Goal: Task Accomplishment & Management: Use online tool/utility

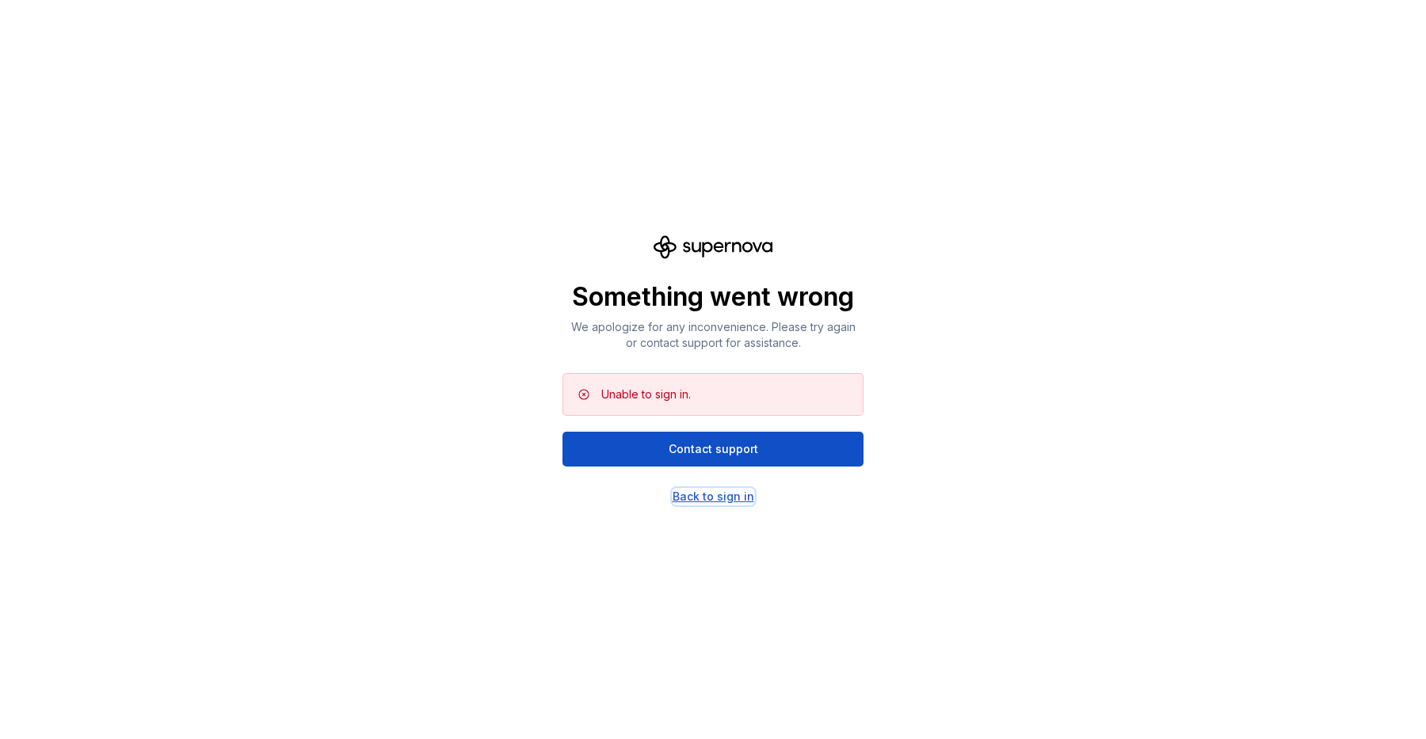
click at [709, 497] on div "Back to sign in" at bounding box center [714, 497] width 82 height 16
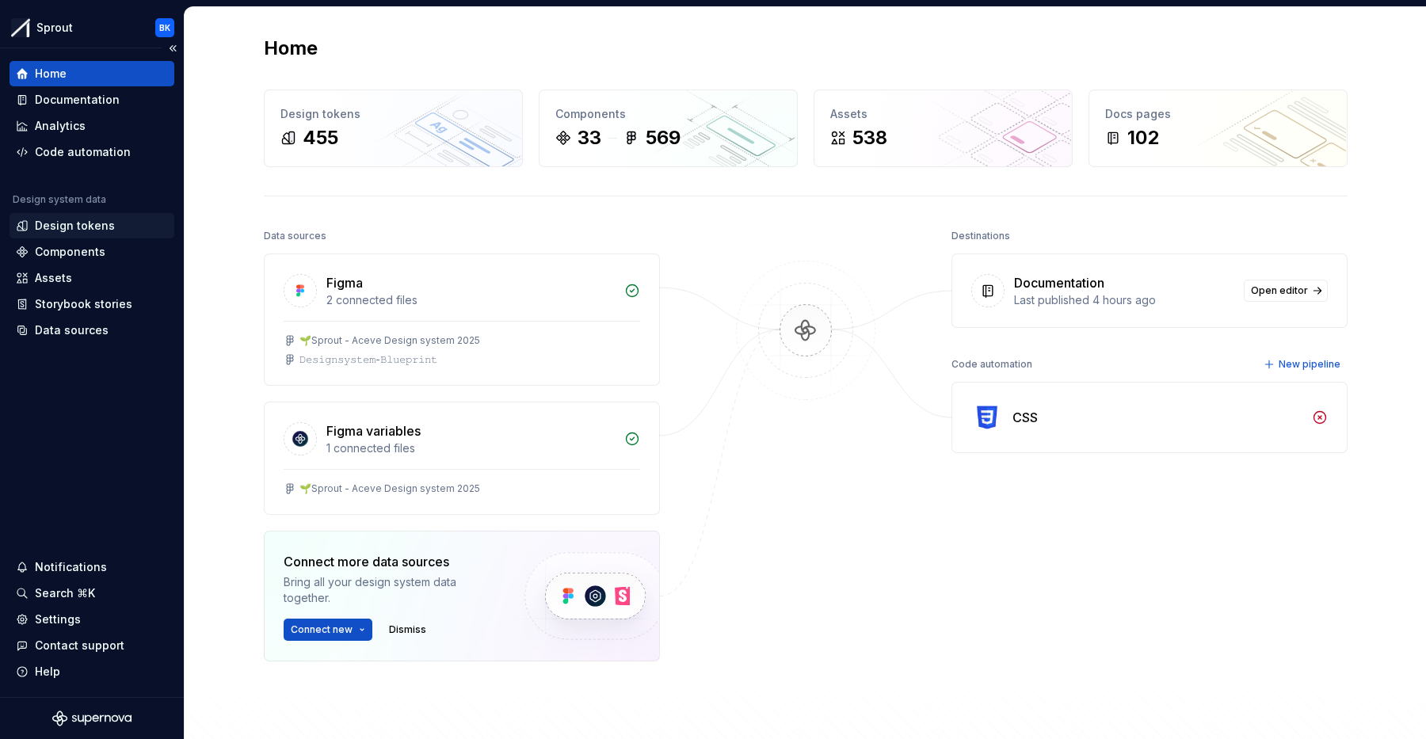
click at [108, 231] on div "Design tokens" at bounding box center [75, 226] width 80 height 16
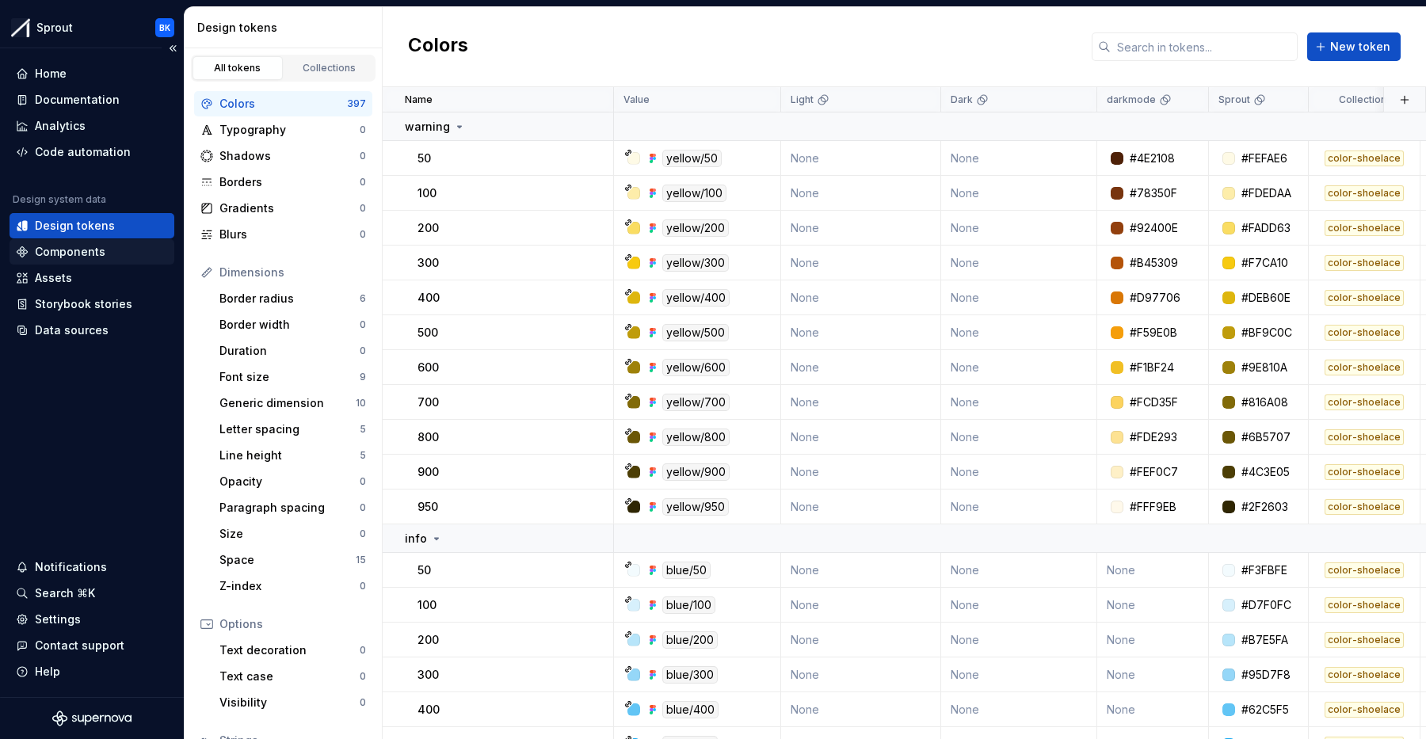
click at [115, 249] on div "Components" at bounding box center [92, 252] width 152 height 16
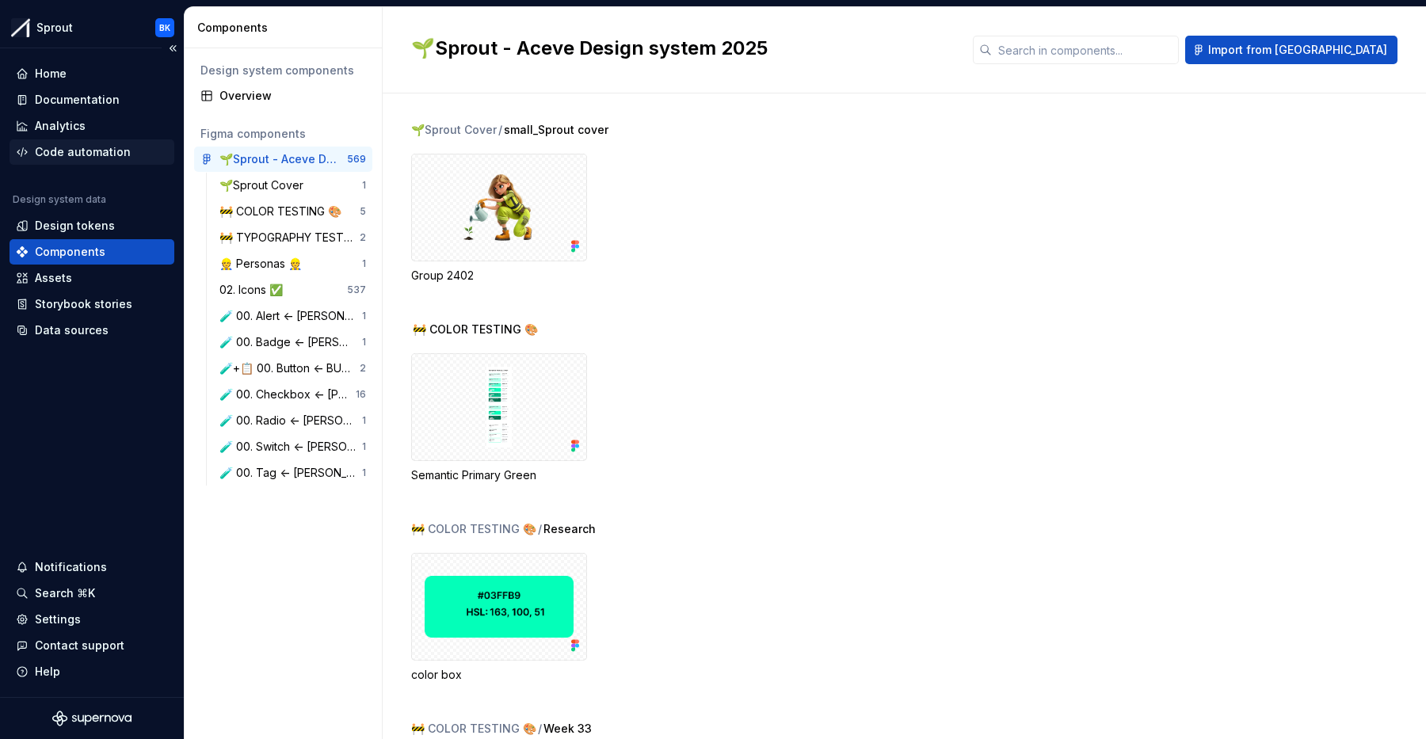
click at [127, 146] on div "Code automation" at bounding box center [92, 152] width 152 height 16
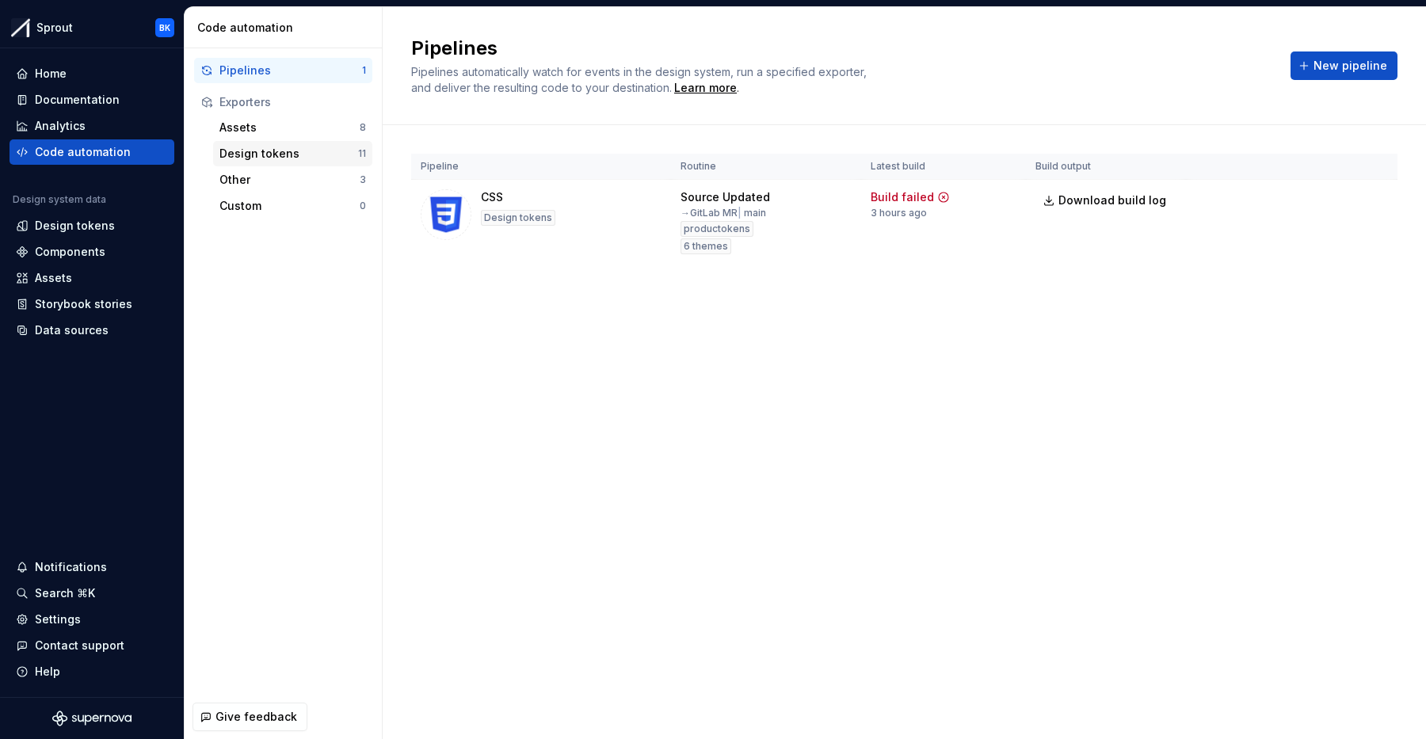
click at [328, 147] on div "Design tokens" at bounding box center [289, 154] width 139 height 16
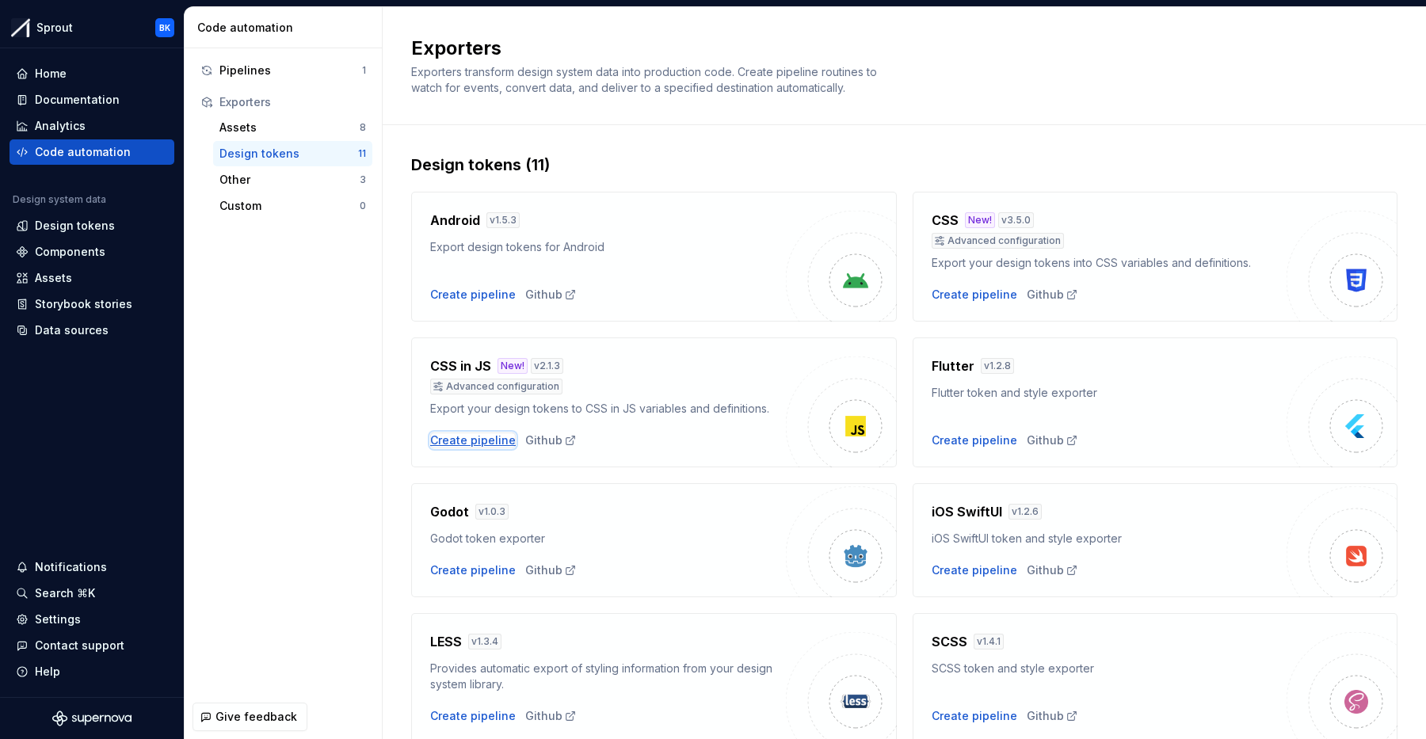
click at [488, 435] on div "Create pipeline" at bounding box center [473, 441] width 86 height 16
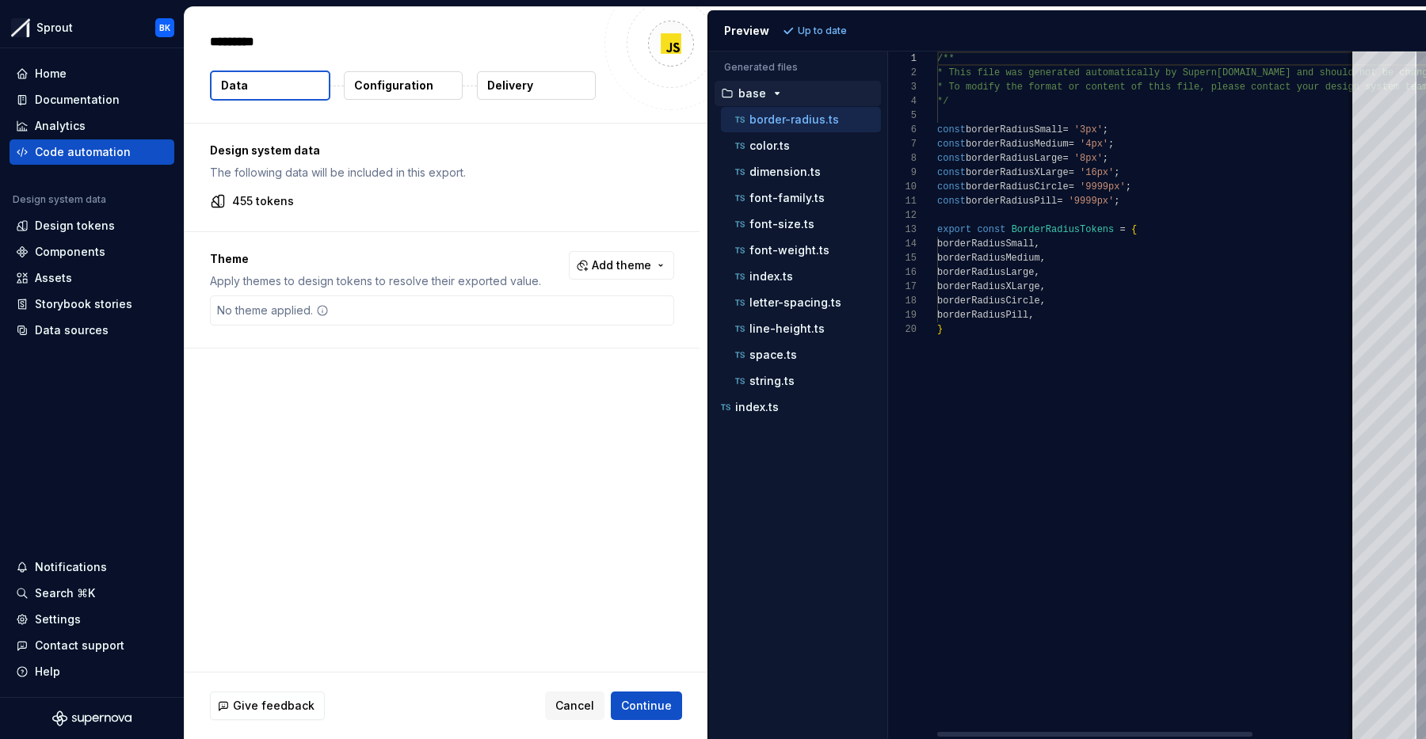
type textarea "*"
click at [396, 77] on button "Configuration" at bounding box center [403, 85] width 119 height 29
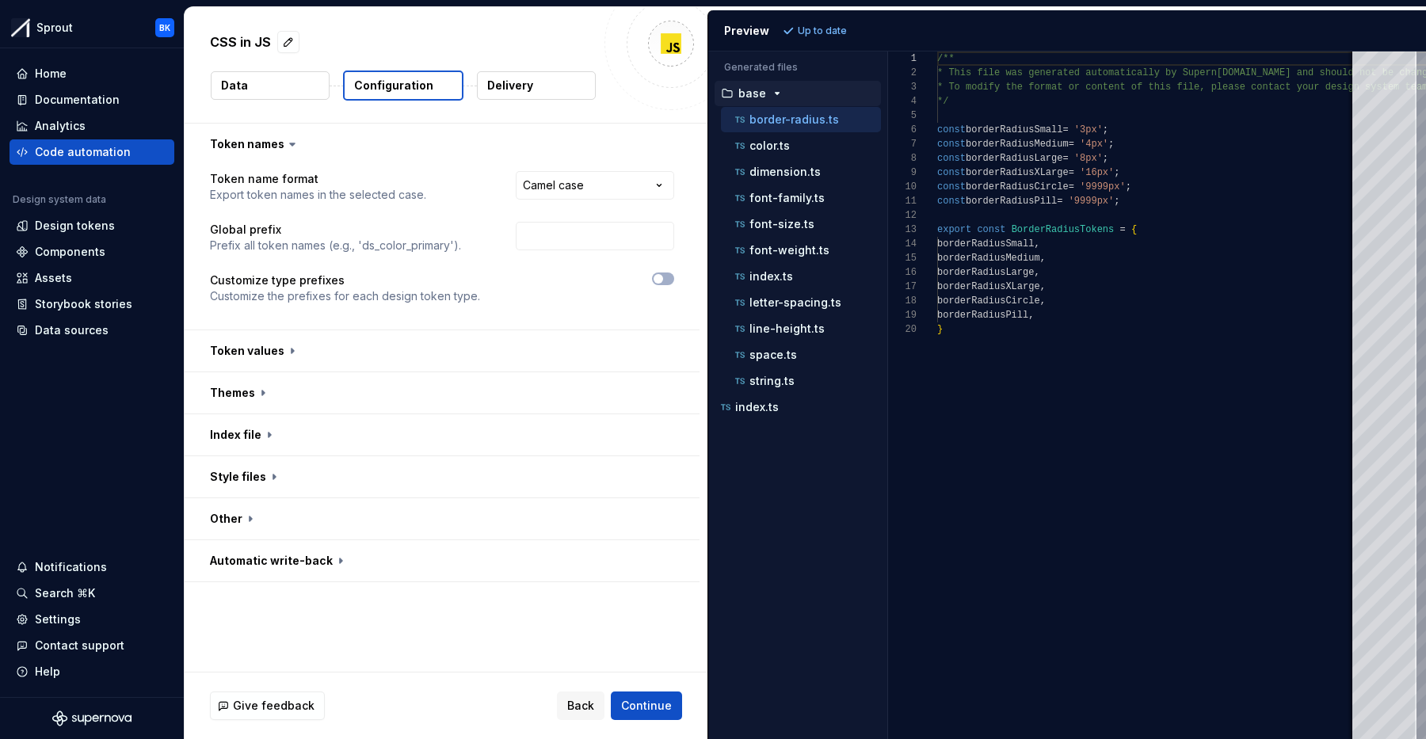
click at [524, 101] on div "CSS in JS Data Configuration Delivery" at bounding box center [446, 65] width 523 height 116
drag, startPoint x: 532, startPoint y: 92, endPoint x: 517, endPoint y: 93, distance: 15.1
click at [532, 92] on button "Delivery" at bounding box center [536, 85] width 119 height 29
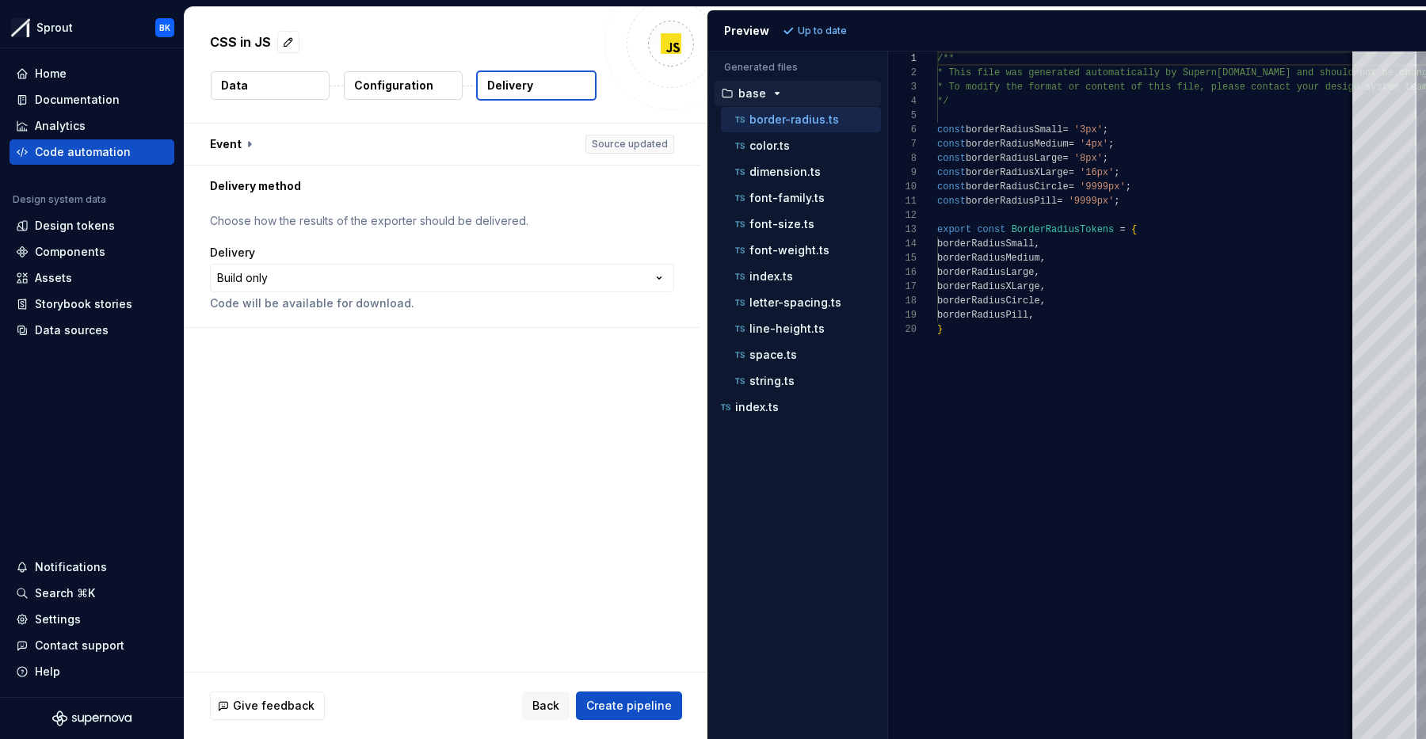
click at [416, 94] on button "Configuration" at bounding box center [403, 85] width 119 height 29
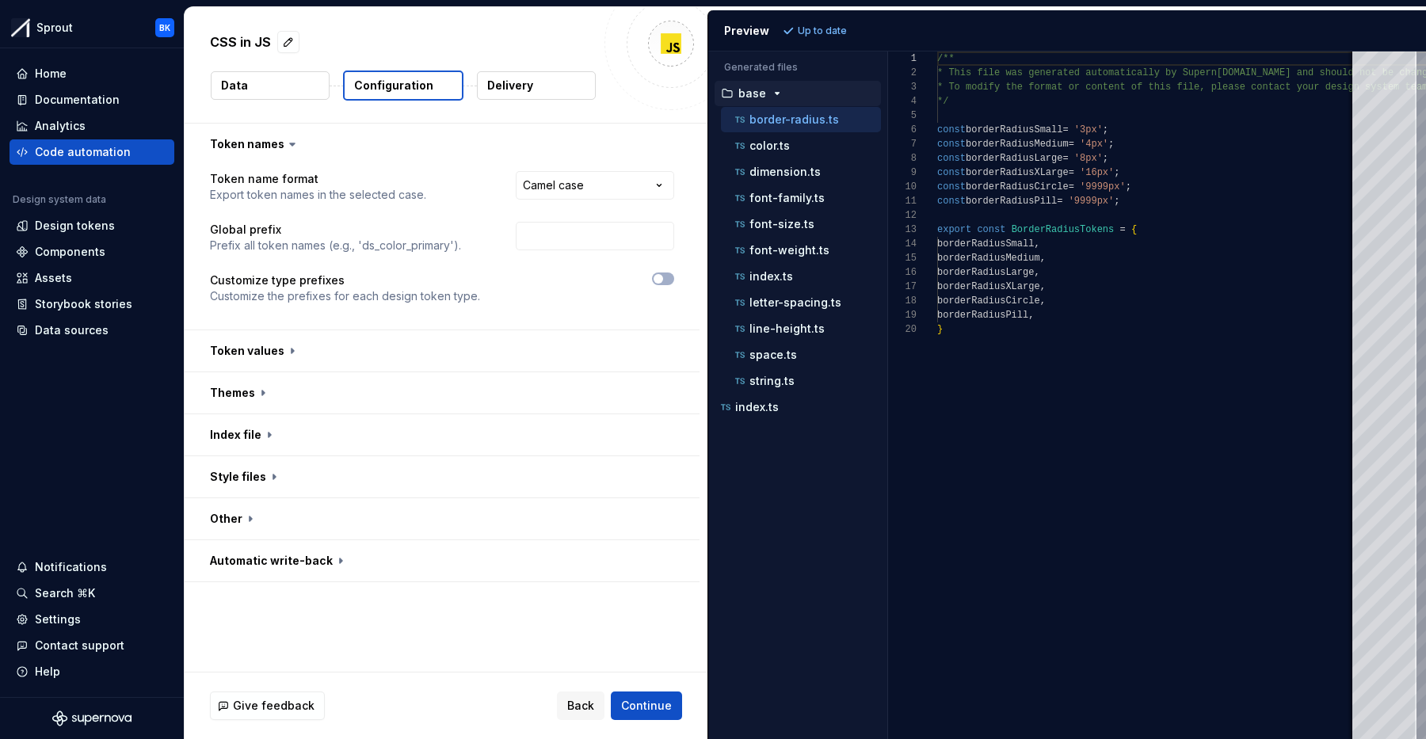
click at [282, 90] on button "Data" at bounding box center [270, 85] width 119 height 29
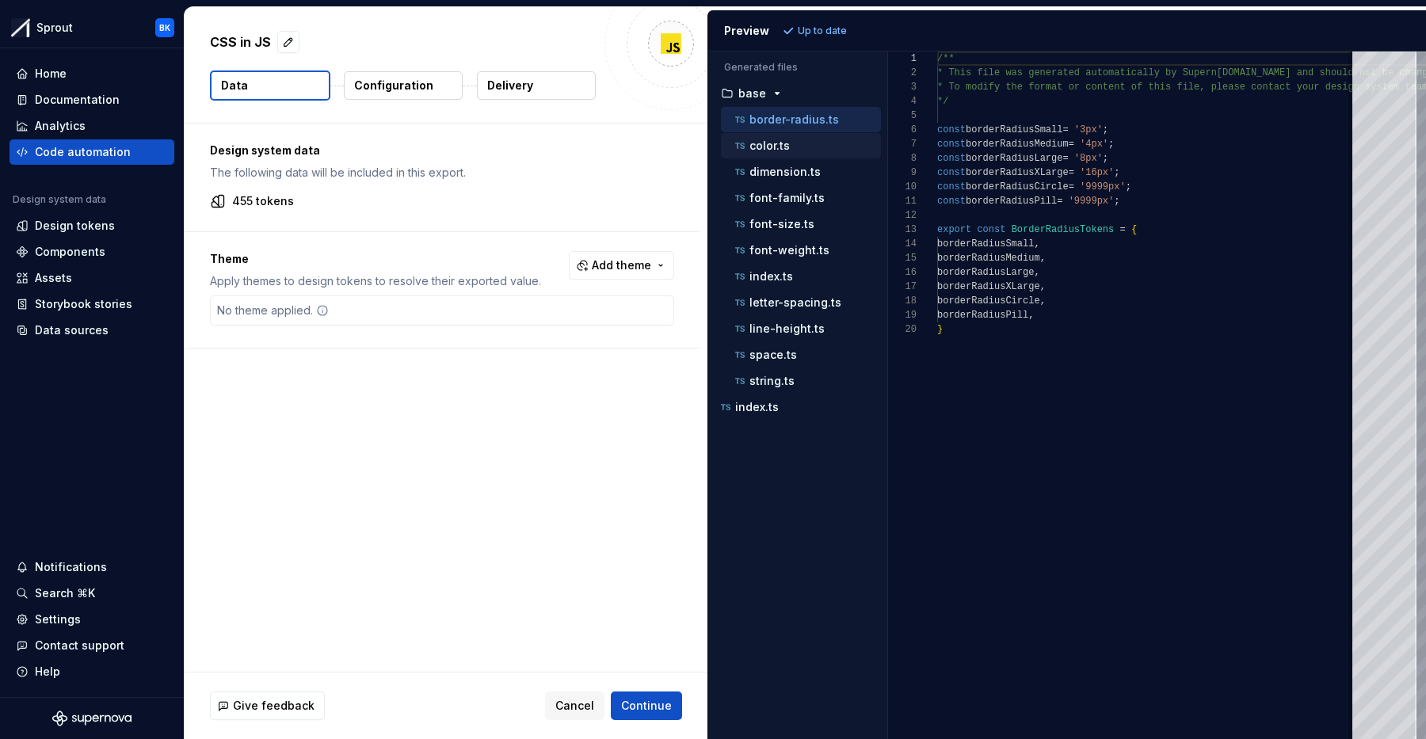
click at [799, 149] on div "color.ts" at bounding box center [806, 146] width 149 height 16
type textarea "**********"
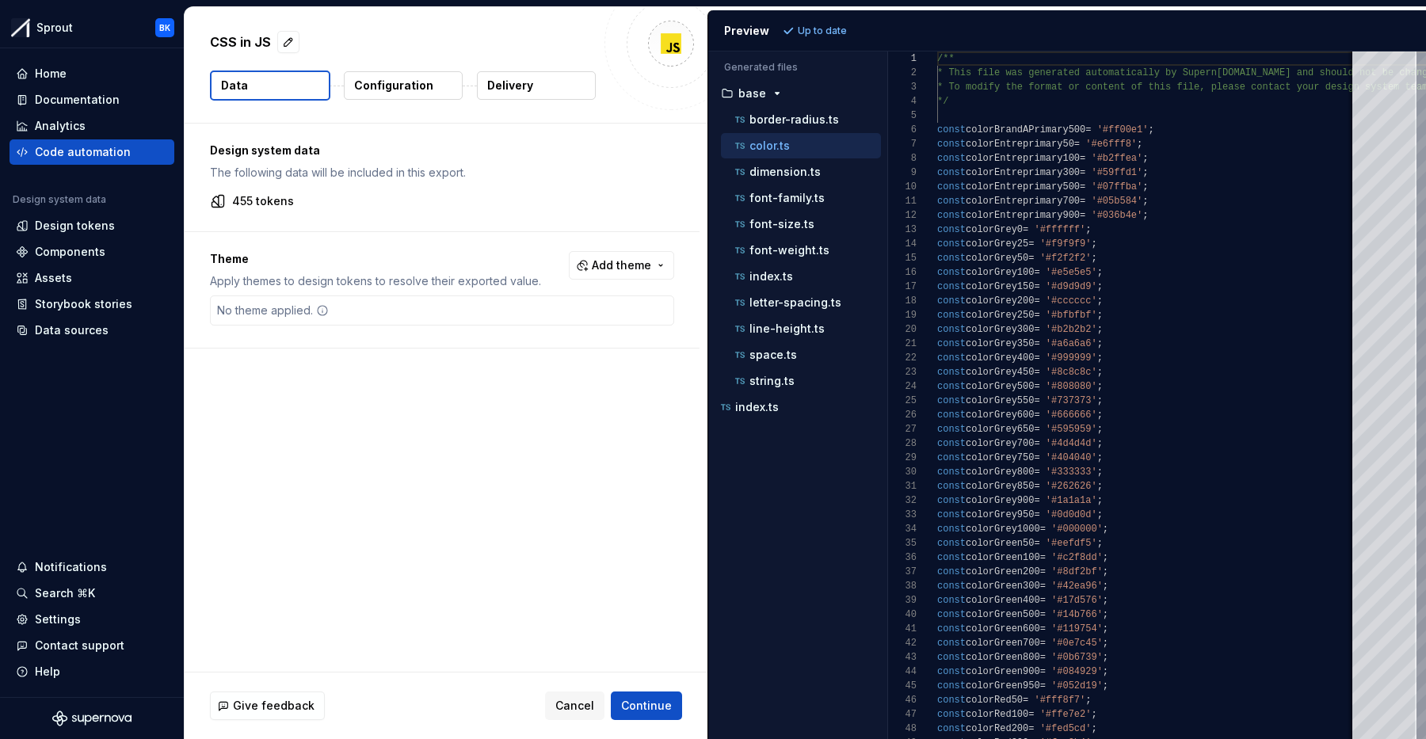
click at [392, 95] on button "Configuration" at bounding box center [403, 85] width 119 height 29
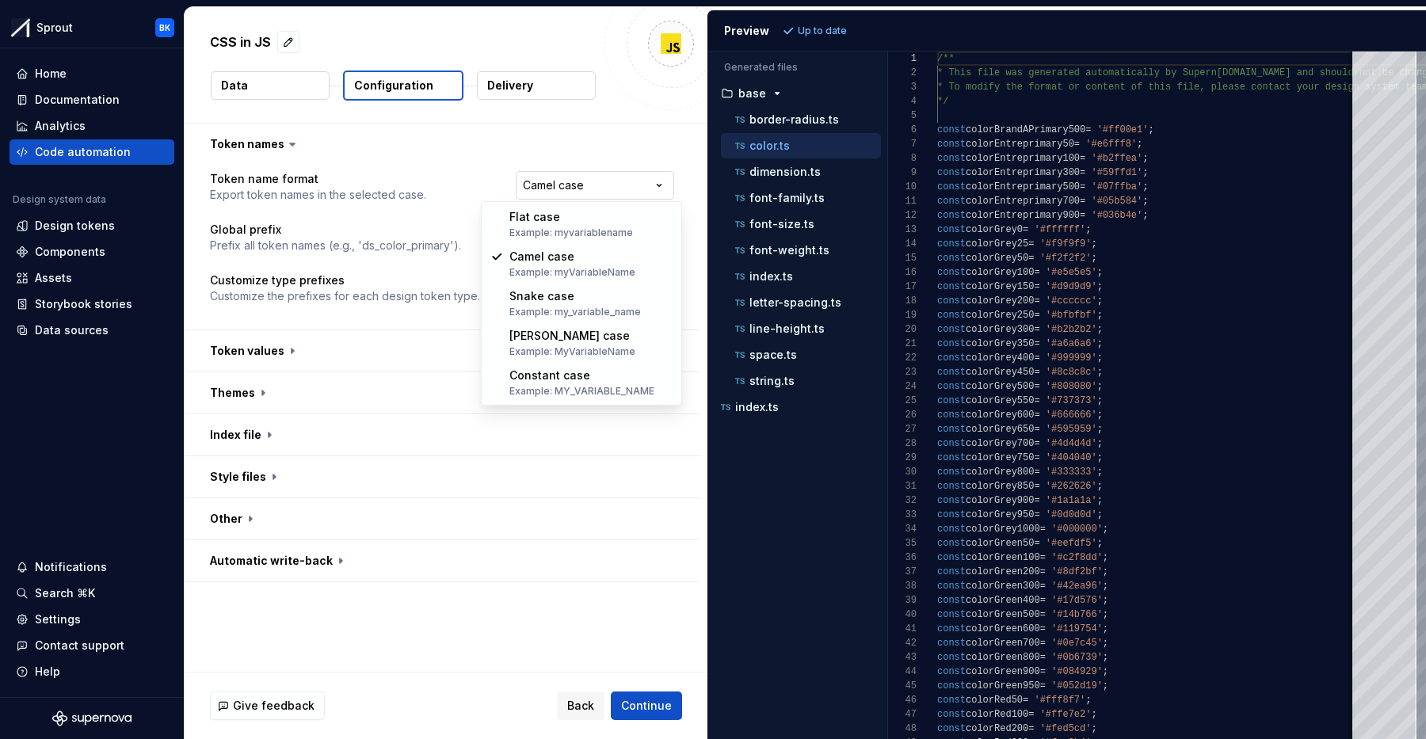
click at [561, 194] on html "**********" at bounding box center [713, 369] width 1426 height 739
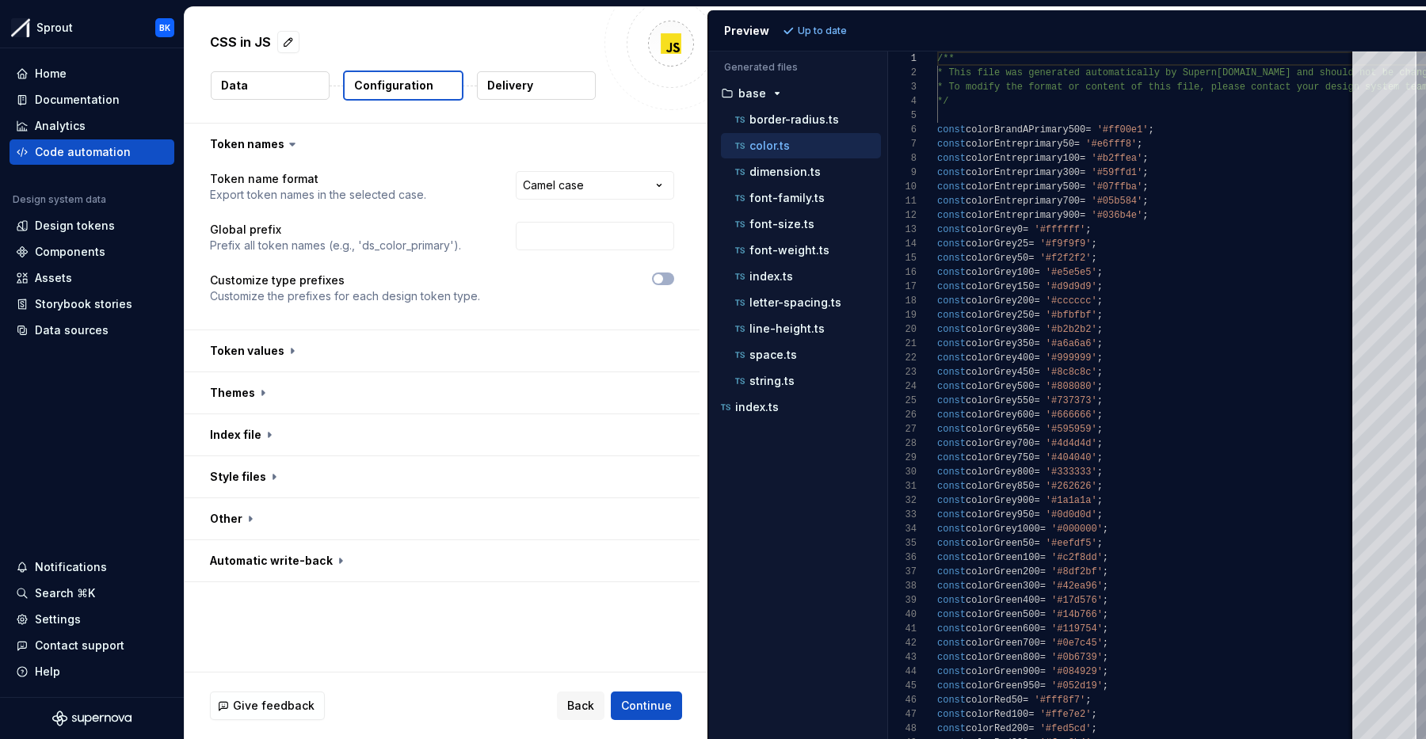
click at [561, 193] on html "**********" at bounding box center [713, 369] width 1426 height 739
click at [263, 355] on button "button" at bounding box center [442, 350] width 515 height 41
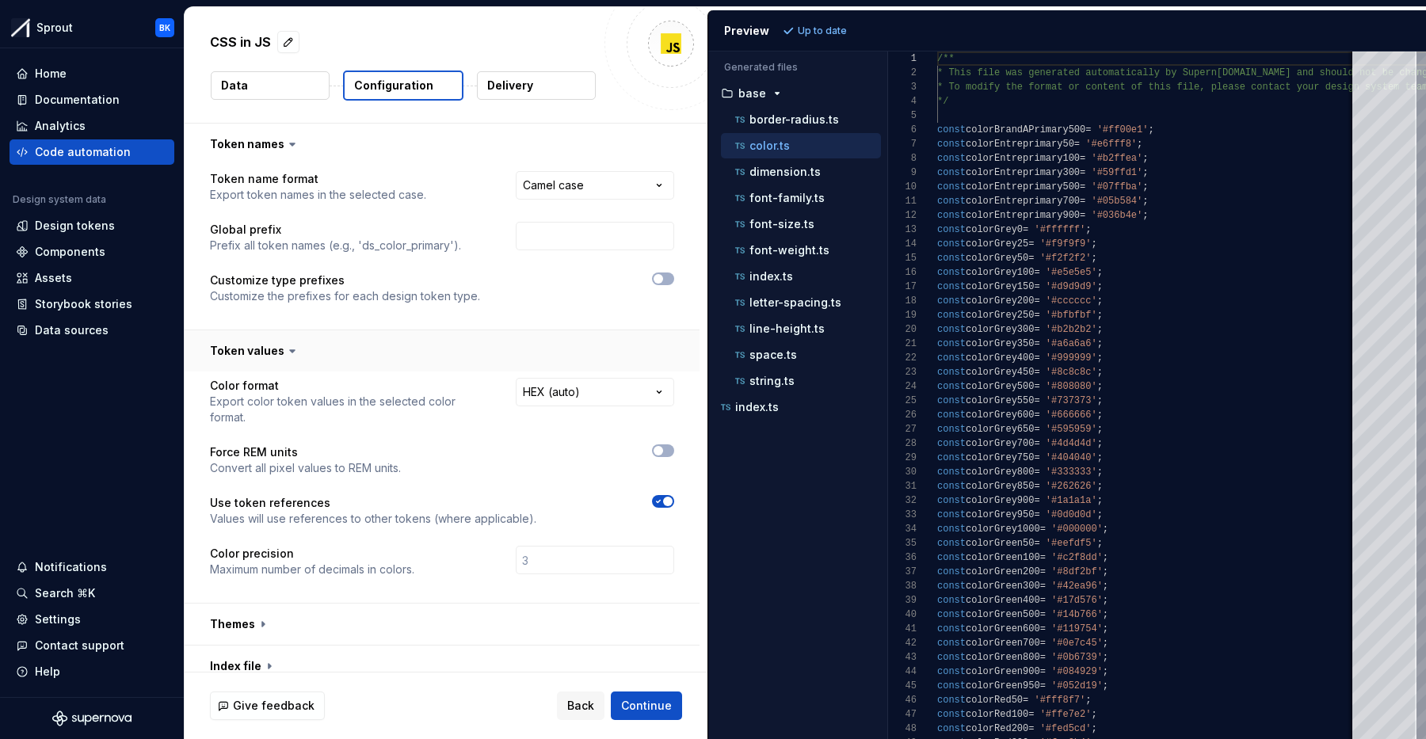
click at [266, 355] on button "button" at bounding box center [442, 350] width 515 height 41
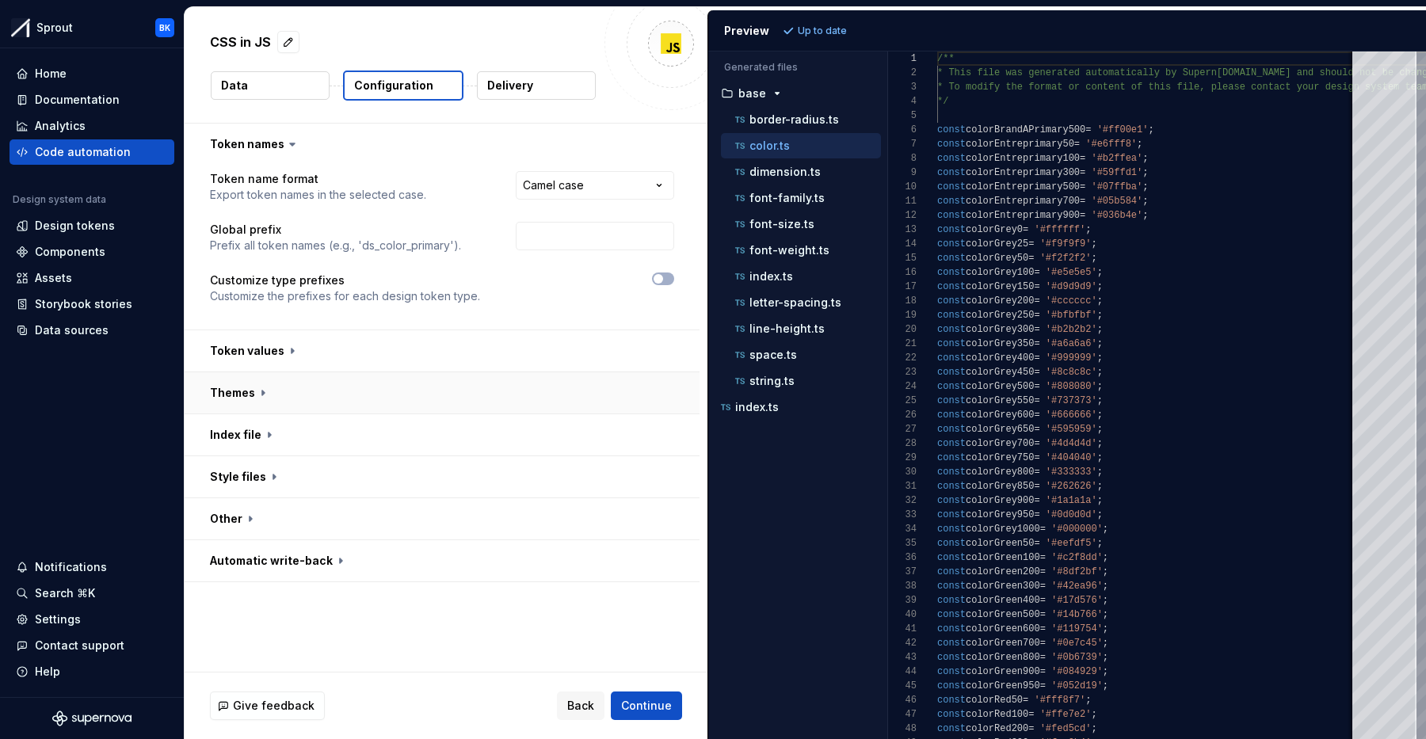
click at [292, 389] on button "button" at bounding box center [442, 392] width 515 height 41
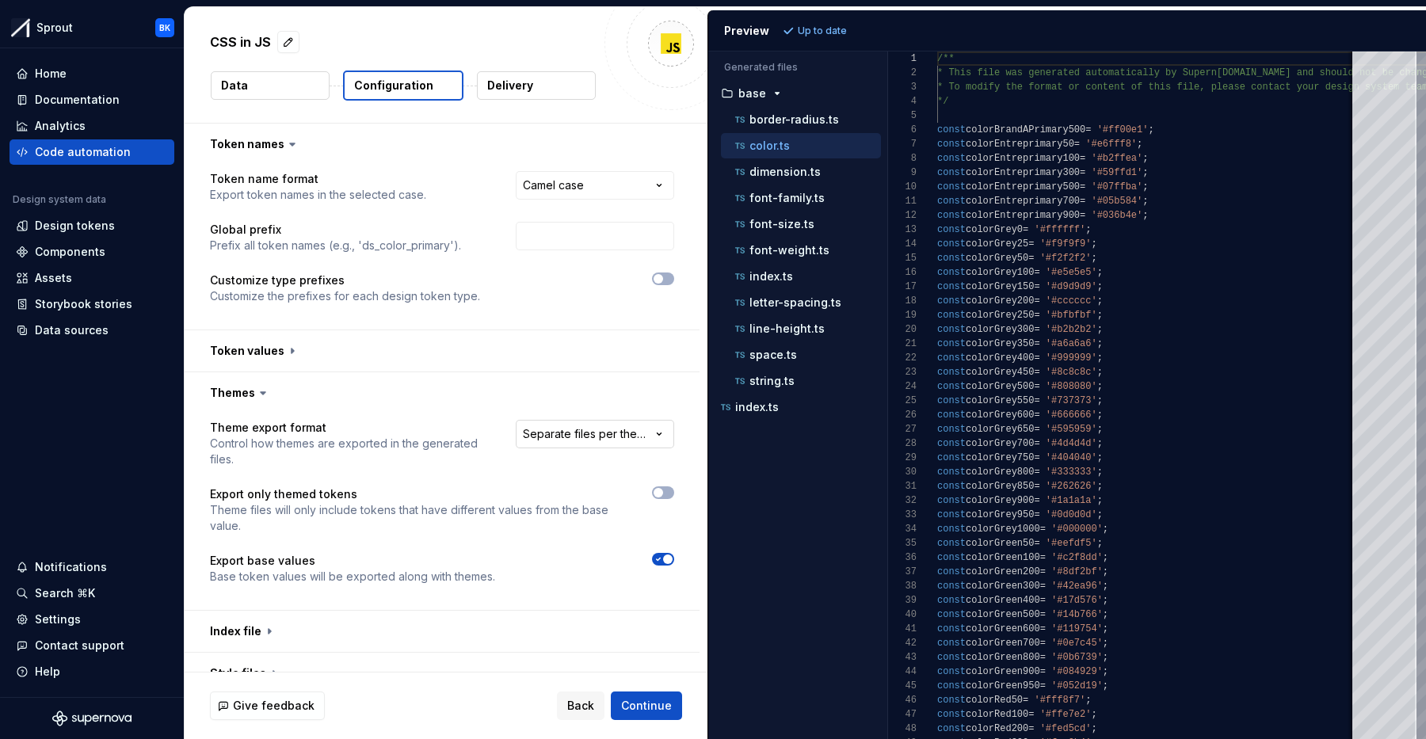
click at [591, 430] on html "**********" at bounding box center [713, 369] width 1426 height 739
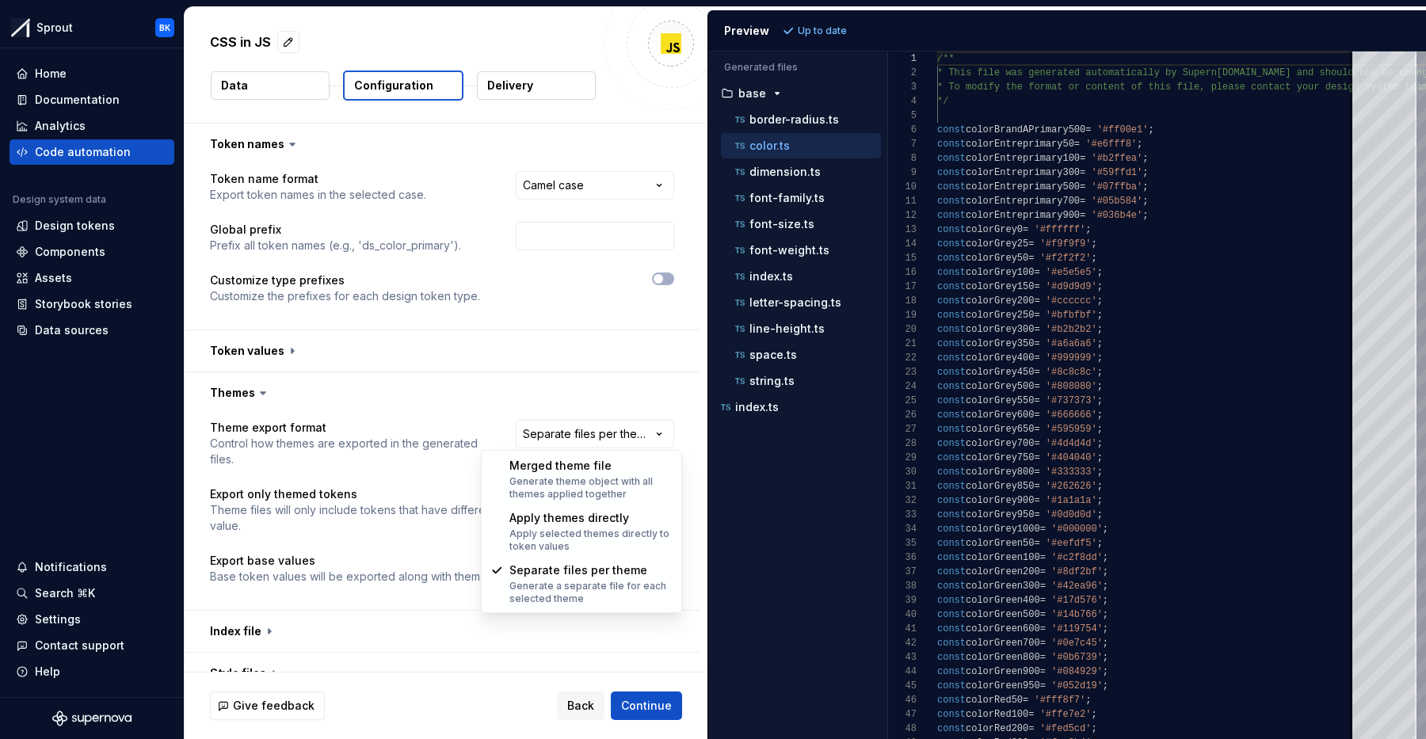
click at [608, 433] on html "**********" at bounding box center [713, 369] width 1426 height 739
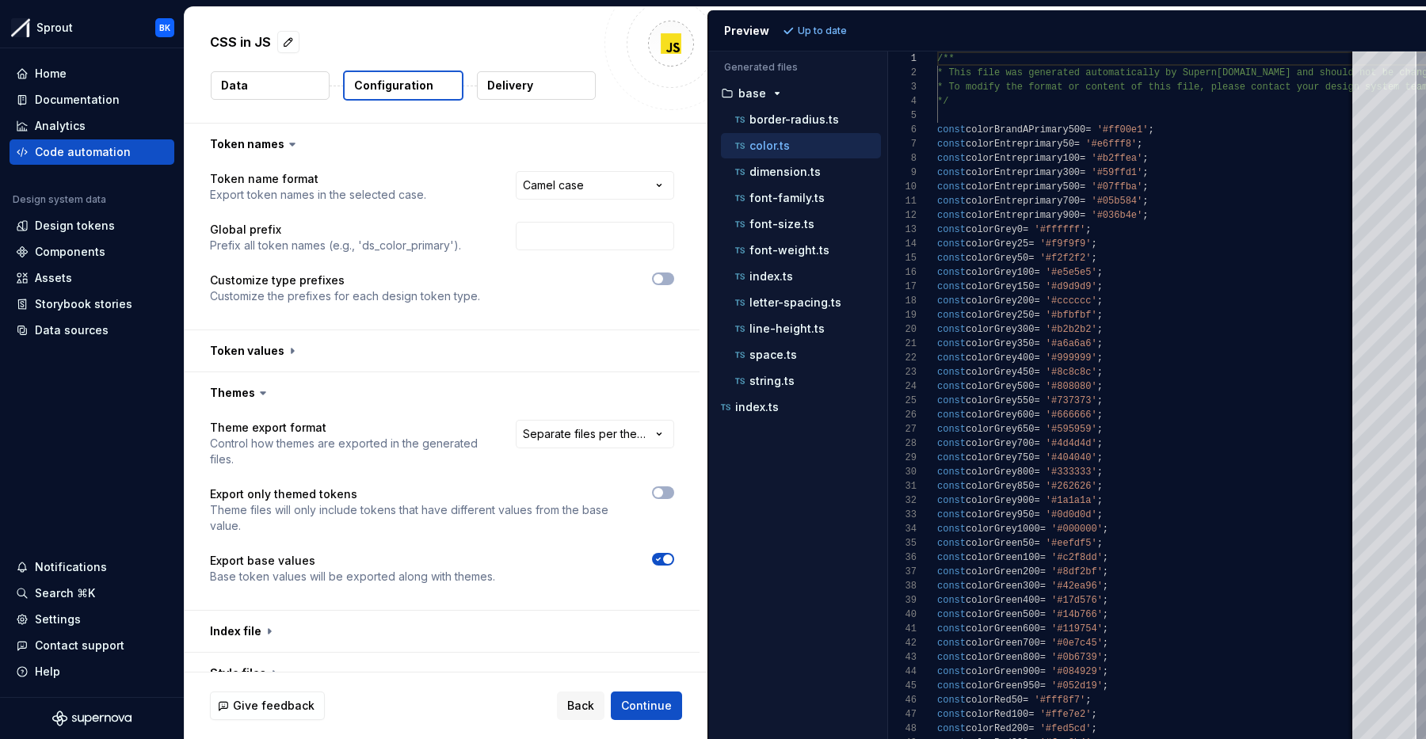
click at [608, 433] on html "**********" at bounding box center [713, 369] width 1426 height 739
click at [778, 125] on ul "border-radius.ts color.ts dimension.ts font-family.ts font-size.ts font-weight.…" at bounding box center [798, 250] width 166 height 287
click at [804, 28] on span "Refresh preview" at bounding box center [838, 31] width 79 height 13
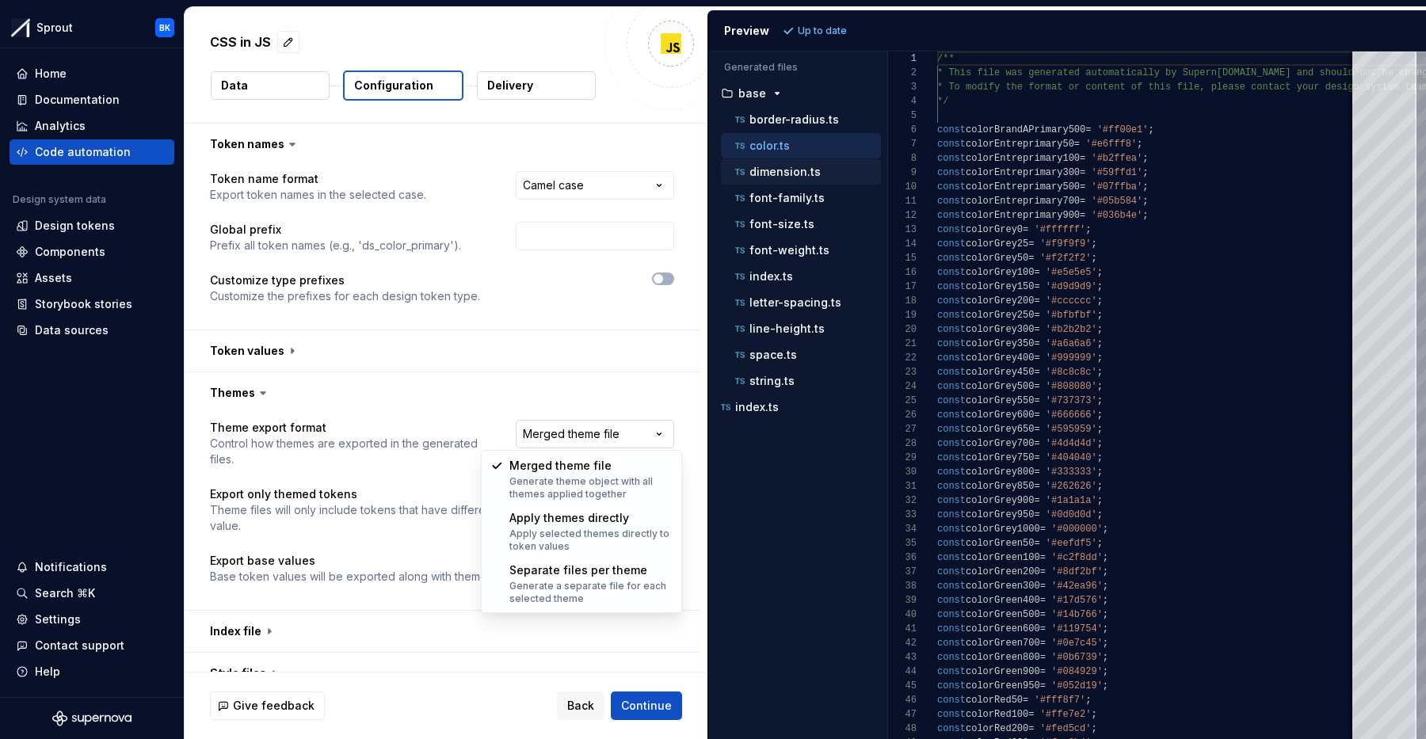
click at [554, 422] on html "**********" at bounding box center [713, 369] width 1426 height 739
select select "**********"
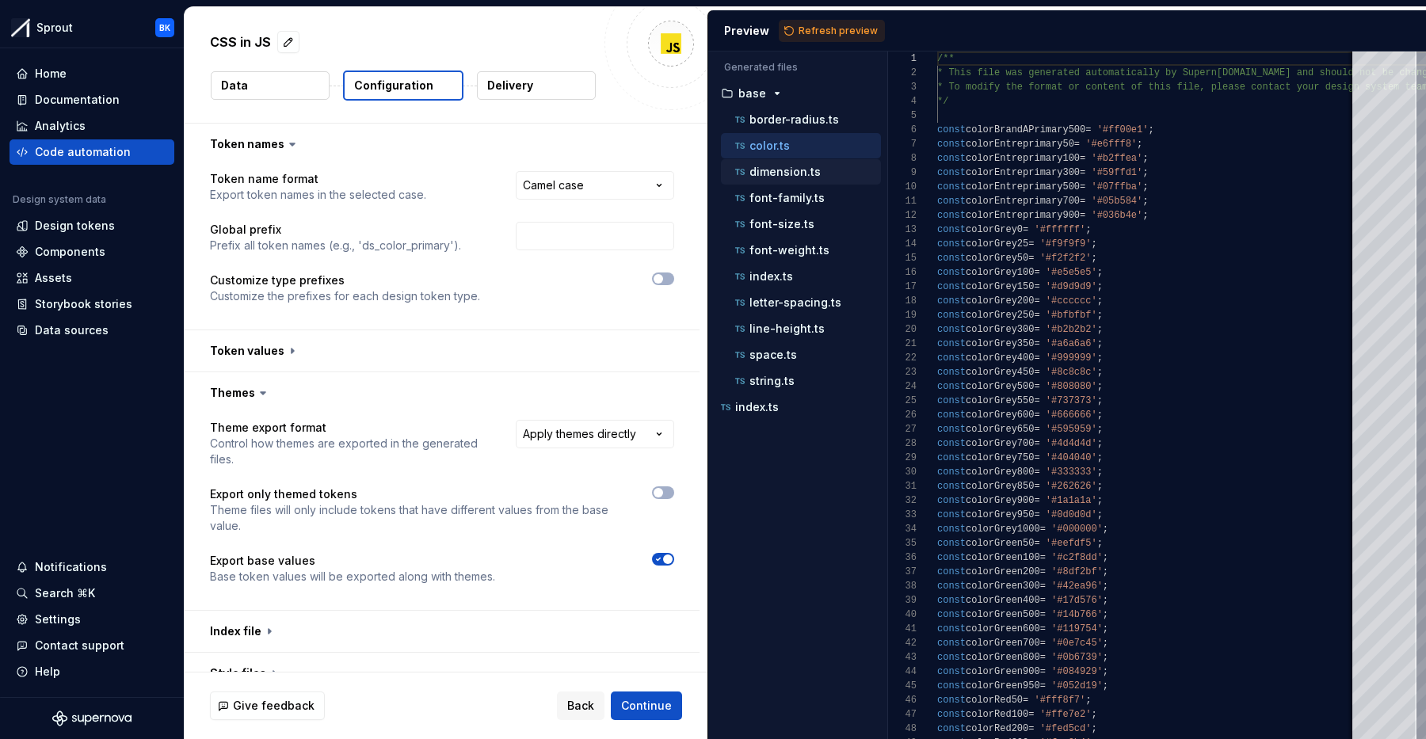
scroll to position [107, 0]
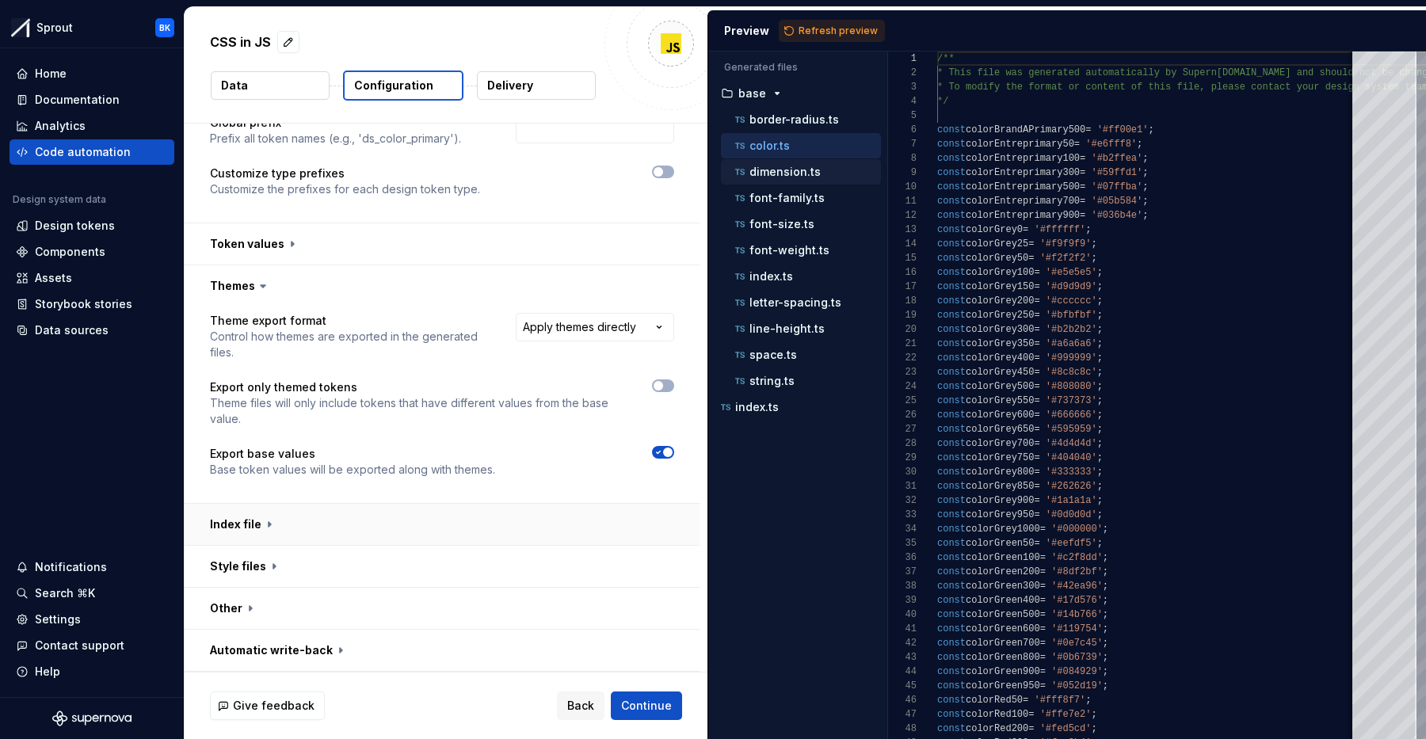
click at [261, 526] on button "button" at bounding box center [442, 524] width 515 height 41
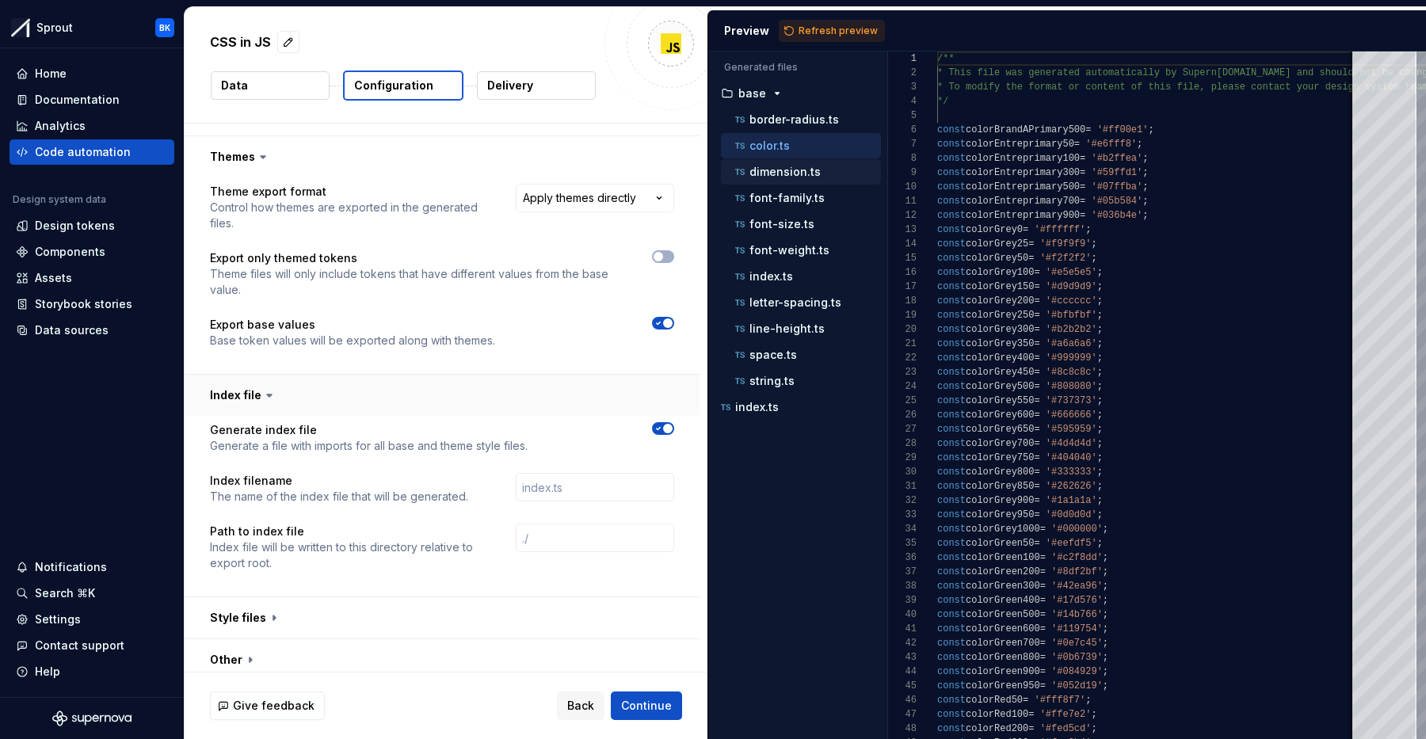
scroll to position [235, 0]
click at [300, 393] on button "button" at bounding box center [442, 396] width 515 height 41
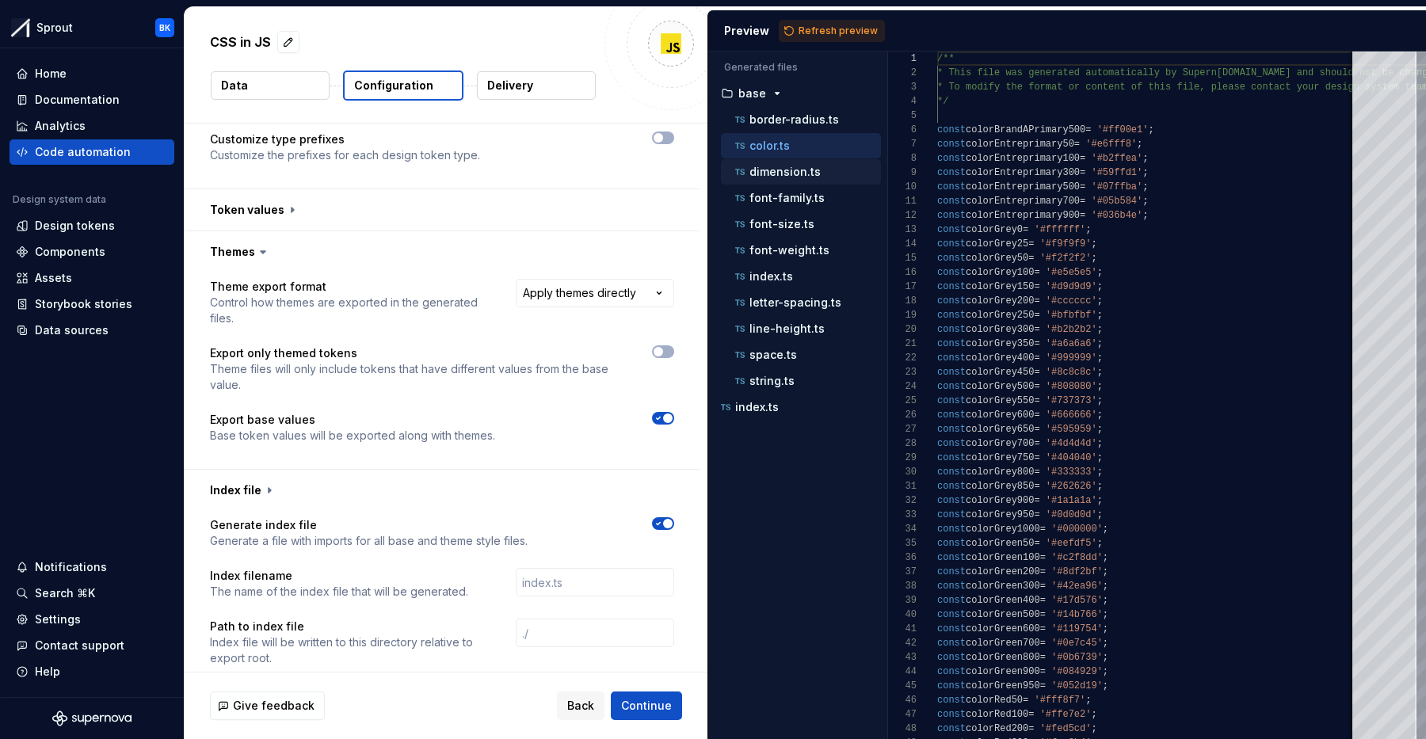
scroll to position [107, 0]
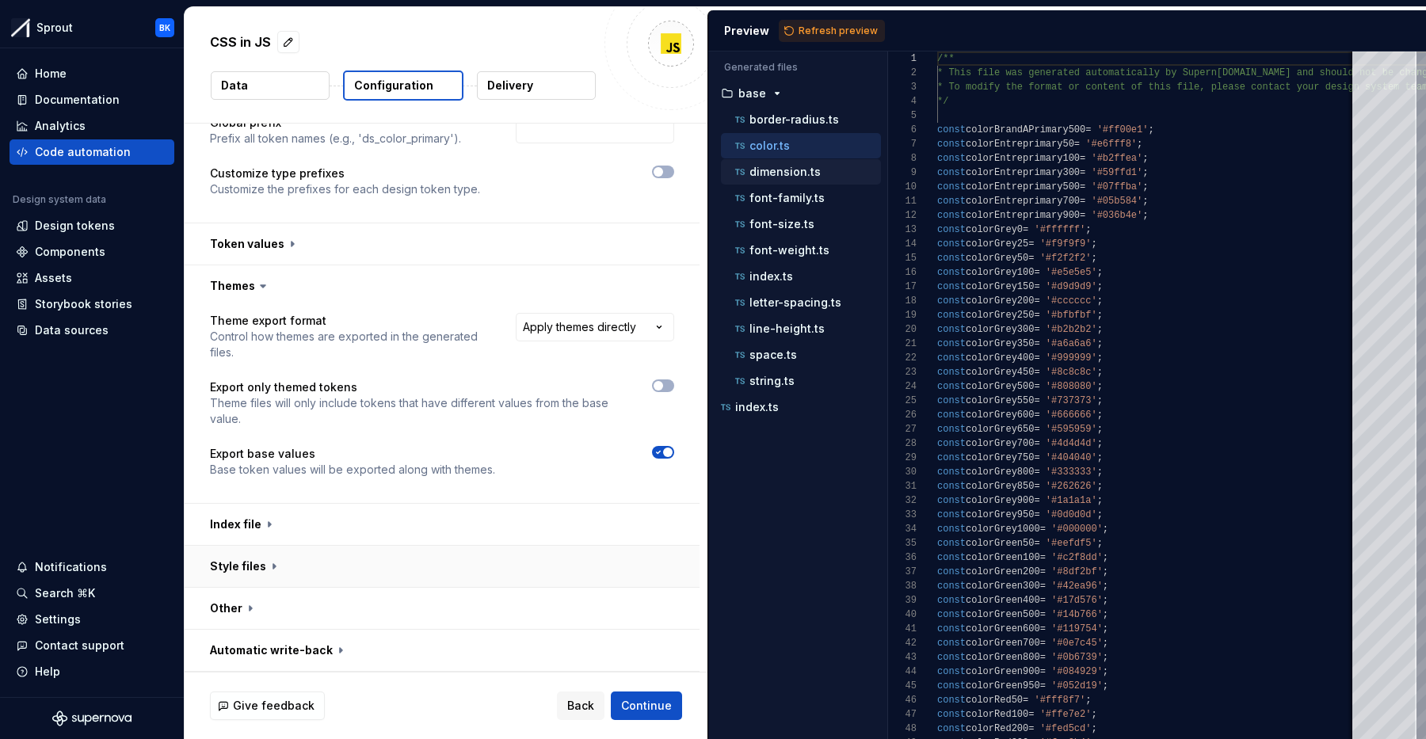
click at [330, 559] on button "button" at bounding box center [442, 566] width 515 height 41
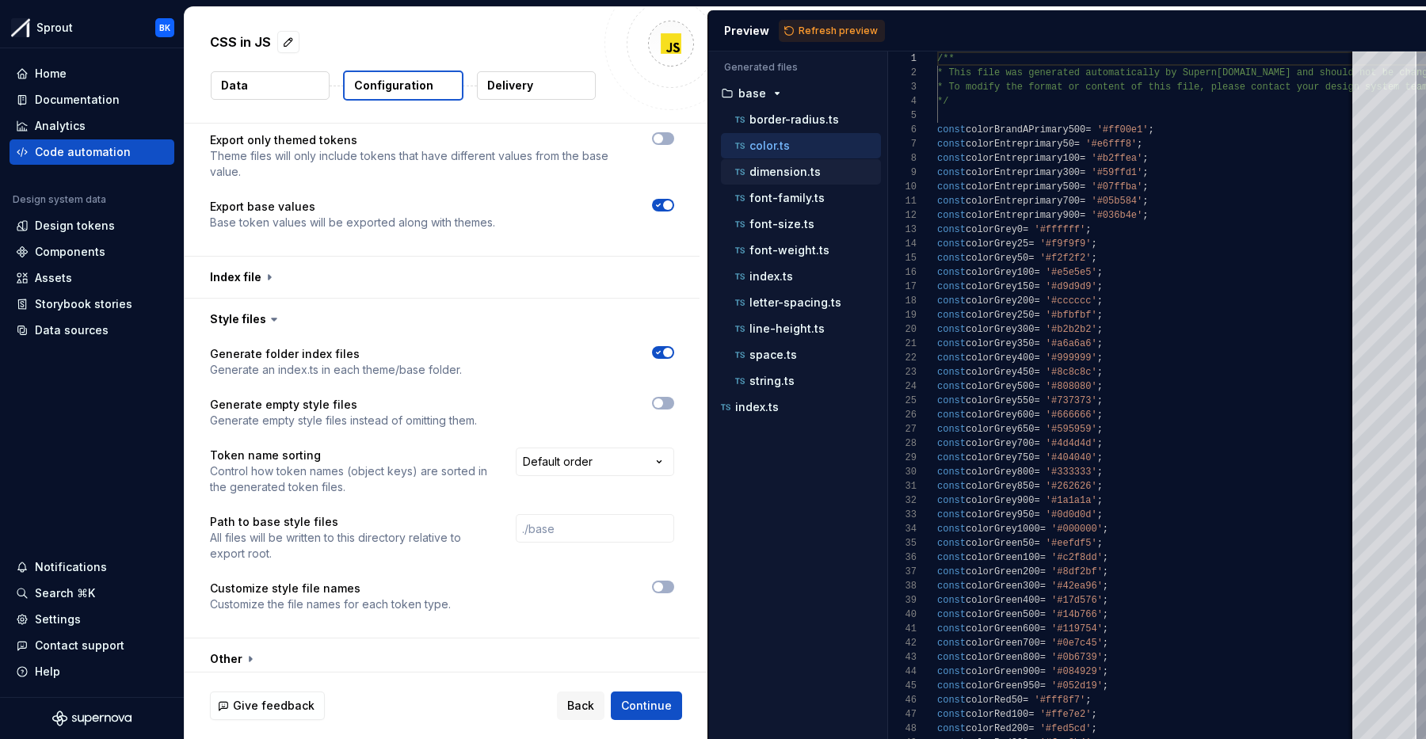
scroll to position [353, 0]
click at [634, 452] on html "**********" at bounding box center [713, 369] width 1426 height 739
click at [589, 468] on html "**********" at bounding box center [713, 369] width 1426 height 739
click at [812, 27] on html "**********" at bounding box center [713, 369] width 1426 height 739
click at [814, 30] on span "Refresh preview" at bounding box center [838, 31] width 79 height 13
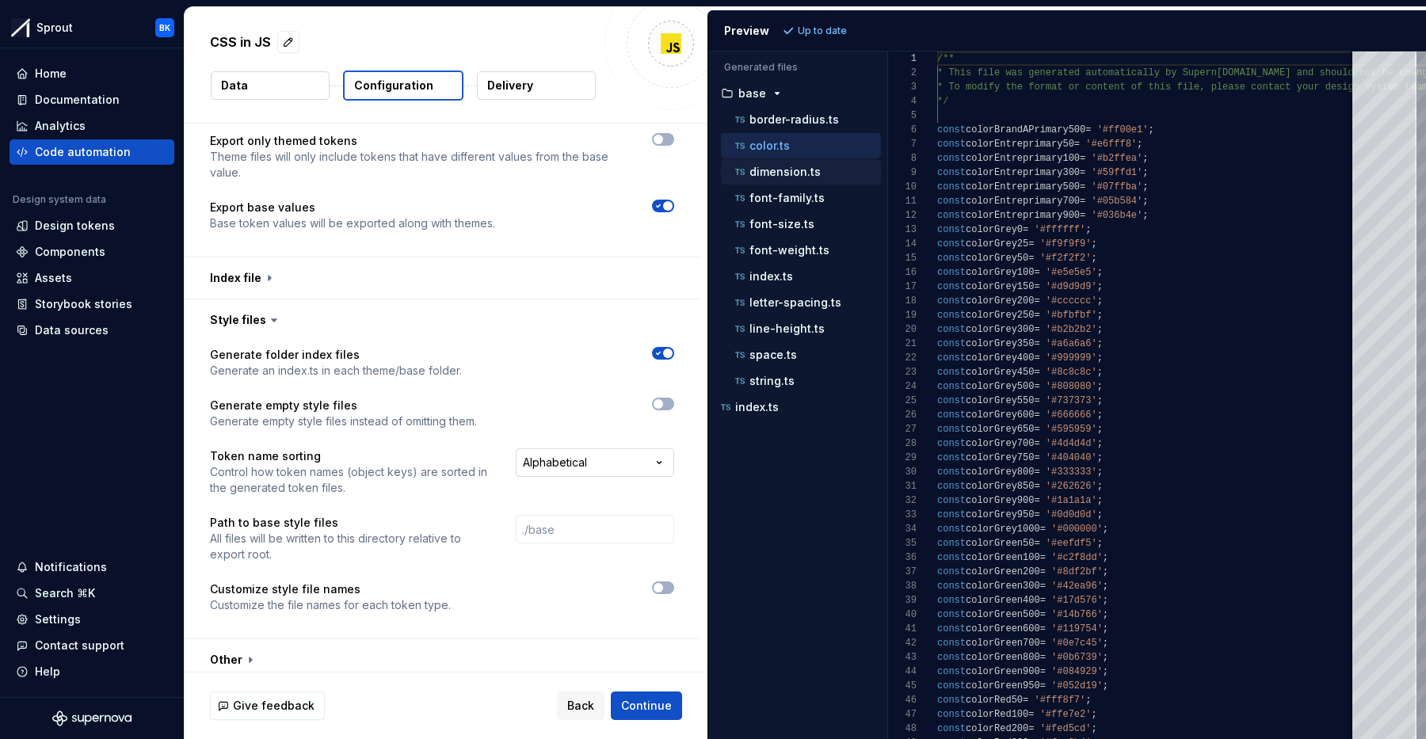
click at [560, 470] on html "**********" at bounding box center [713, 369] width 1426 height 739
select select "*******"
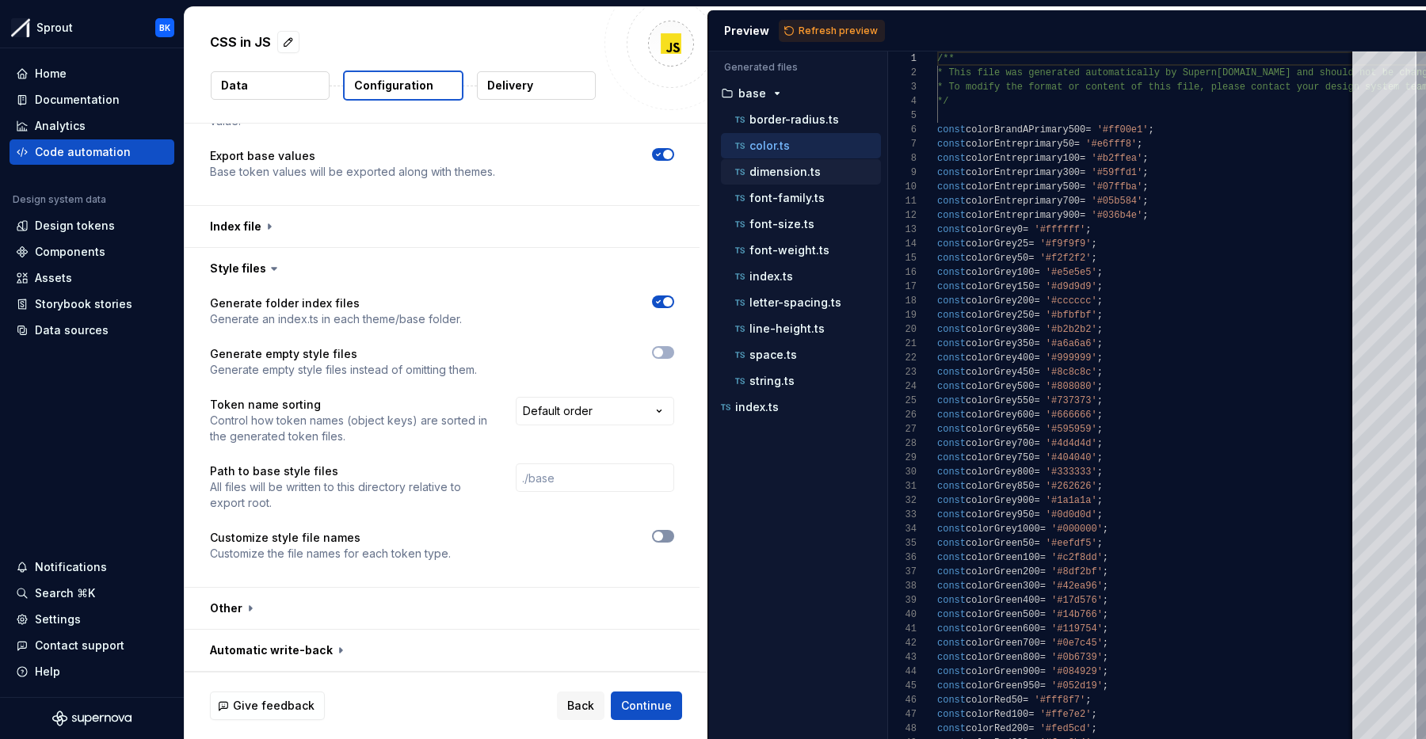
click at [663, 540] on span "button" at bounding box center [659, 537] width 10 height 10
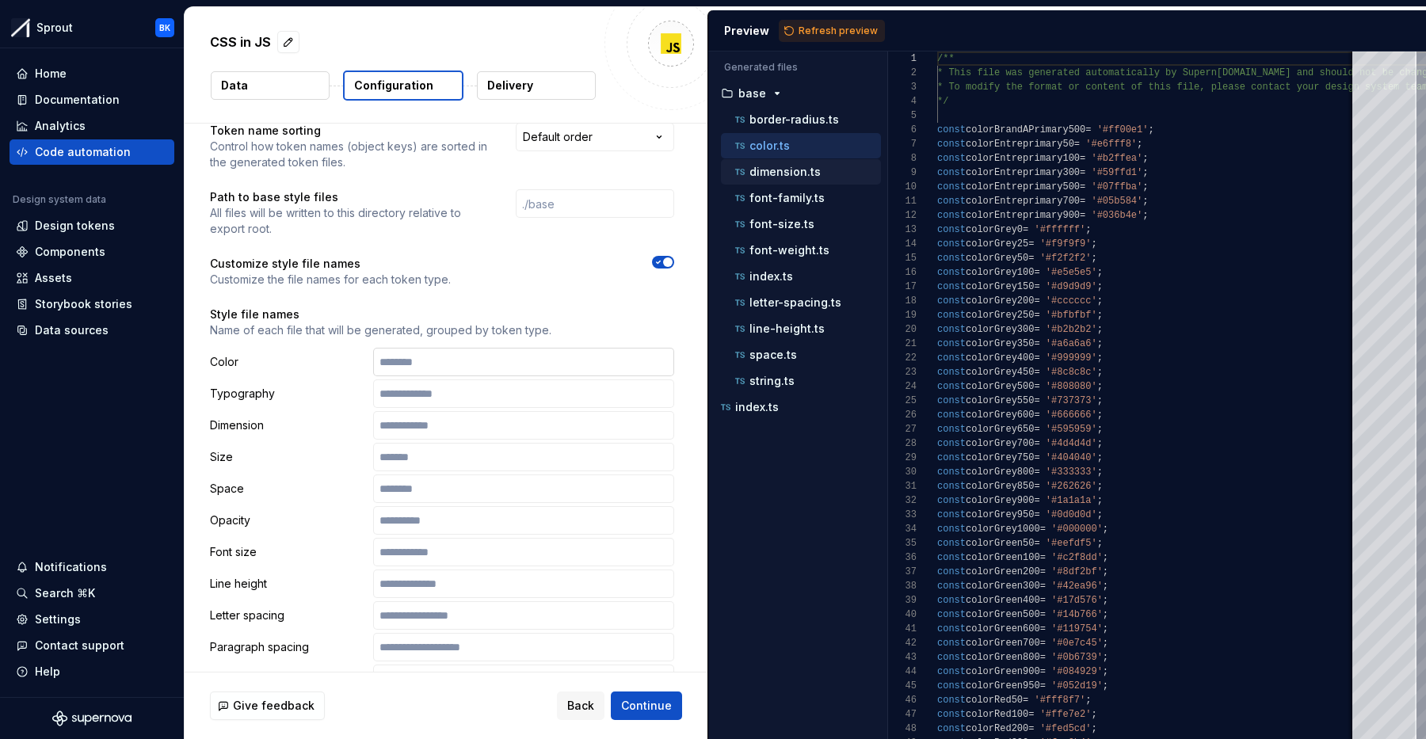
scroll to position [681, 0]
click at [441, 370] on input "text" at bounding box center [523, 360] width 301 height 29
click at [841, 34] on span "Refresh preview" at bounding box center [838, 31] width 79 height 13
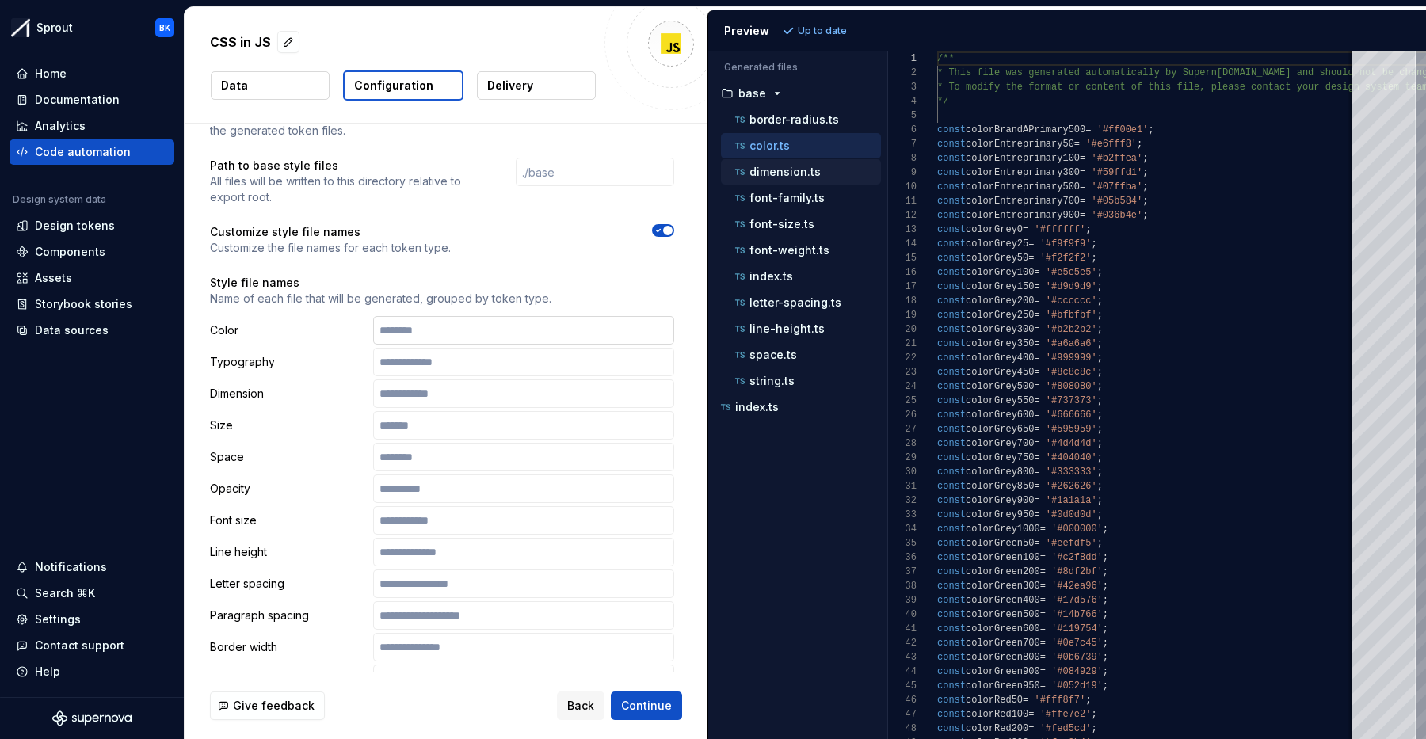
click at [514, 326] on input "text" at bounding box center [523, 330] width 301 height 29
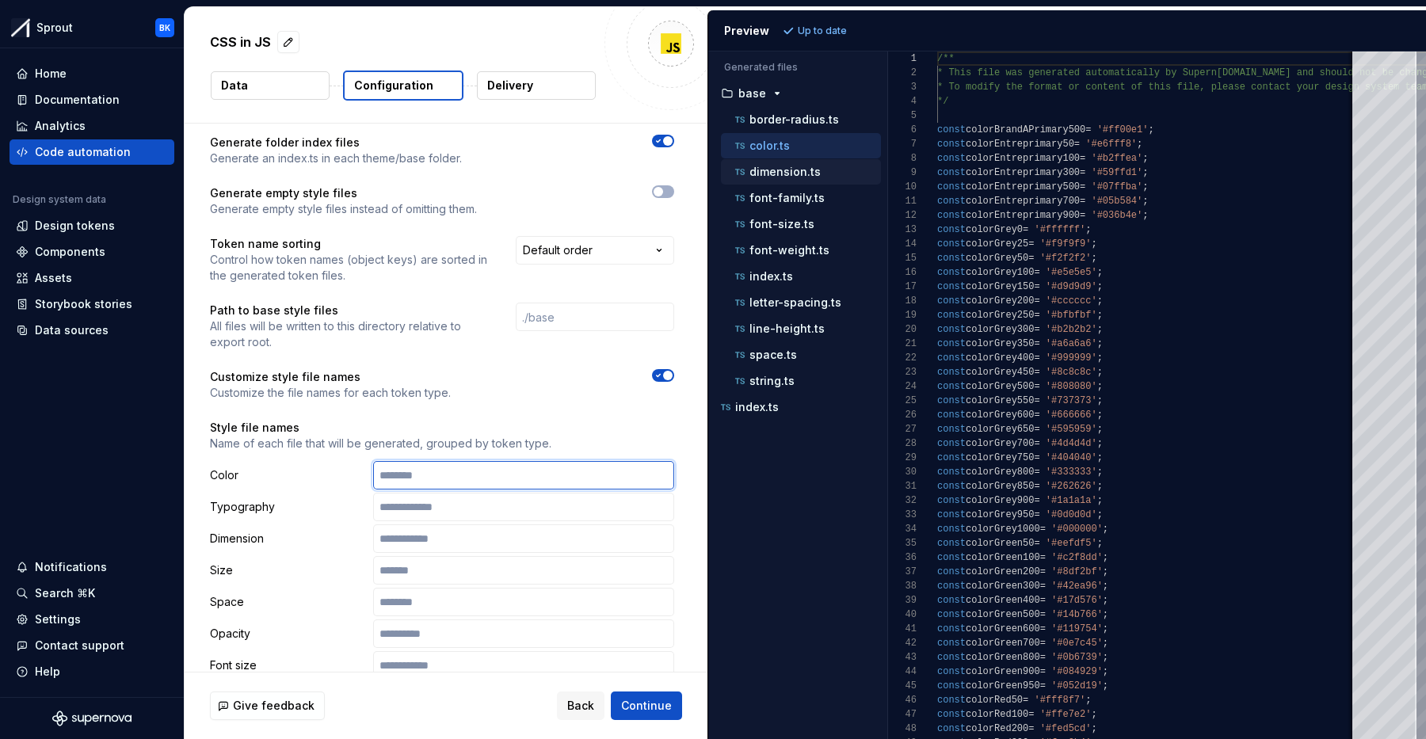
scroll to position [546, 0]
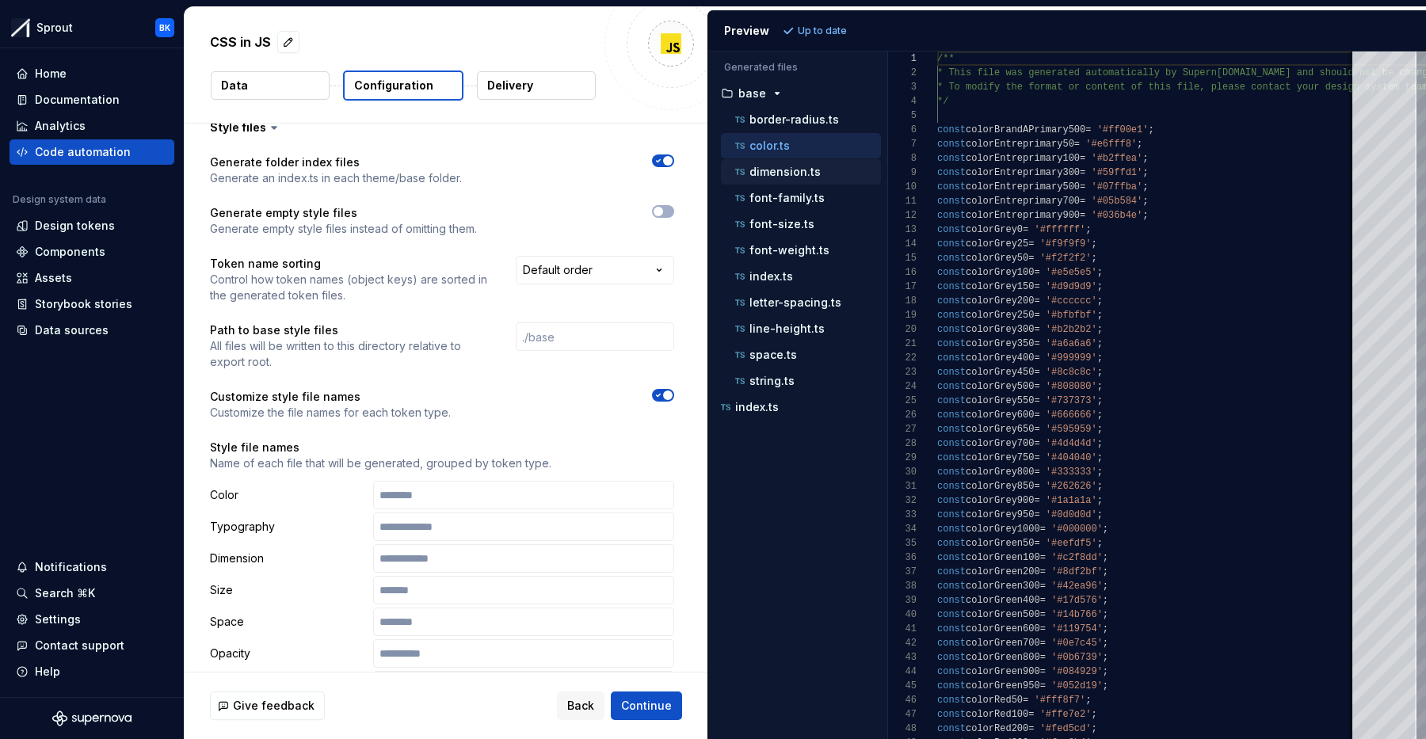
drag, startPoint x: 698, startPoint y: 395, endPoint x: 667, endPoint y: 393, distance: 31.0
click at [697, 395] on div "**********" at bounding box center [442, 722] width 515 height 1148
click at [665, 393] on icon "button" at bounding box center [658, 396] width 13 height 10
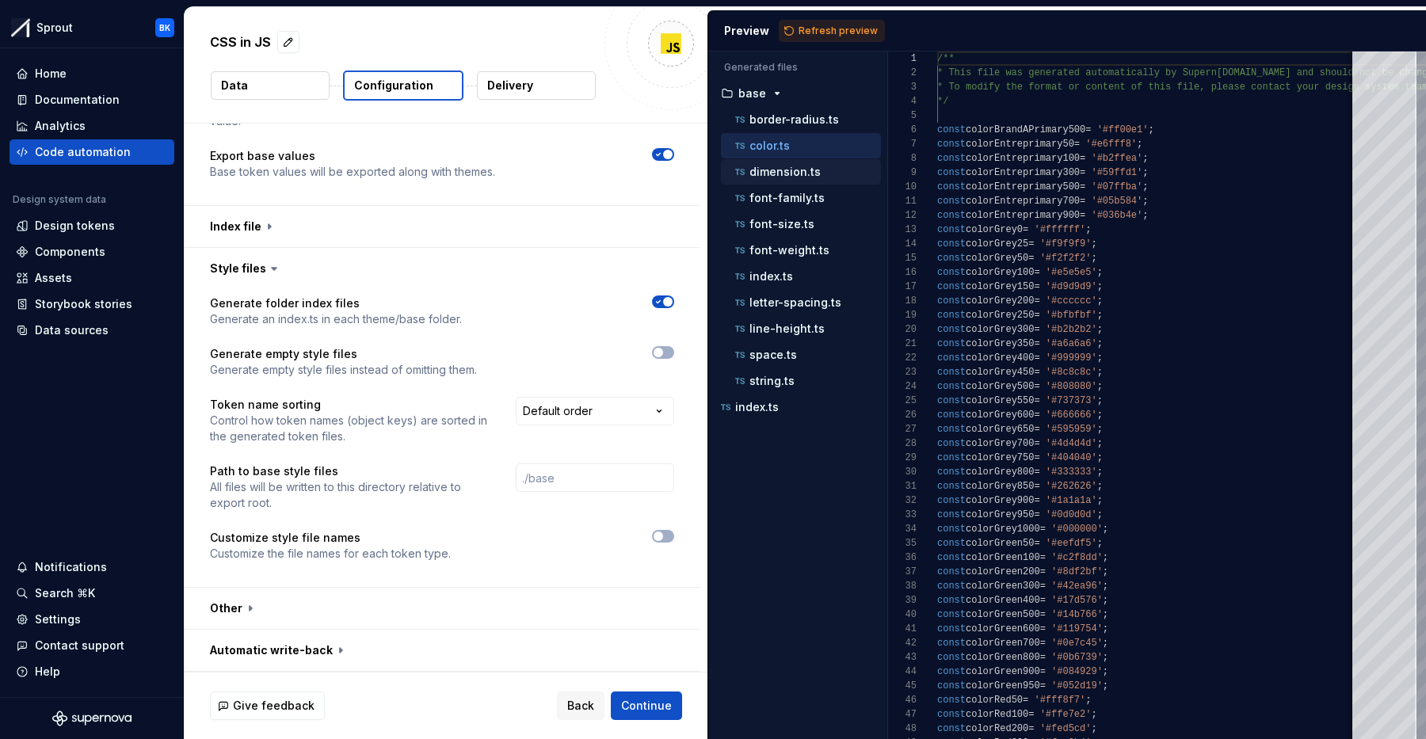
click at [673, 304] on span "button" at bounding box center [668, 302] width 10 height 10
click at [832, 32] on span "Refresh preview" at bounding box center [838, 31] width 79 height 13
click at [684, 299] on div "**********" at bounding box center [442, 438] width 515 height 298
click at [674, 301] on button "button" at bounding box center [663, 302] width 22 height 13
click at [835, 20] on button "Refresh preview" at bounding box center [832, 31] width 106 height 22
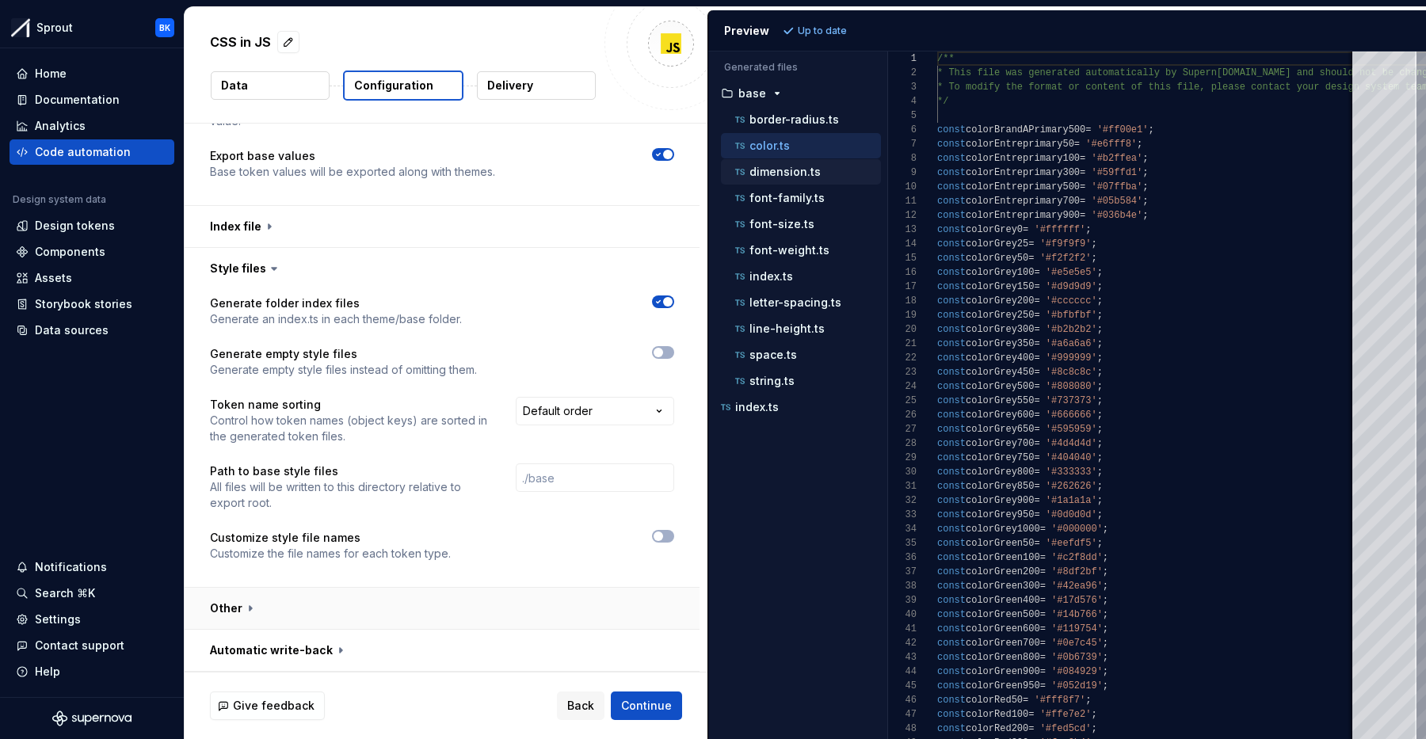
click at [316, 617] on button "button" at bounding box center [442, 608] width 515 height 41
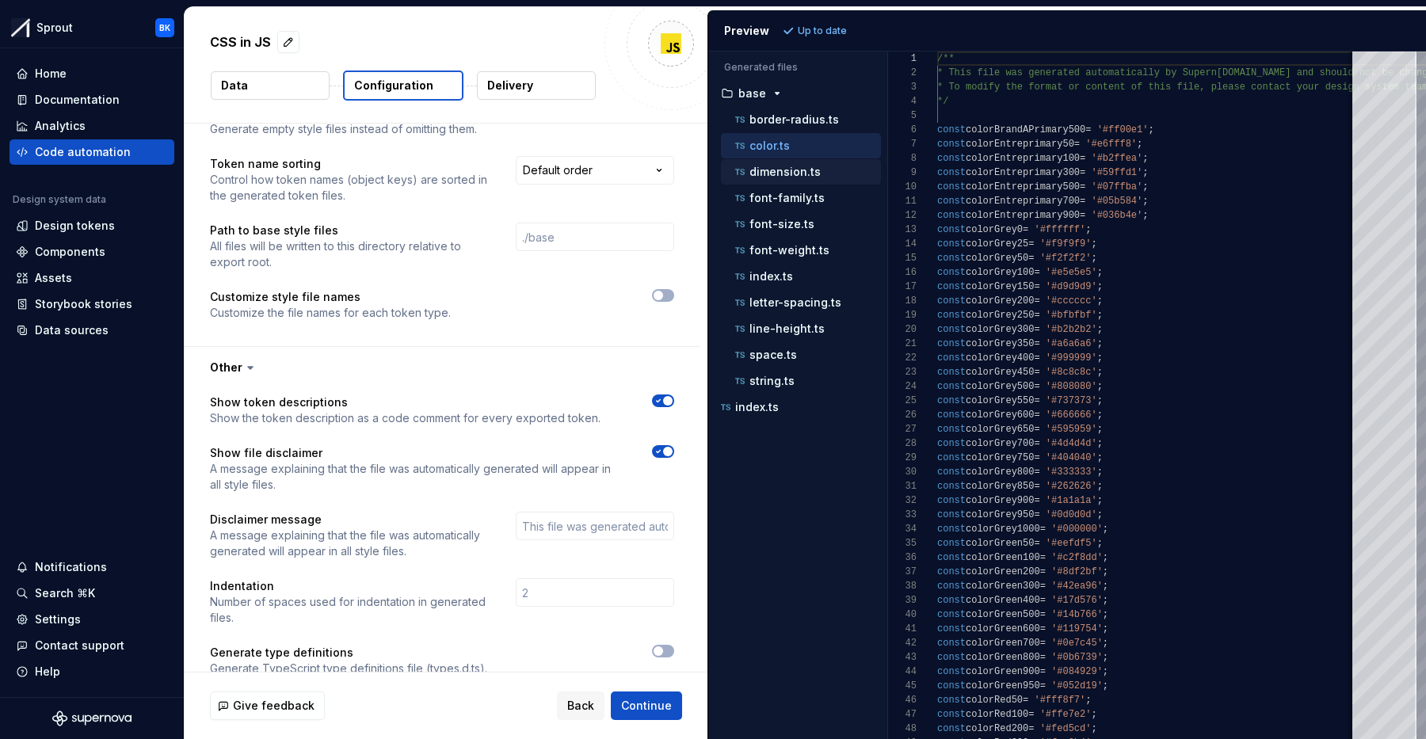
scroll to position [719, 0]
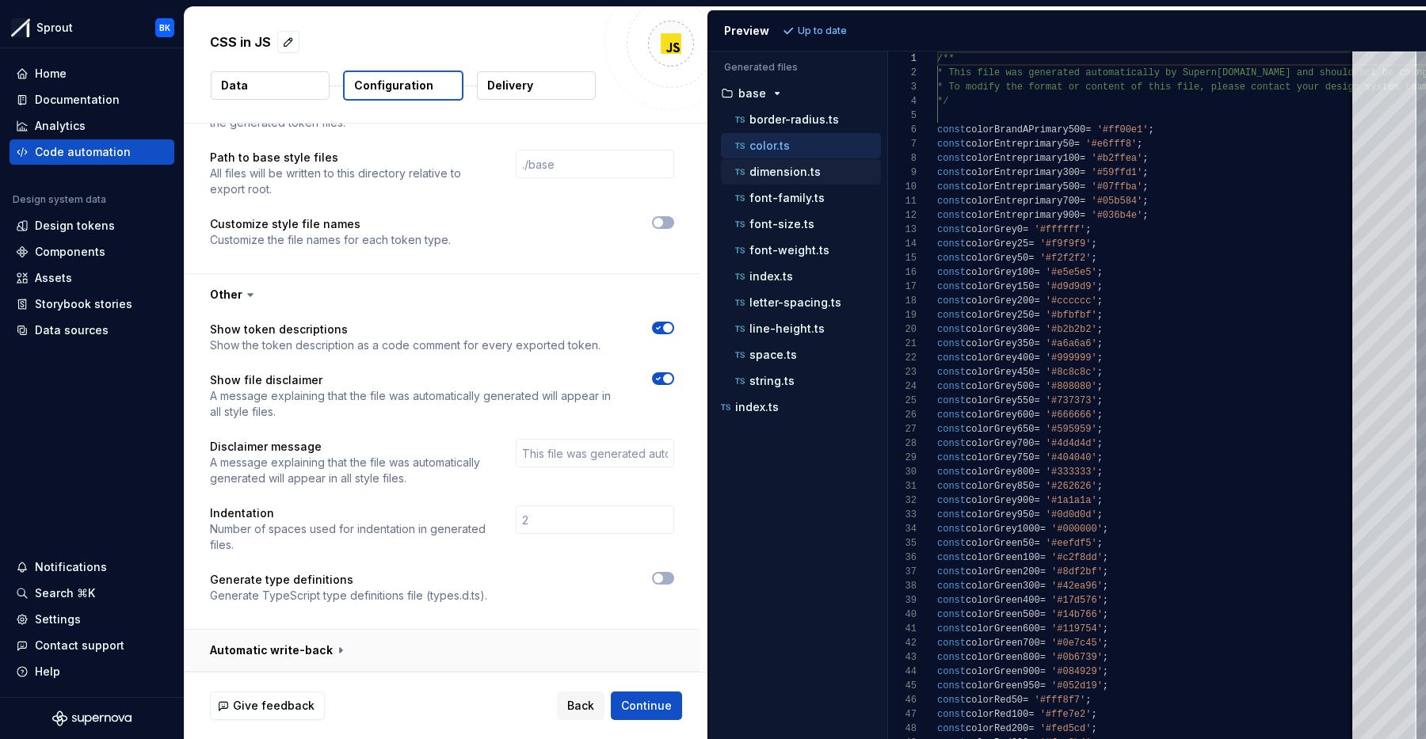
click at [384, 650] on button "button" at bounding box center [442, 650] width 515 height 41
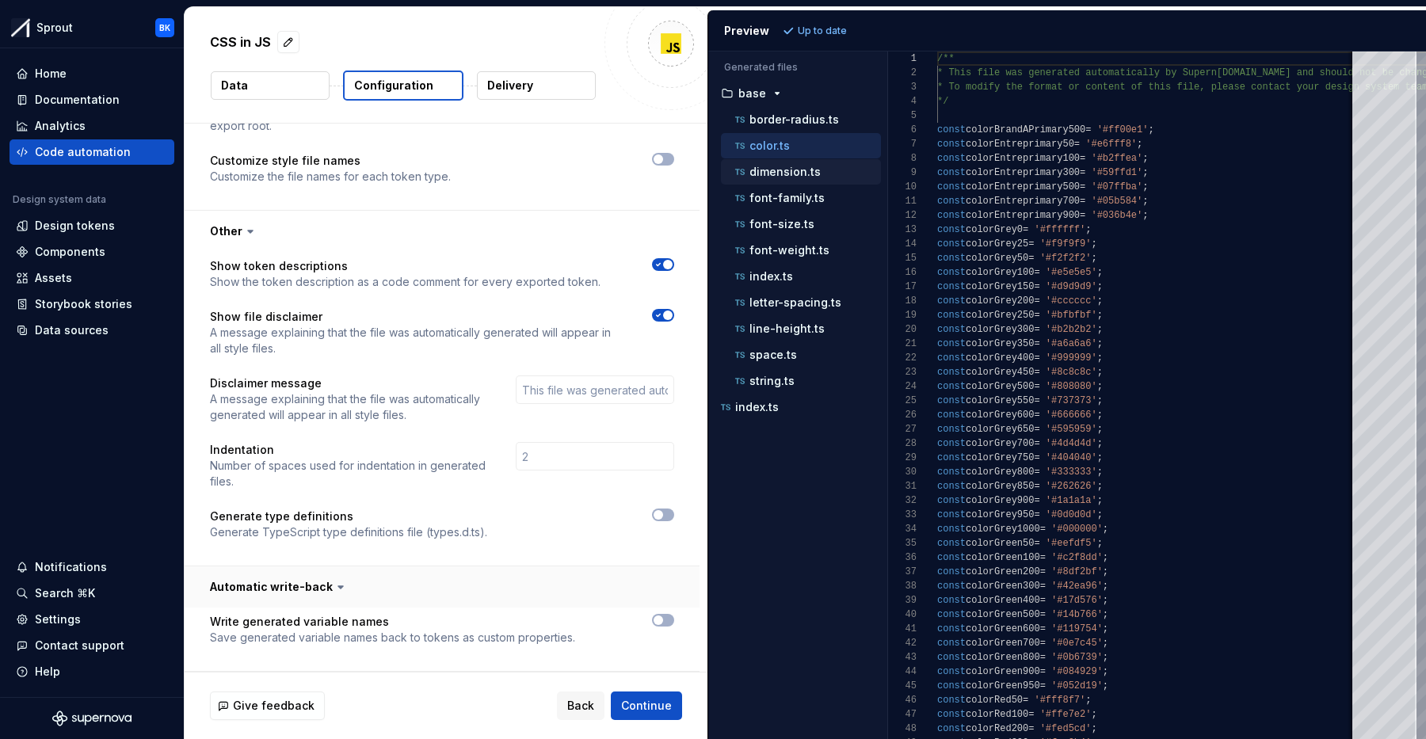
click at [307, 599] on button "button" at bounding box center [442, 587] width 515 height 41
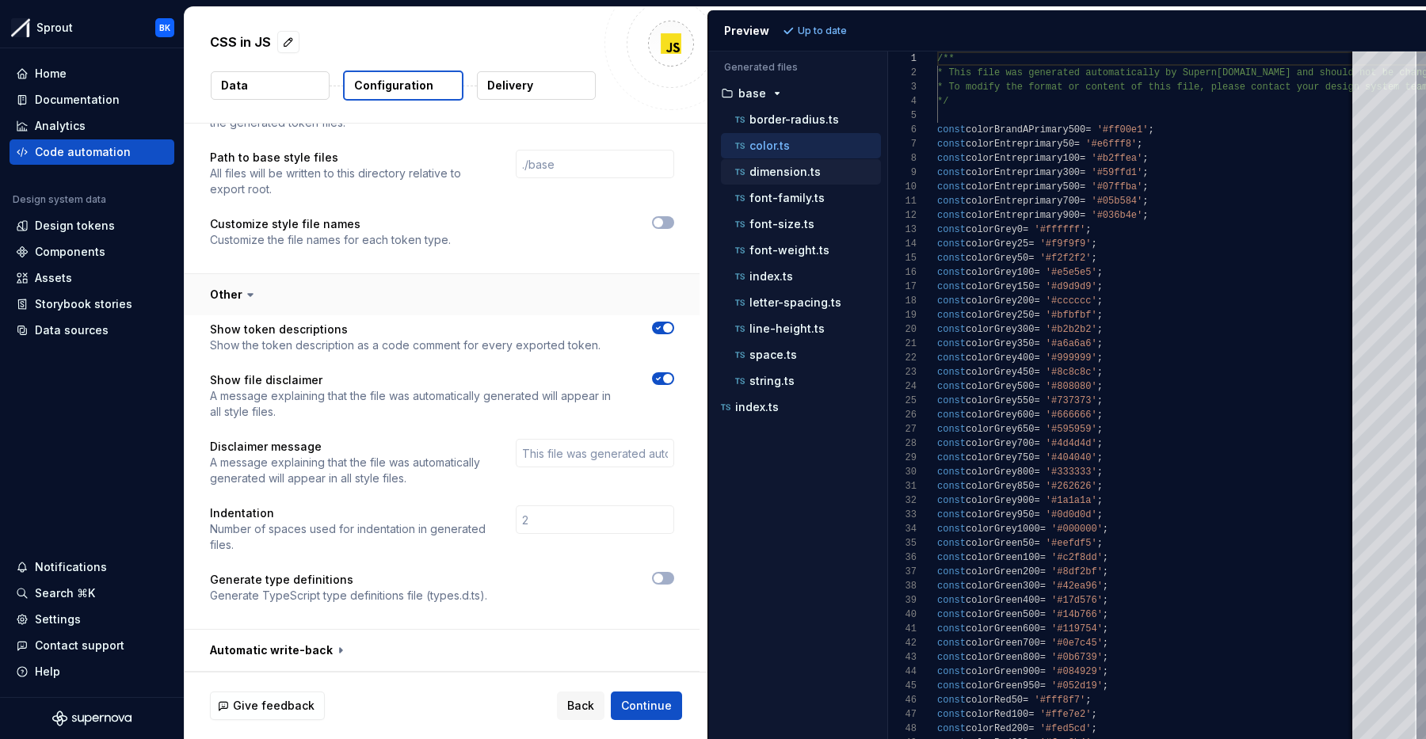
click at [369, 296] on button "button" at bounding box center [442, 294] width 515 height 41
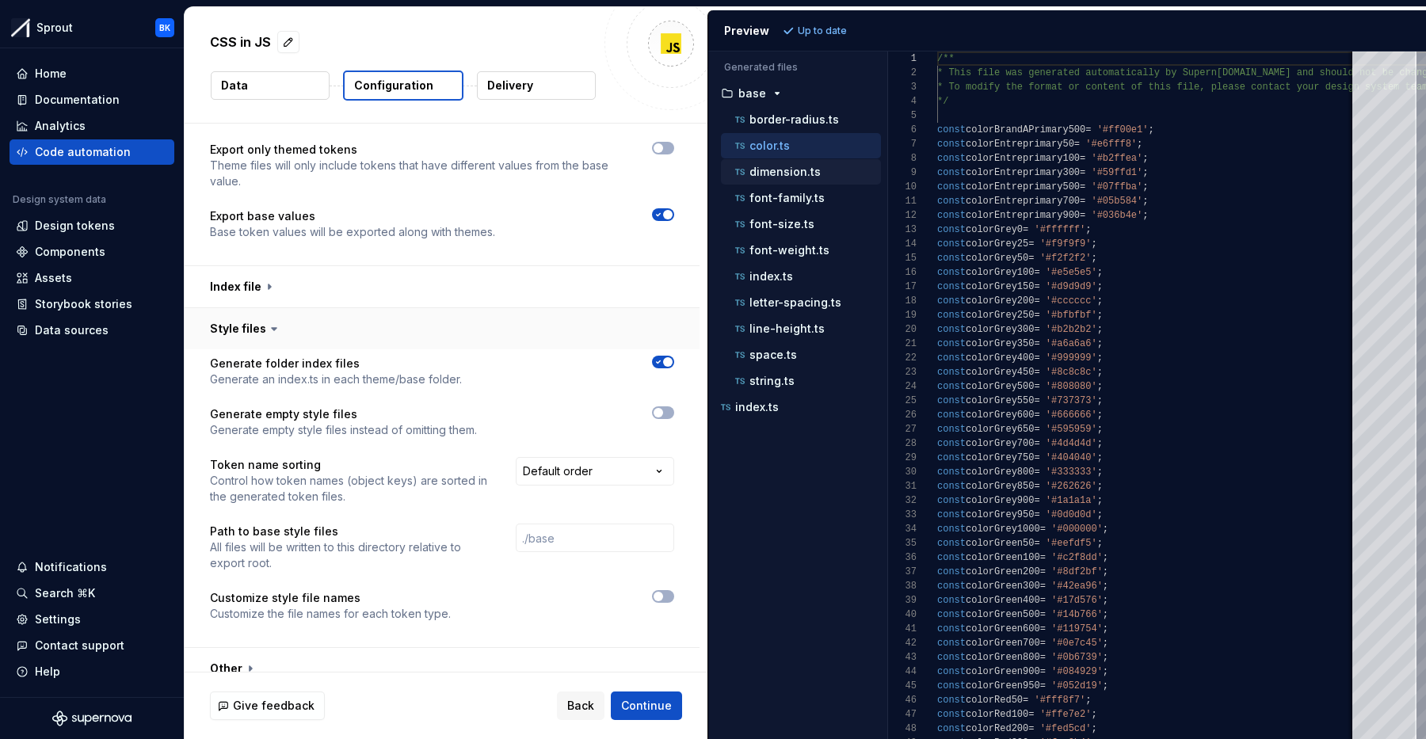
click at [369, 340] on button "button" at bounding box center [442, 328] width 515 height 41
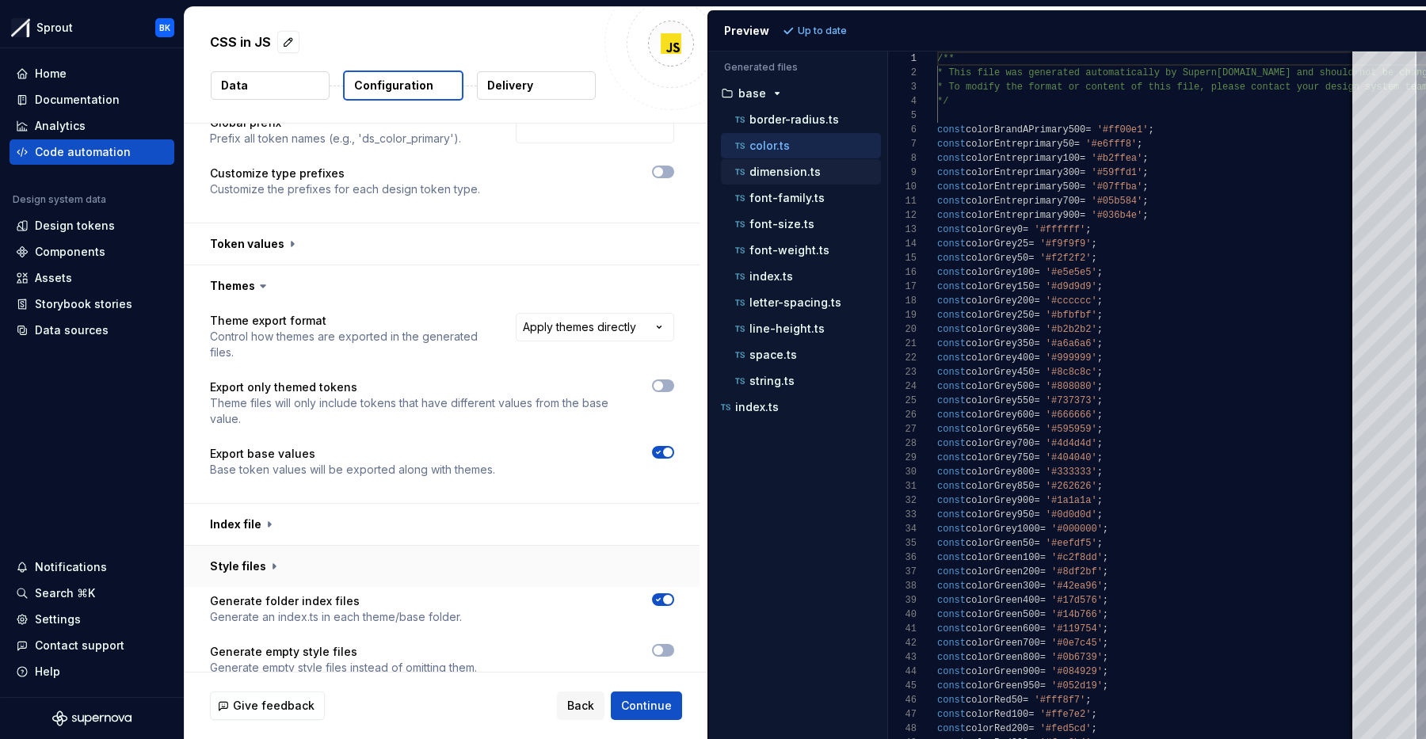
scroll to position [107, 0]
click at [360, 556] on button "button" at bounding box center [442, 566] width 515 height 41
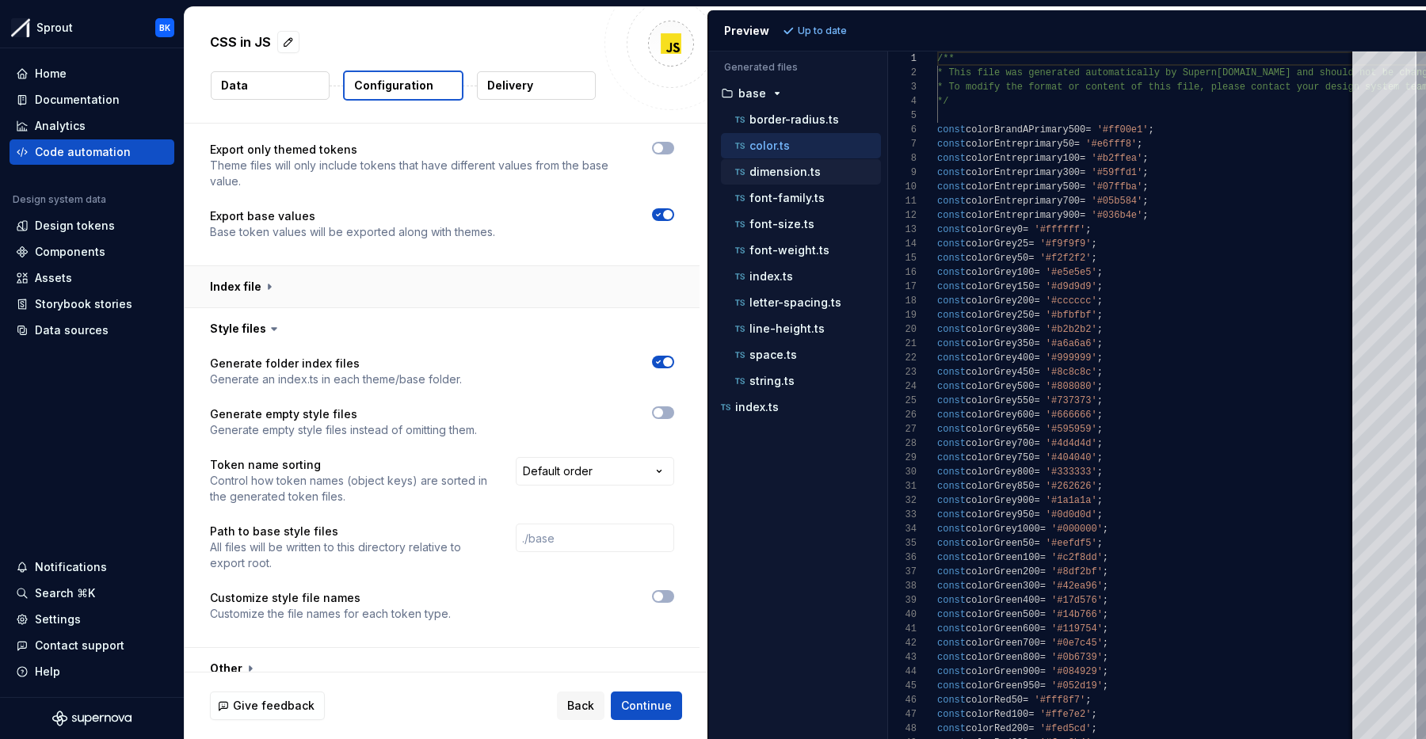
click at [283, 286] on button "button" at bounding box center [442, 286] width 515 height 41
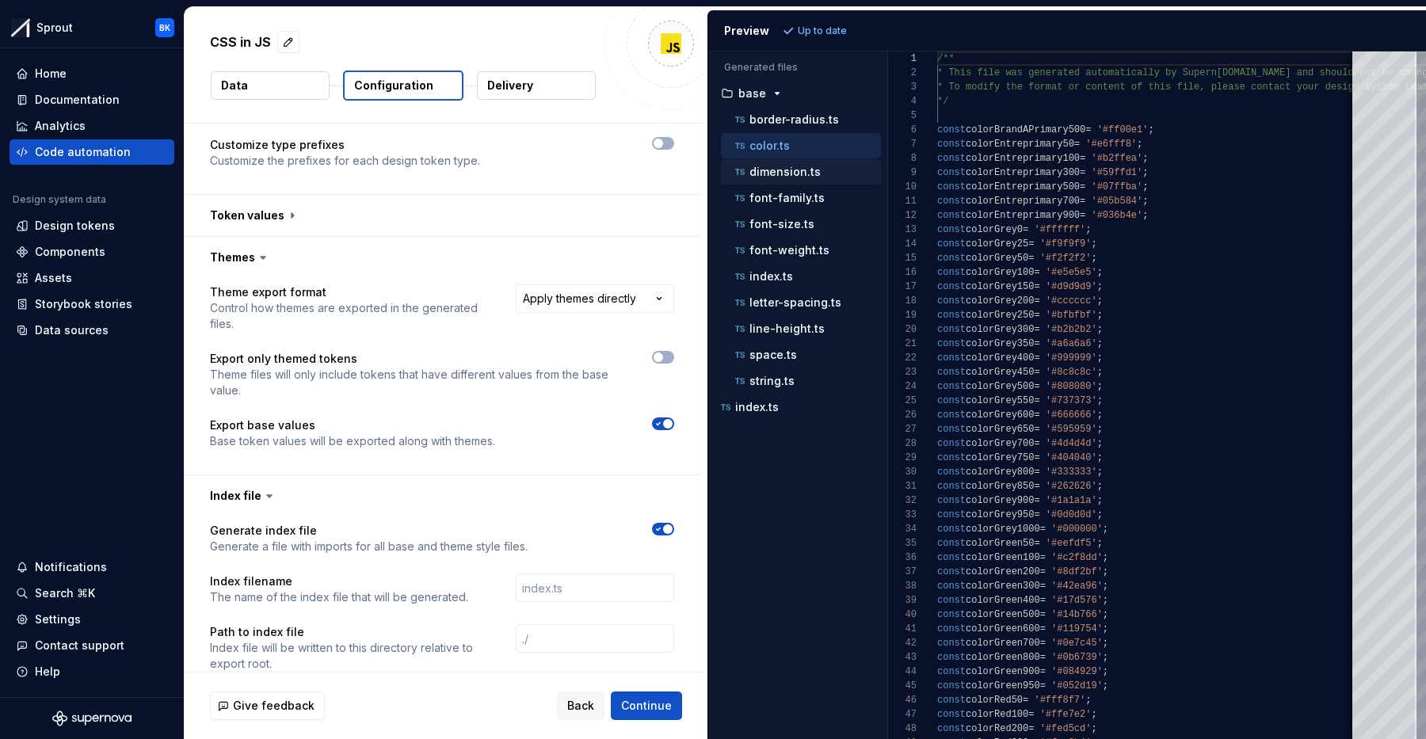
scroll to position [0, 0]
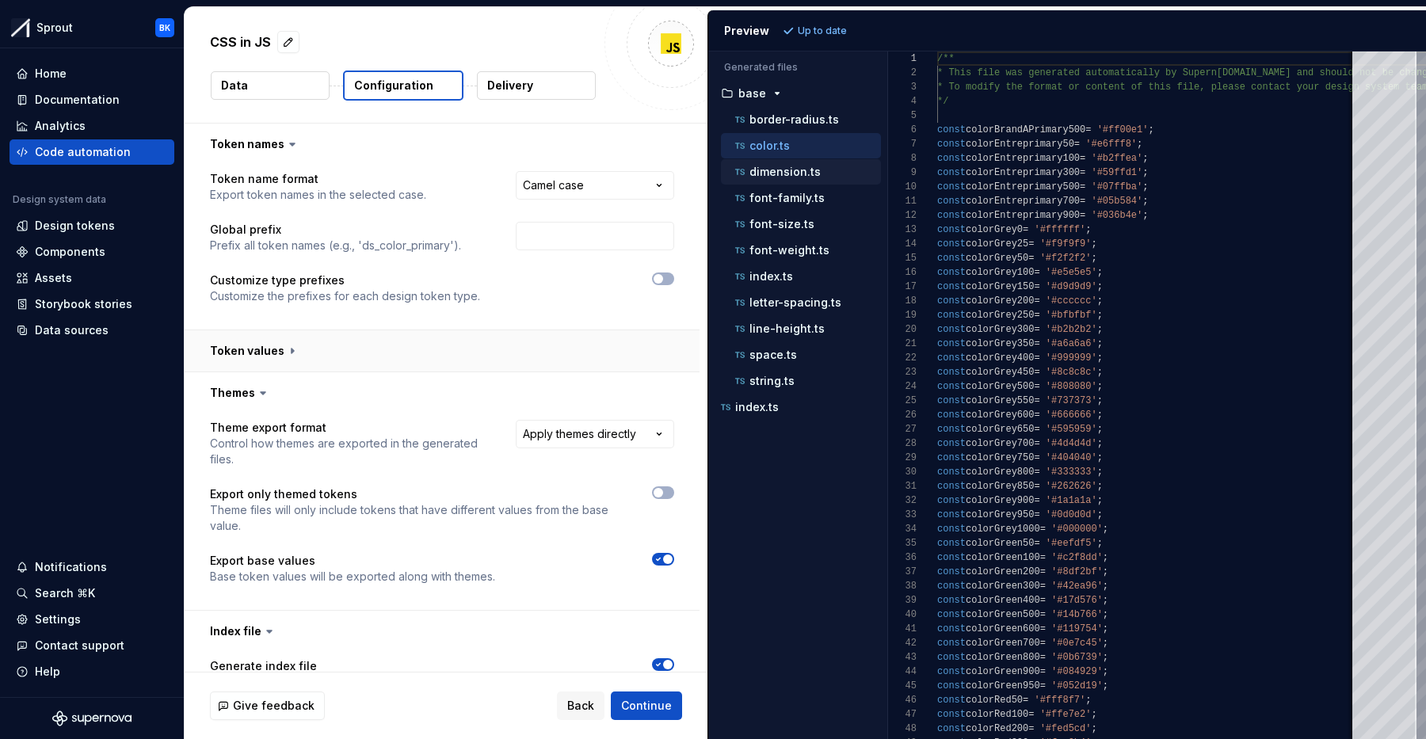
click at [296, 357] on button "button" at bounding box center [442, 350] width 515 height 41
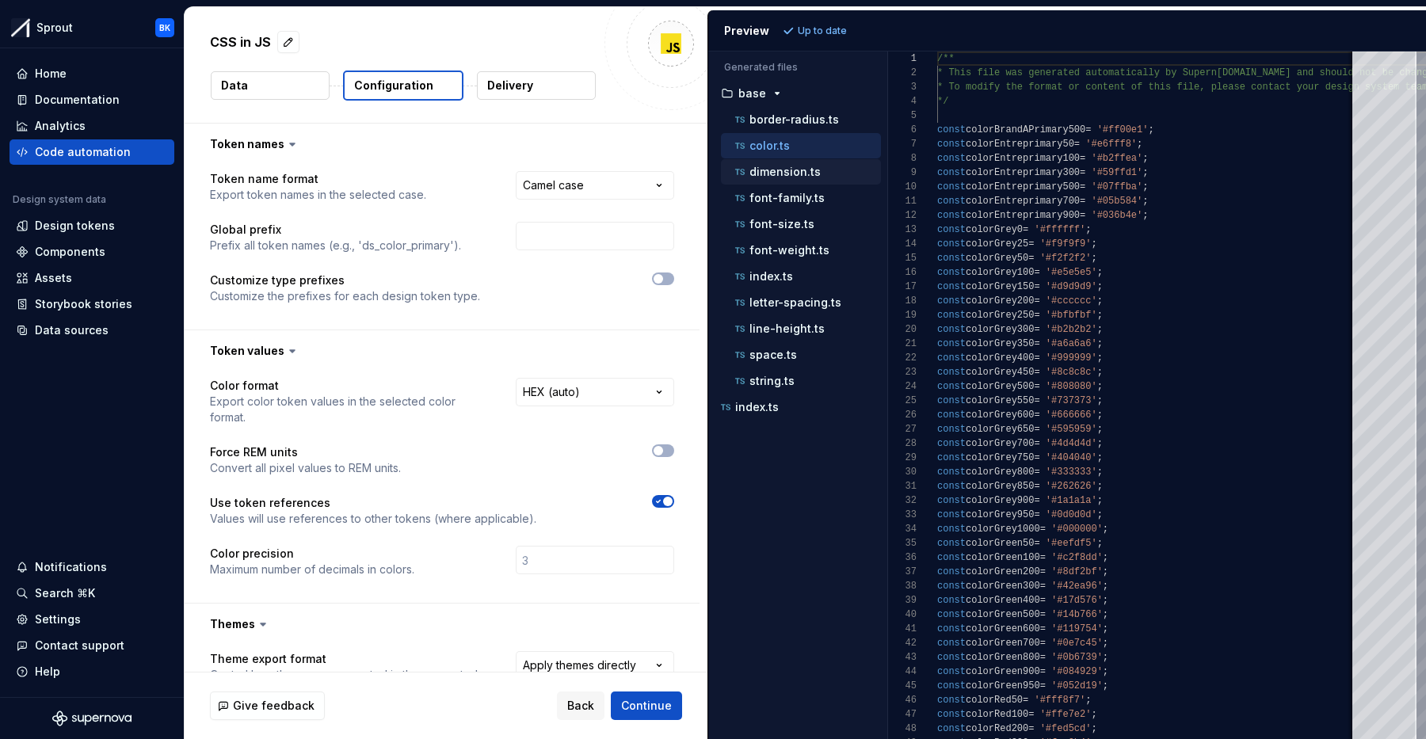
click at [287, 343] on icon at bounding box center [292, 351] width 16 height 16
click at [260, 349] on button "button" at bounding box center [442, 350] width 515 height 41
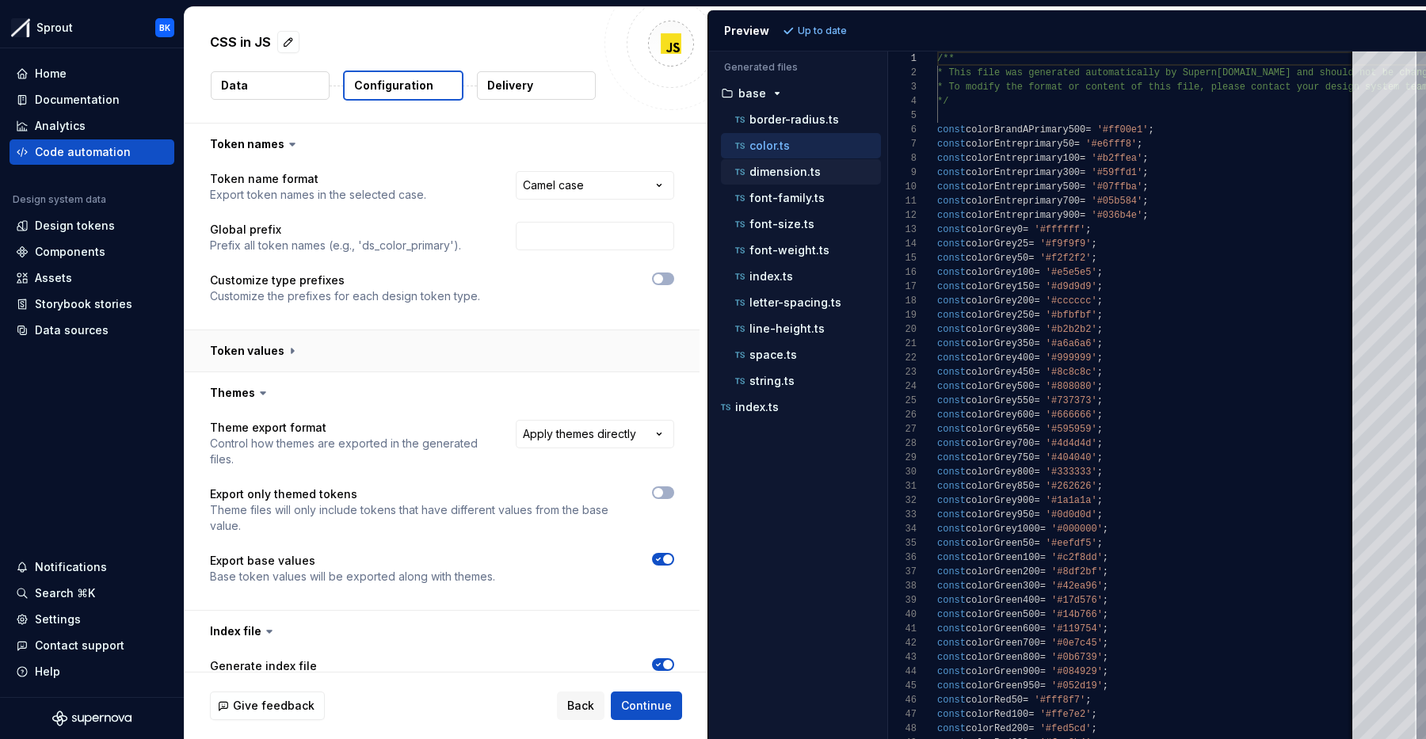
click at [334, 349] on button "button" at bounding box center [442, 350] width 515 height 41
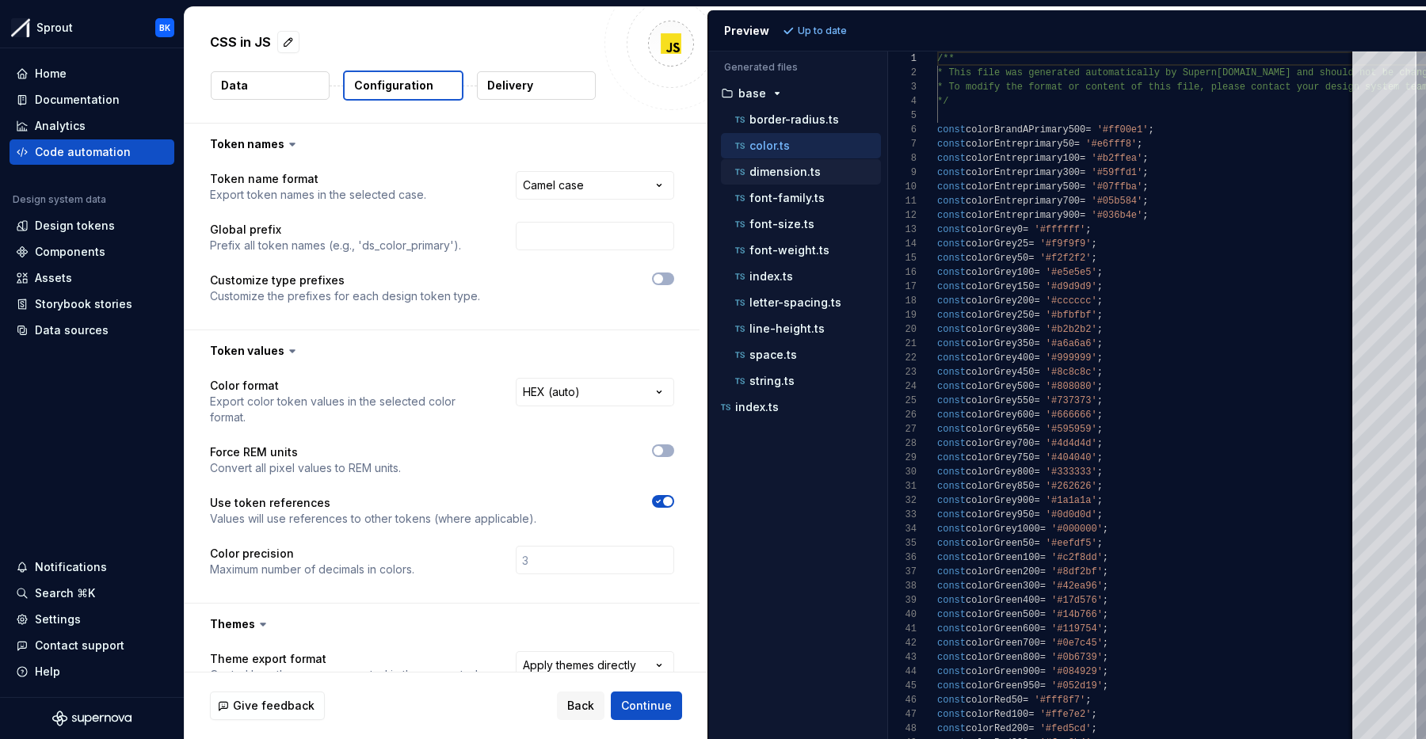
click at [285, 92] on button "Data" at bounding box center [270, 85] width 119 height 29
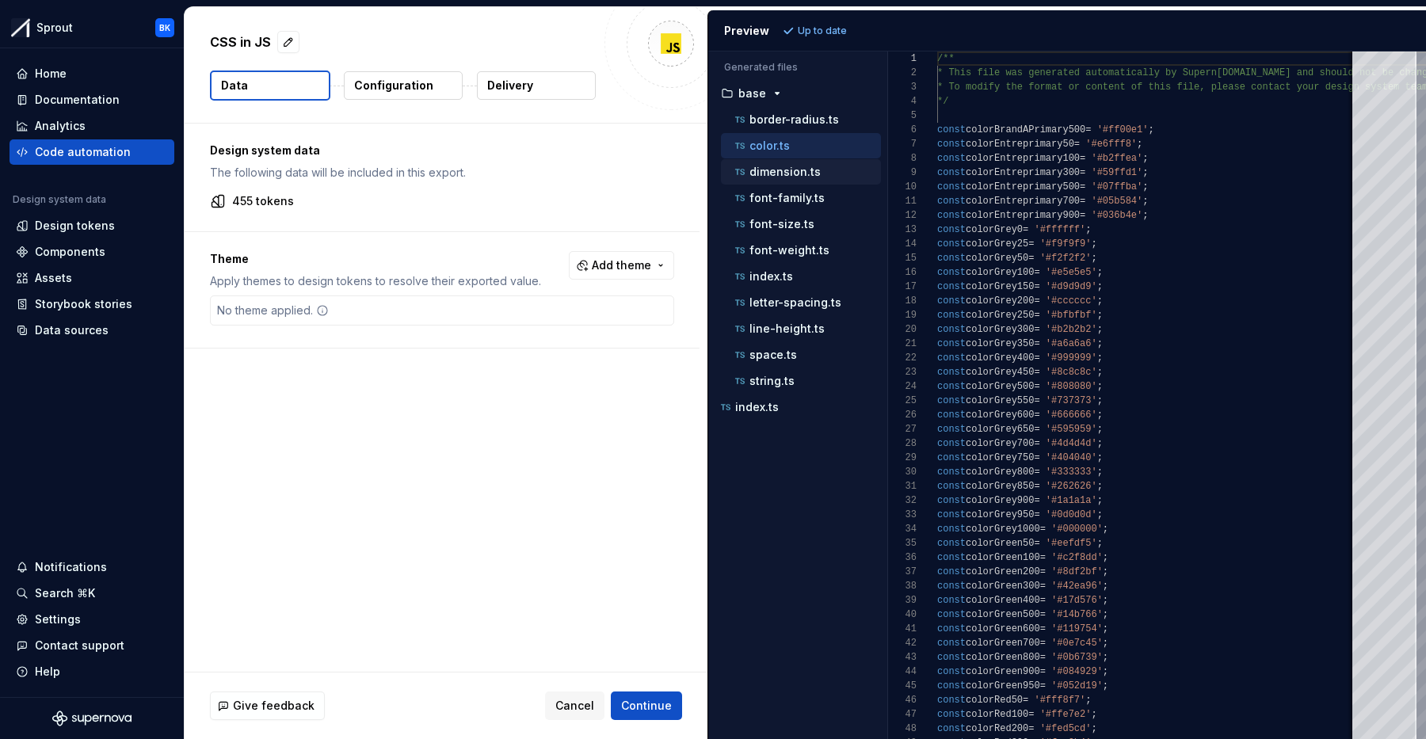
click at [300, 88] on button "Data" at bounding box center [270, 86] width 120 height 30
drag, startPoint x: 296, startPoint y: 203, endPoint x: 227, endPoint y: 206, distance: 69.0
click at [223, 206] on div "455 tokens" at bounding box center [442, 201] width 464 height 16
click at [331, 201] on div "455 tokens" at bounding box center [442, 201] width 464 height 16
click at [400, 90] on p "Configuration" at bounding box center [393, 86] width 79 height 16
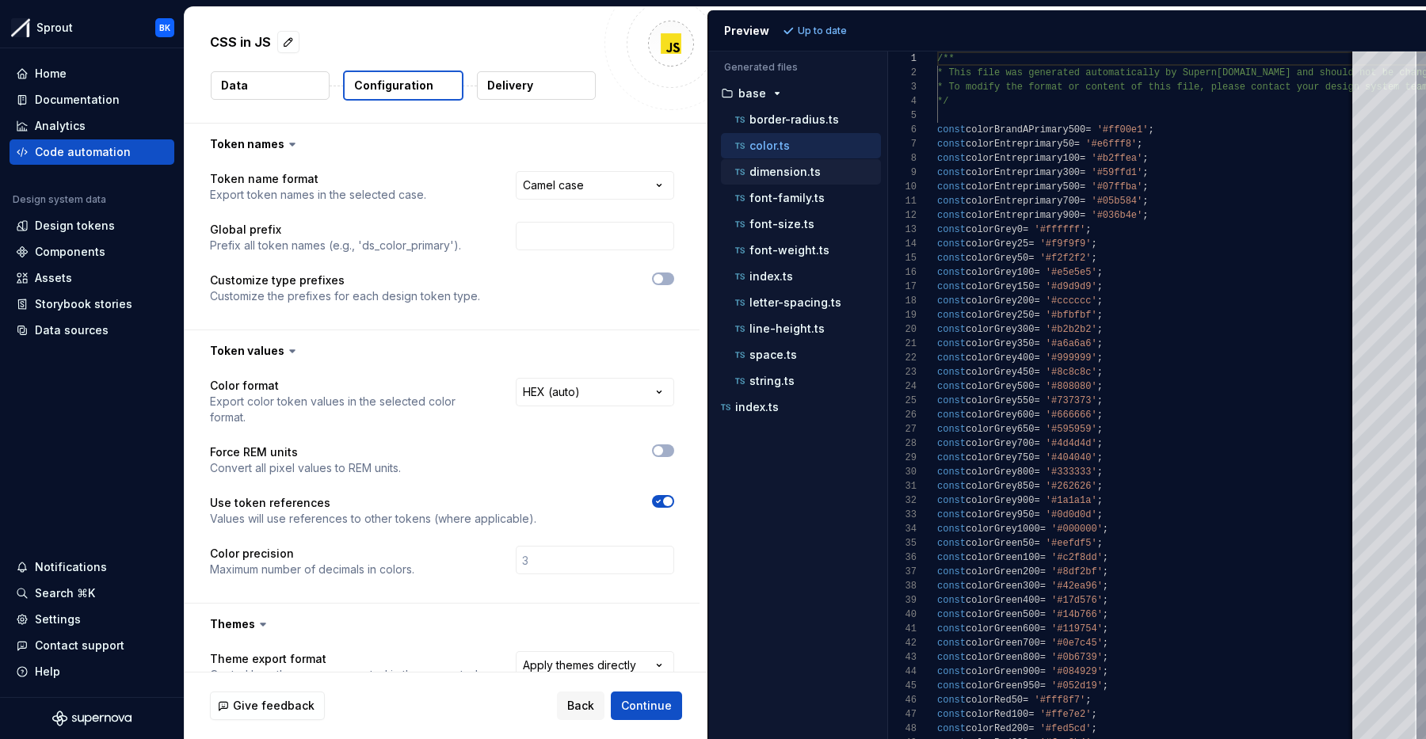
click at [409, 76] on button "Configuration" at bounding box center [403, 86] width 120 height 30
click at [263, 102] on div "CSS in JS Data Configuration Delivery" at bounding box center [446, 65] width 523 height 116
click at [288, 94] on button "Data" at bounding box center [270, 85] width 119 height 29
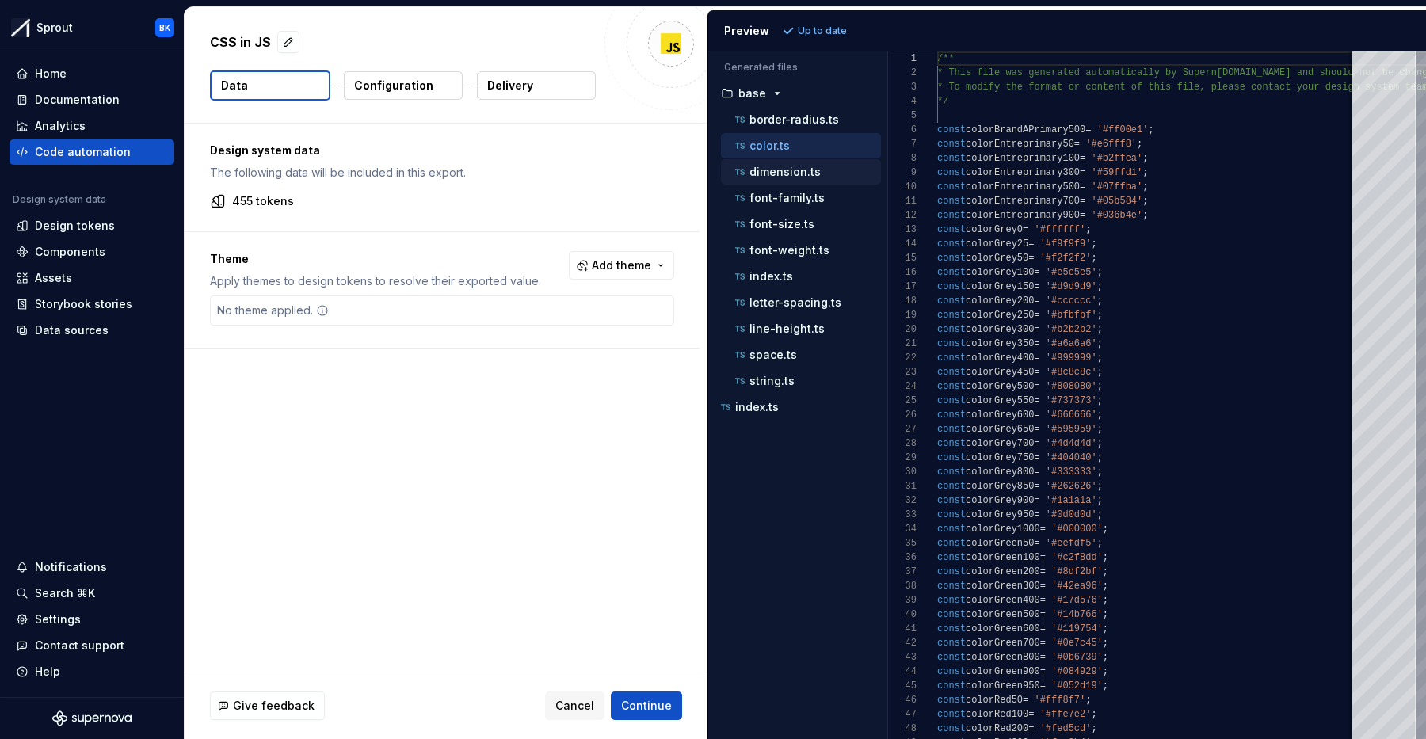
click at [337, 83] on div "Data Configuration Delivery" at bounding box center [446, 86] width 472 height 30
click at [379, 94] on button "Configuration" at bounding box center [403, 85] width 119 height 29
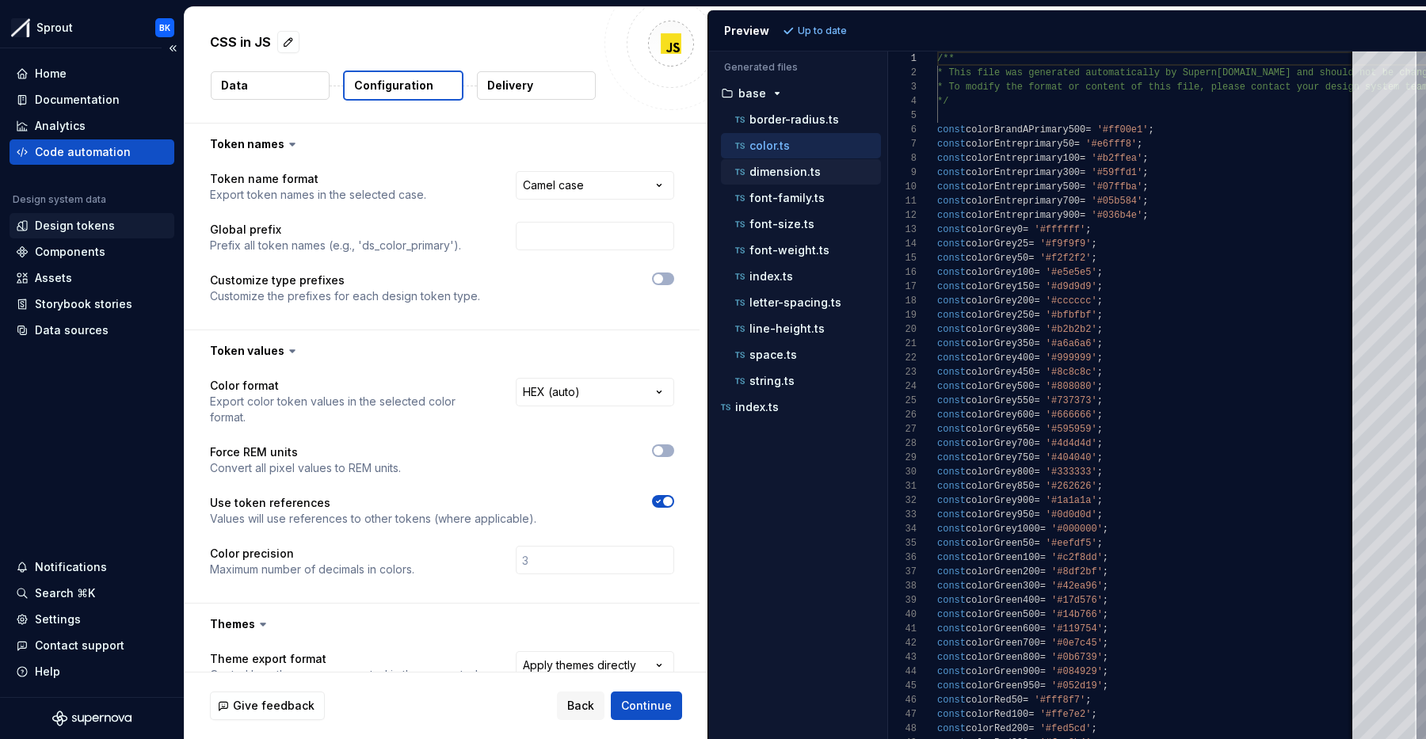
click at [94, 230] on div "Design tokens" at bounding box center [75, 226] width 80 height 16
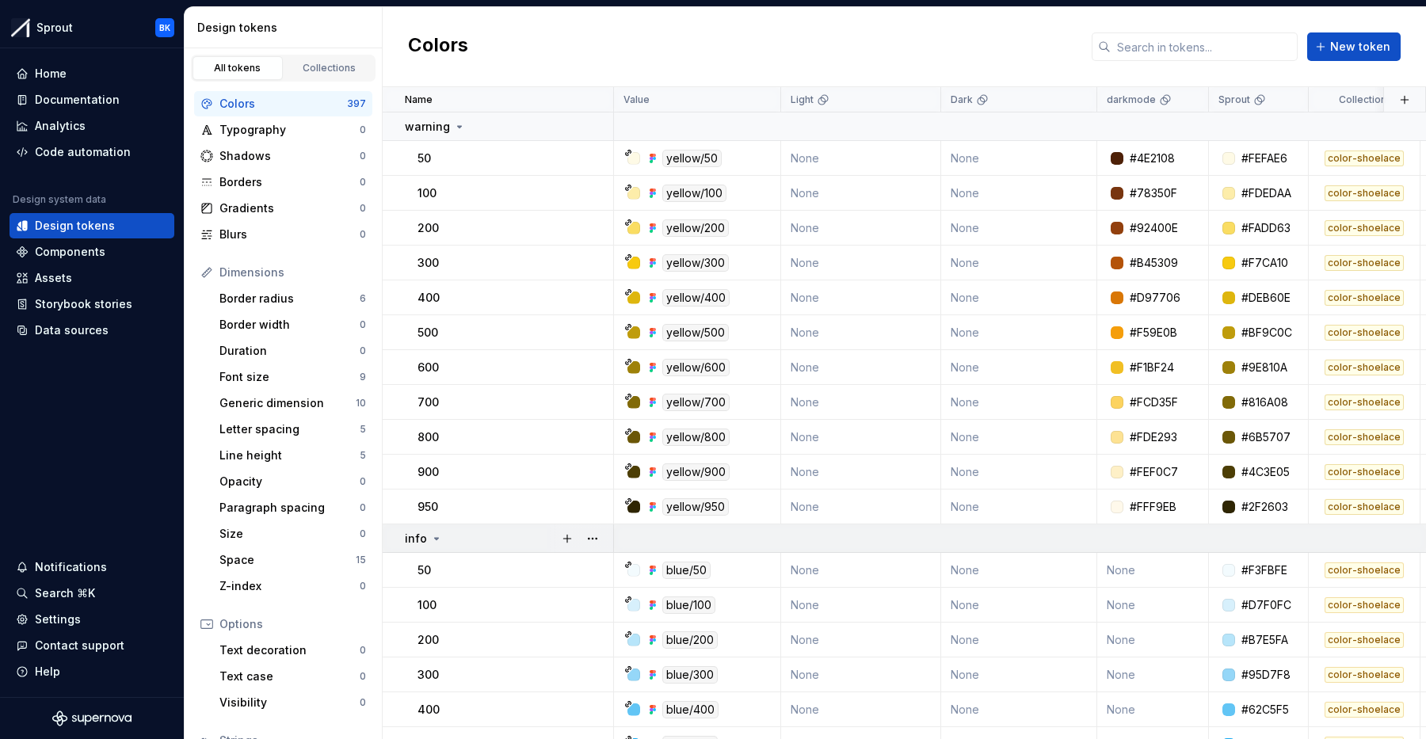
drag, startPoint x: 525, startPoint y: 122, endPoint x: 498, endPoint y: 144, distance: 35.5
click at [525, 122] on div "warning" at bounding box center [509, 127] width 208 height 16
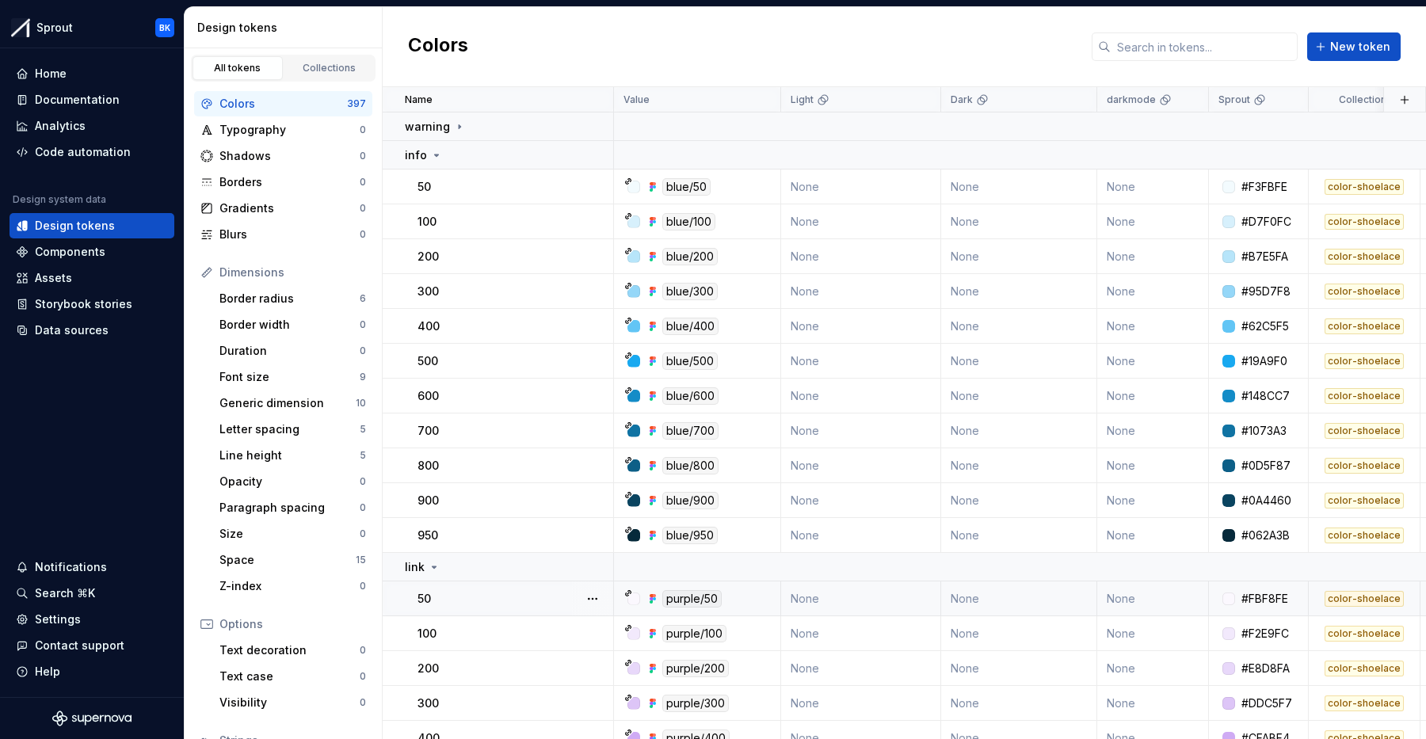
drag, startPoint x: 471, startPoint y: 166, endPoint x: 460, endPoint y: 199, distance: 34.8
click at [471, 166] on td "info" at bounding box center [498, 155] width 231 height 29
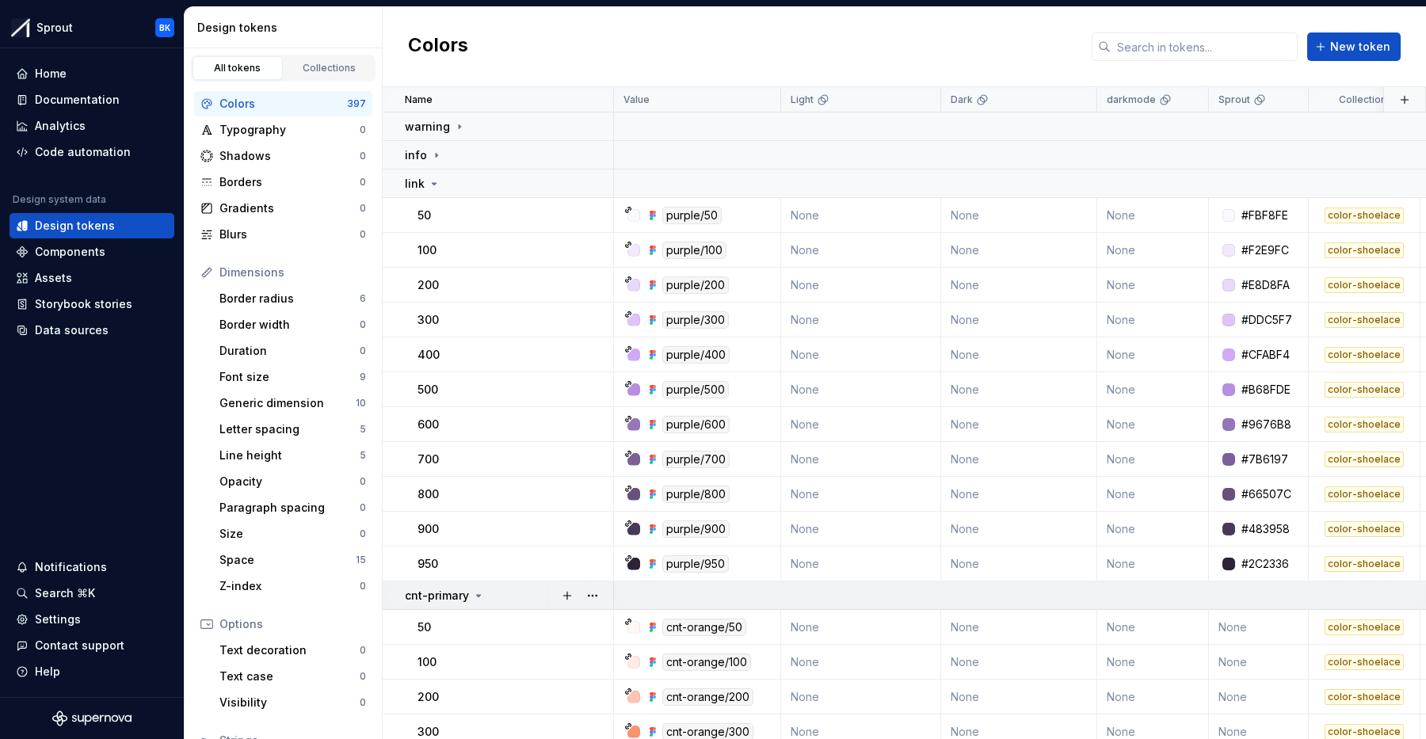
drag, startPoint x: 464, startPoint y: 182, endPoint x: 460, endPoint y: 211, distance: 28.8
click at [464, 182] on div "link" at bounding box center [509, 184] width 208 height 16
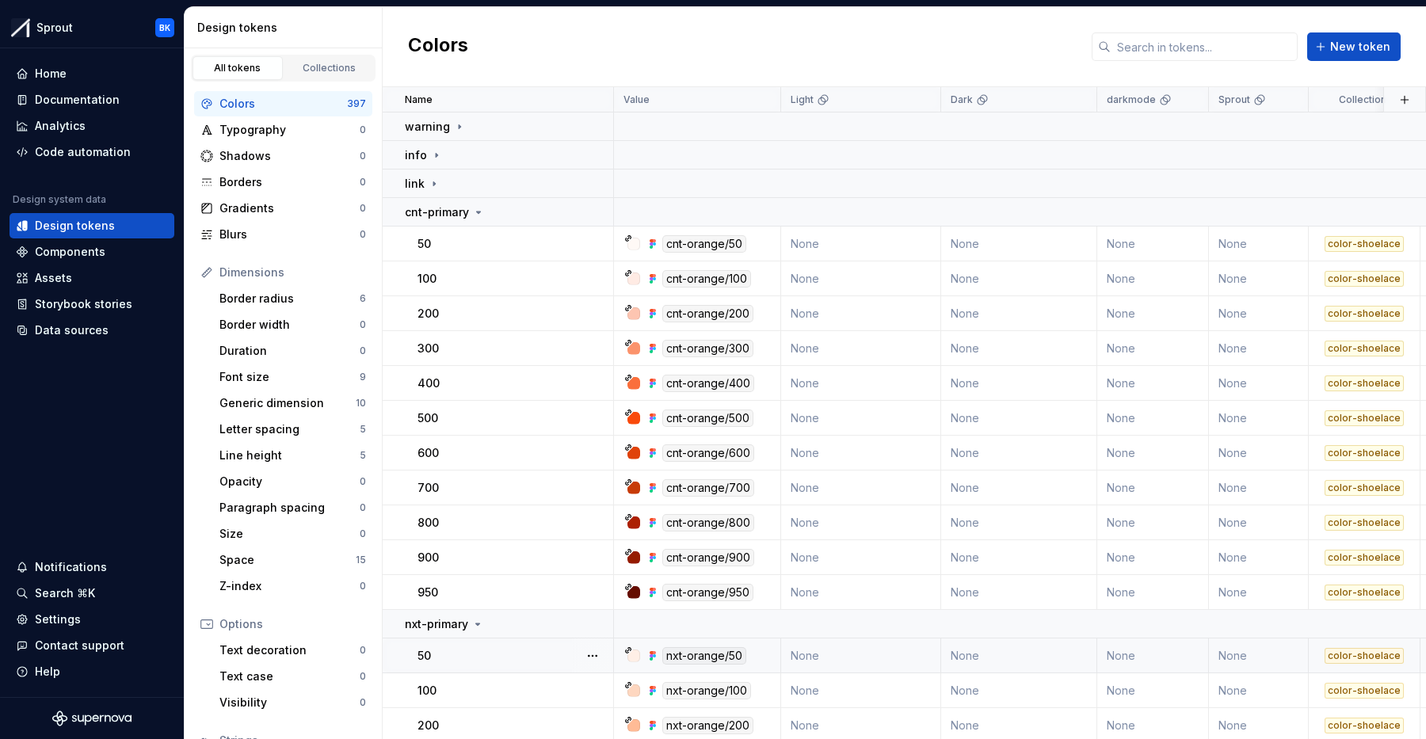
drag, startPoint x: 460, startPoint y: 213, endPoint x: 466, endPoint y: 258, distance: 44.8
click at [460, 216] on p "cnt-primary" at bounding box center [437, 212] width 64 height 16
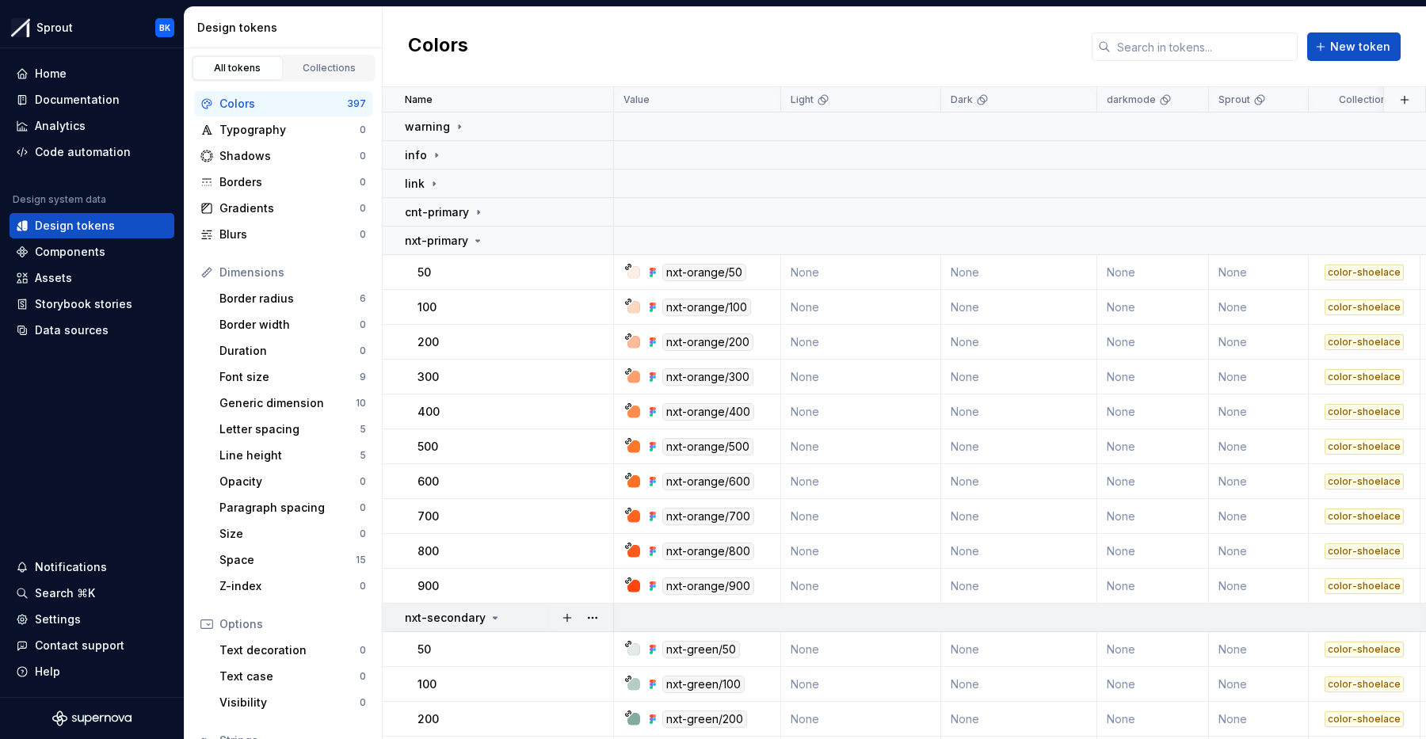
drag, startPoint x: 482, startPoint y: 235, endPoint x: 477, endPoint y: 269, distance: 33.6
click at [482, 236] on icon at bounding box center [478, 241] width 13 height 13
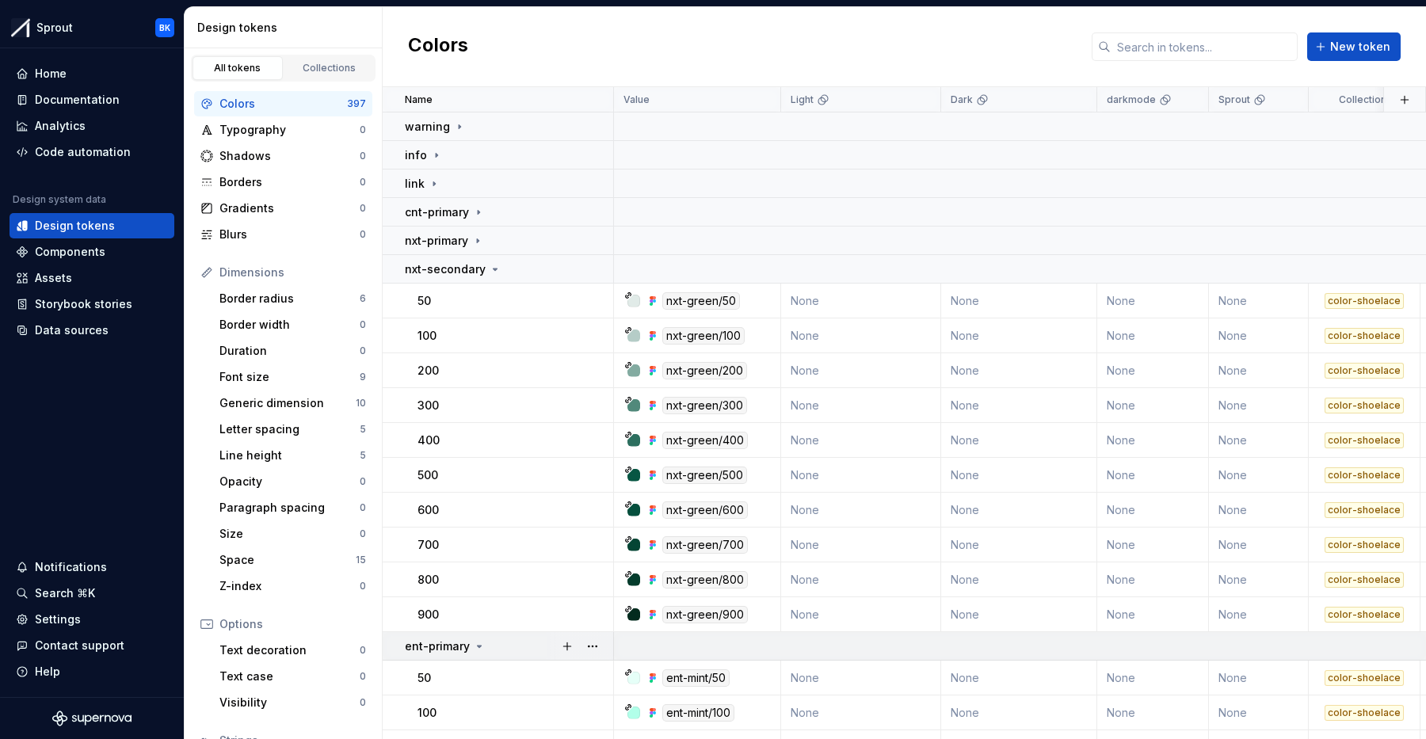
drag, startPoint x: 474, startPoint y: 273, endPoint x: 472, endPoint y: 304, distance: 31.7
click at [474, 273] on p "nxt-secondary" at bounding box center [445, 270] width 81 height 16
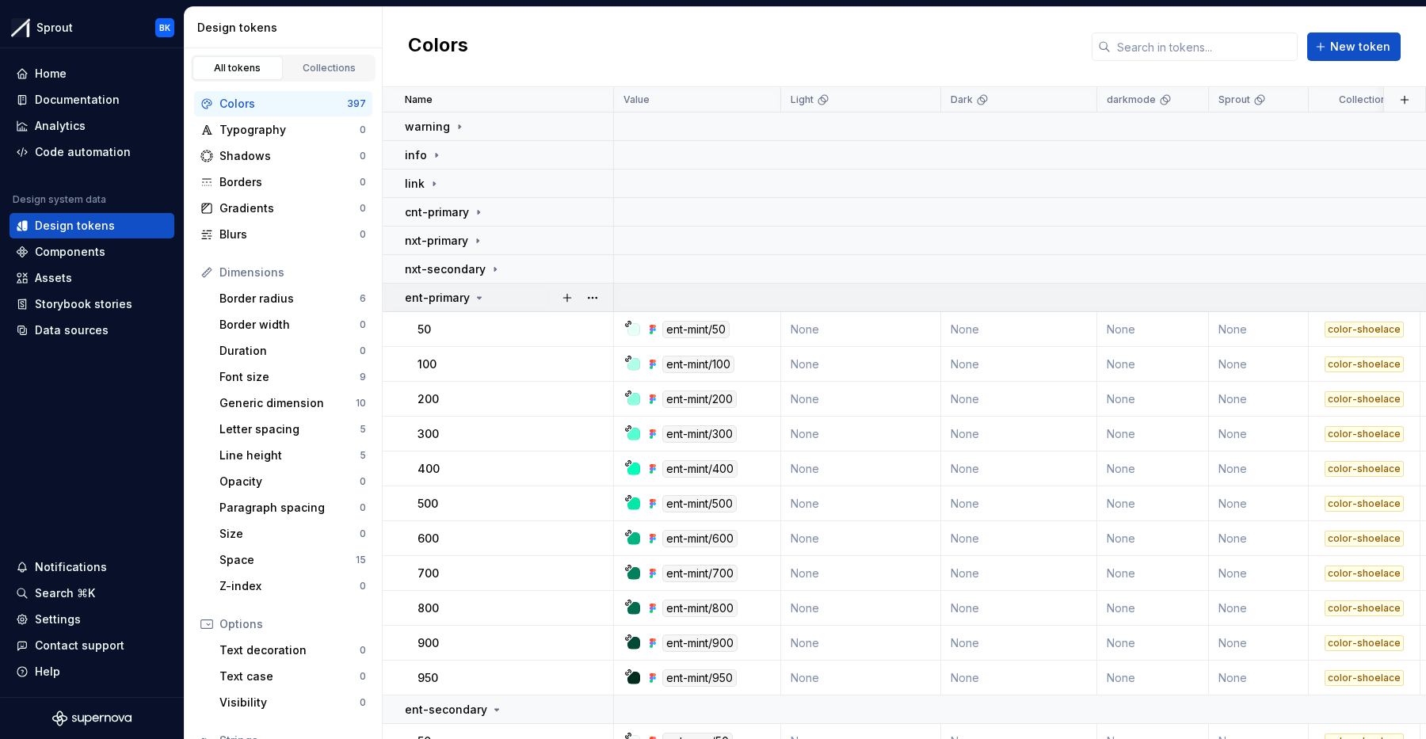
click at [472, 305] on td "ent-primary" at bounding box center [498, 298] width 231 height 29
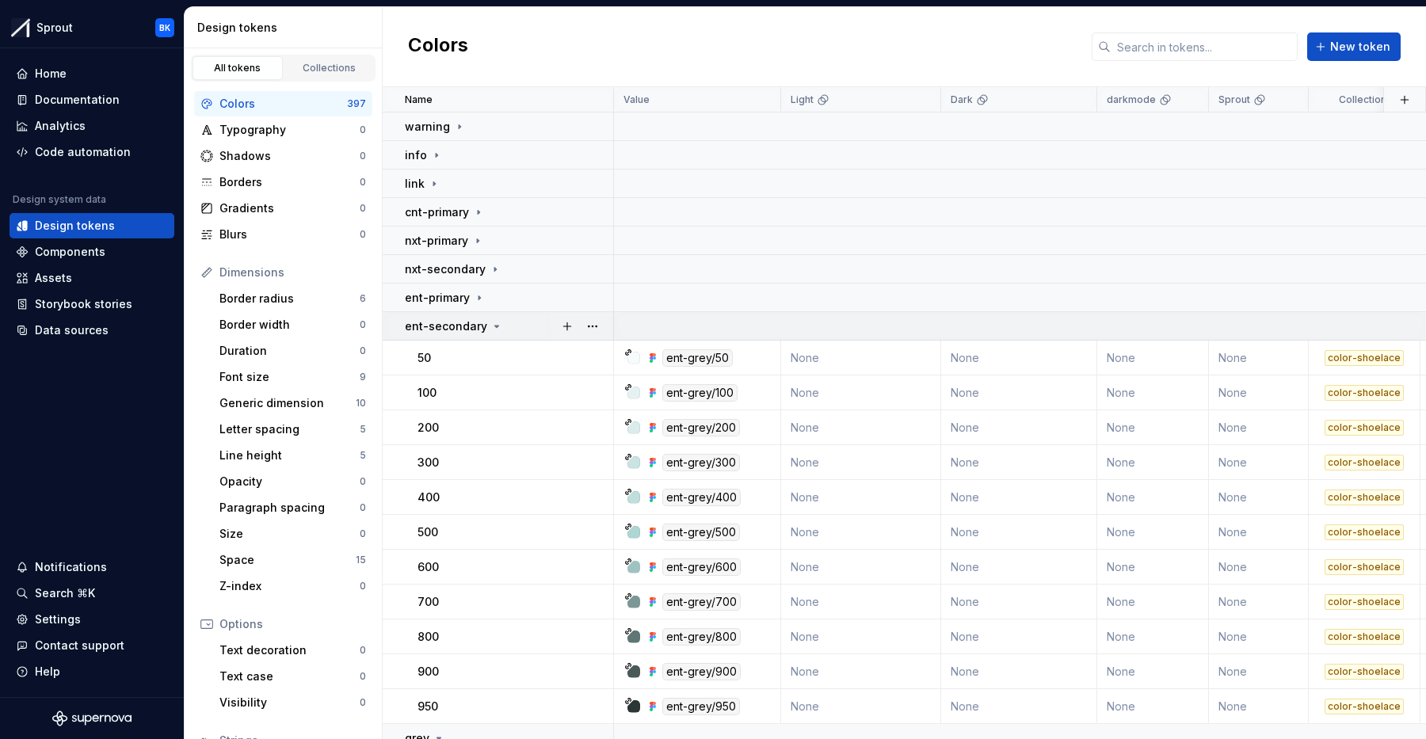
click at [475, 320] on p "ent-secondary" at bounding box center [446, 327] width 82 height 16
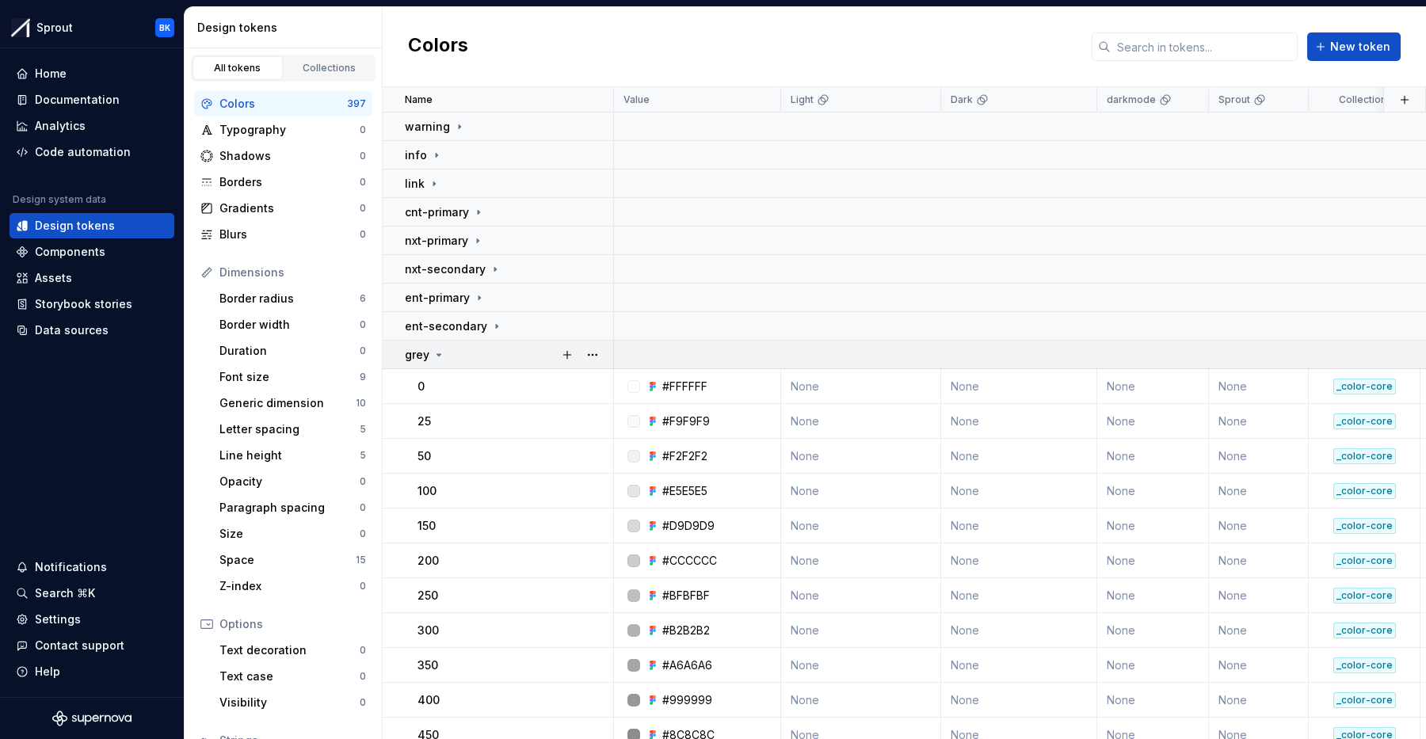
click at [487, 355] on div "grey" at bounding box center [509, 355] width 208 height 16
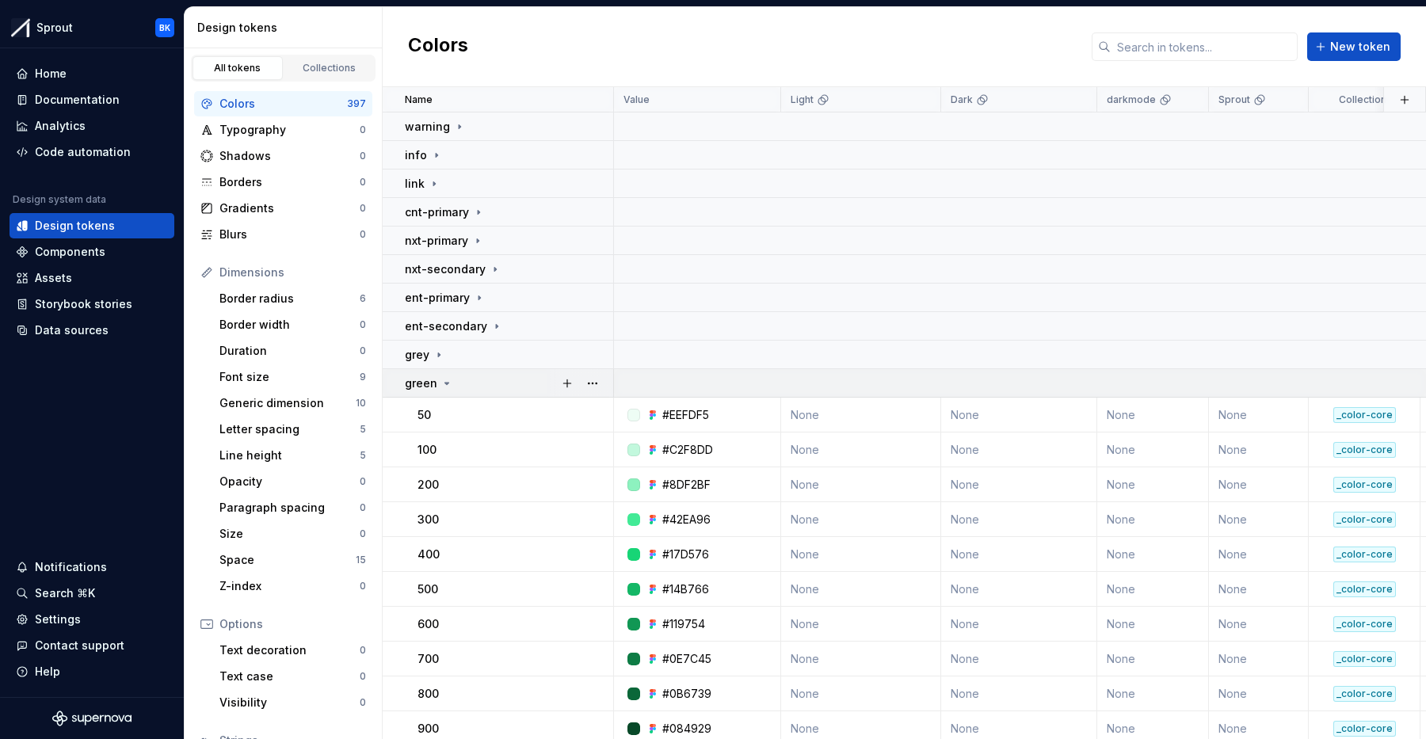
click at [482, 377] on div "green" at bounding box center [509, 384] width 208 height 16
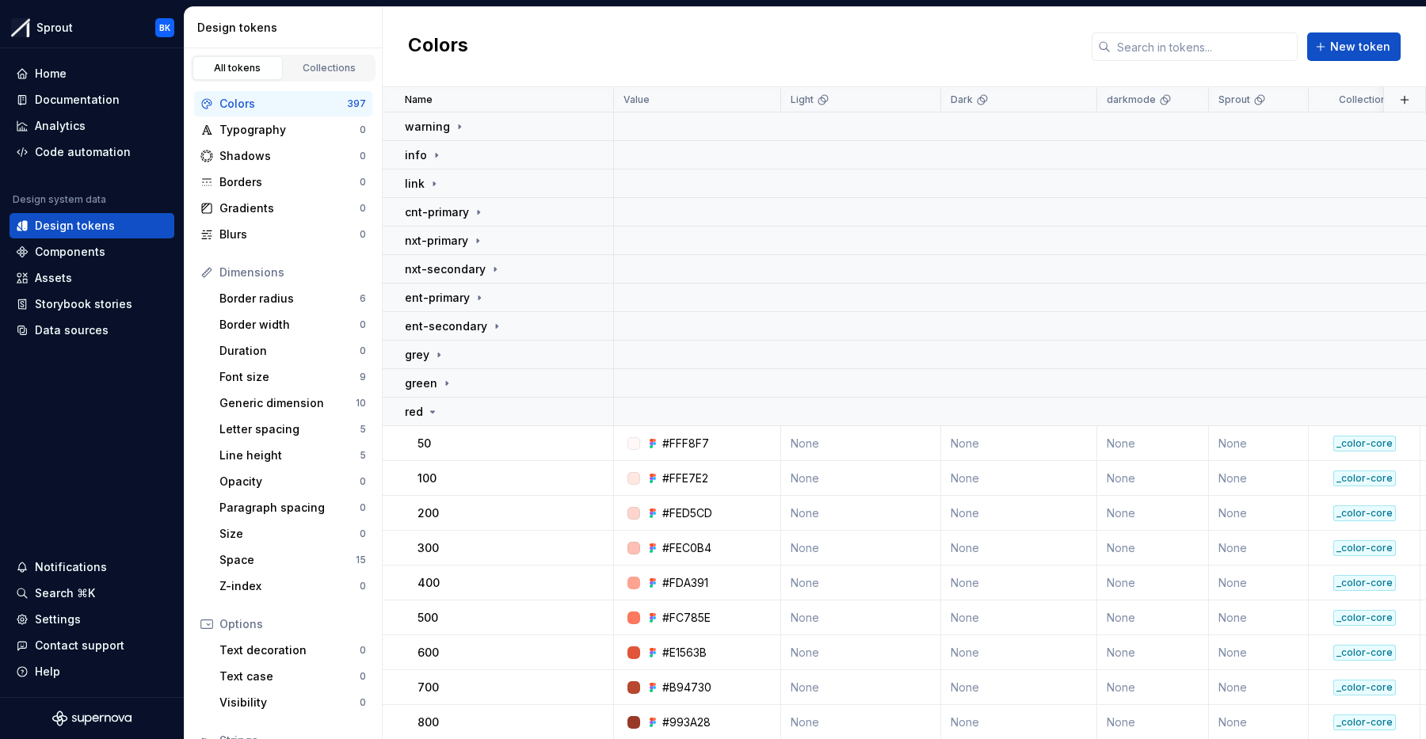
drag, startPoint x: 482, startPoint y: 404, endPoint x: 477, endPoint y: 430, distance: 25.8
click at [482, 404] on div "red" at bounding box center [509, 412] width 208 height 16
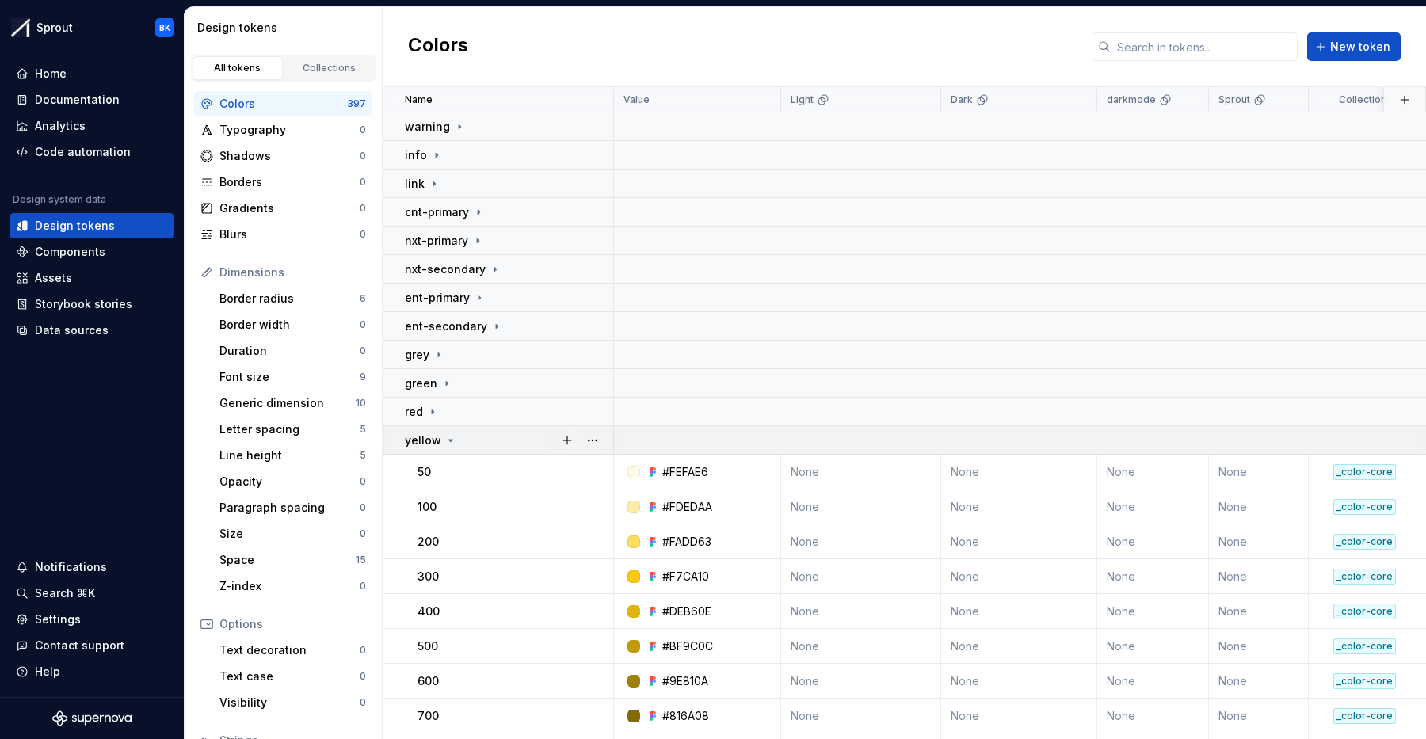
click at [474, 439] on div "yellow" at bounding box center [509, 441] width 208 height 16
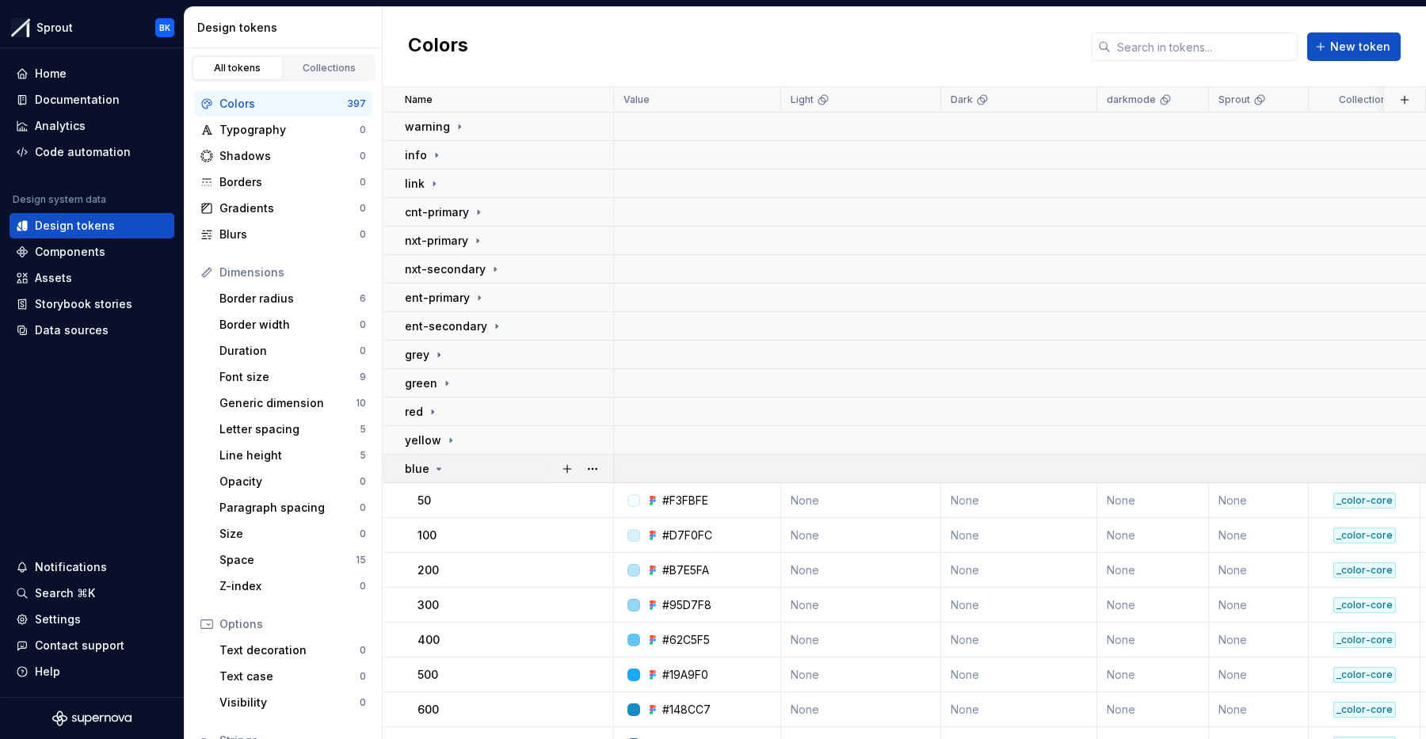
click at [469, 472] on div "blue" at bounding box center [509, 469] width 208 height 16
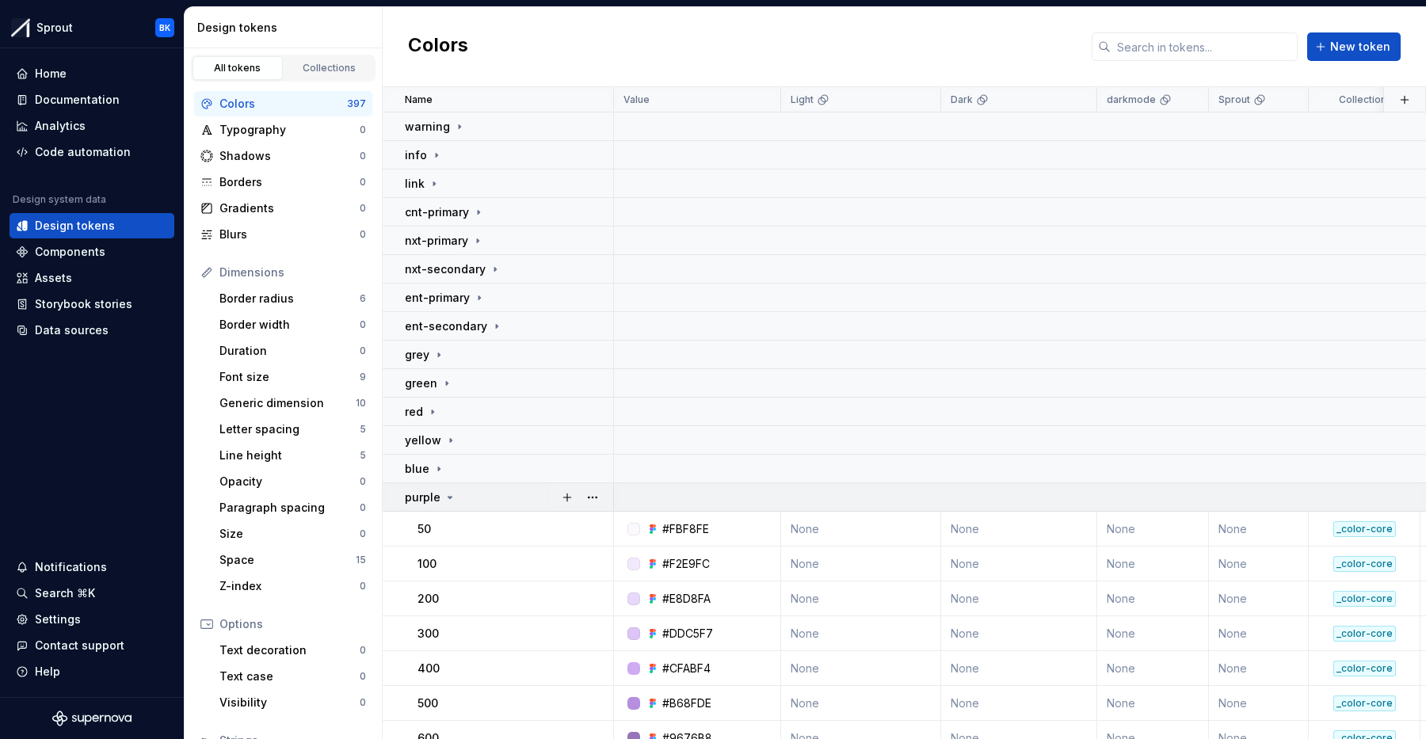
click at [468, 492] on div "purple" at bounding box center [509, 498] width 208 height 16
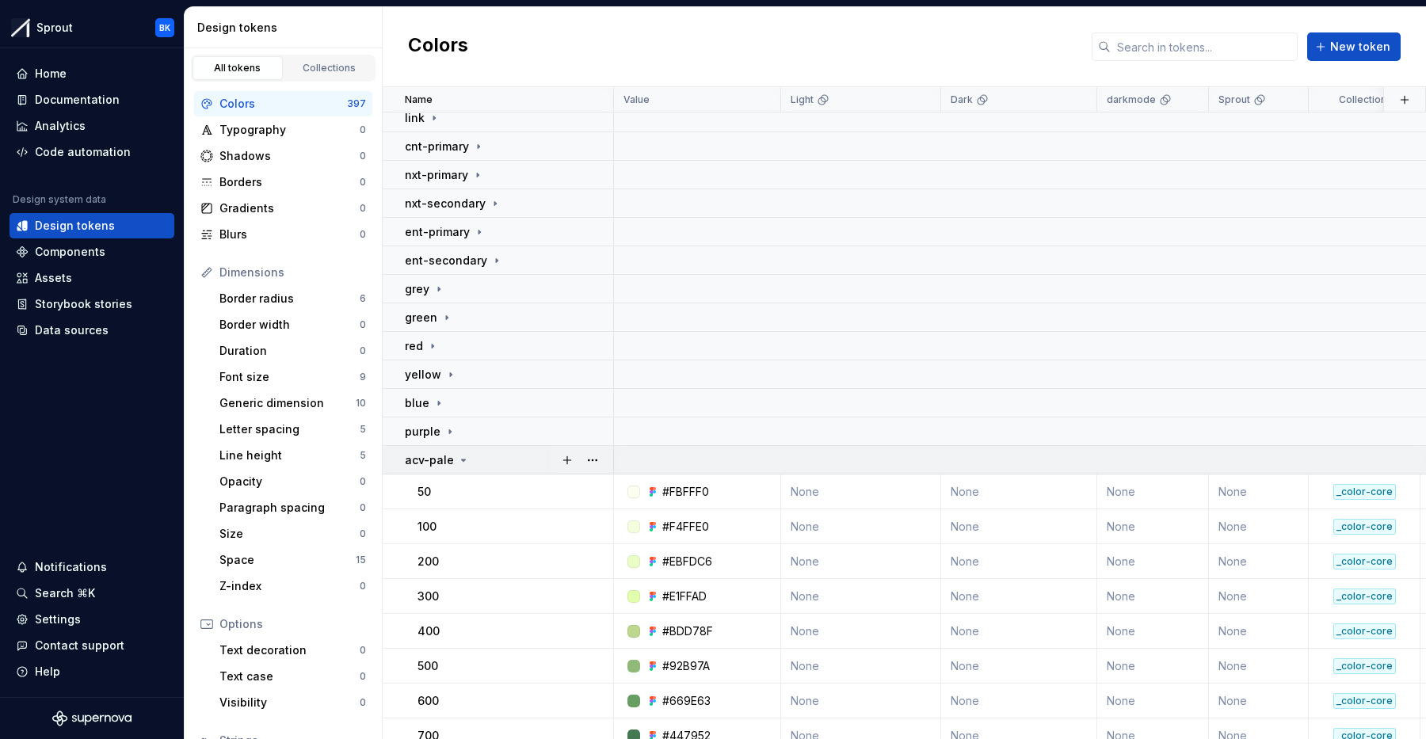
scroll to position [65, 0]
click at [488, 456] on div "acv-pale" at bounding box center [509, 461] width 208 height 16
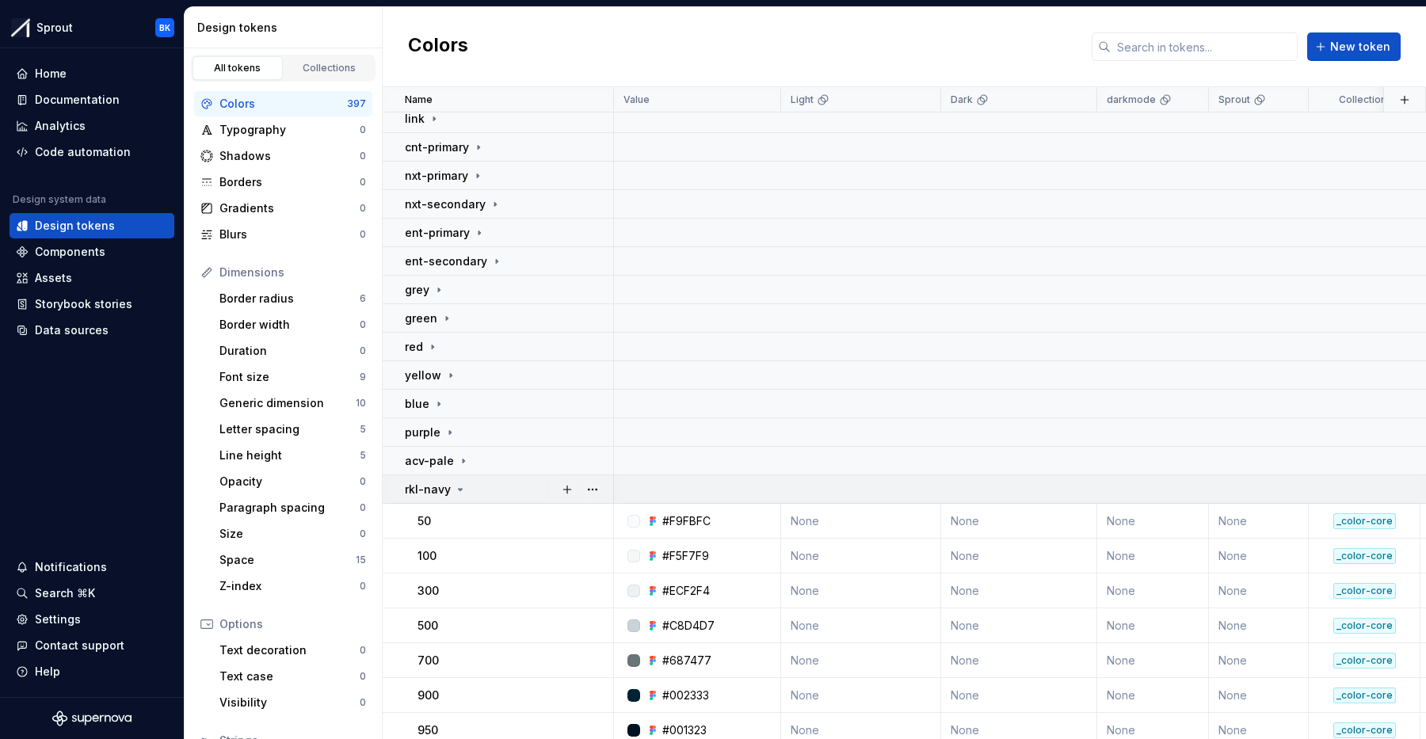
click at [487, 487] on div "rkl-navy" at bounding box center [509, 490] width 208 height 16
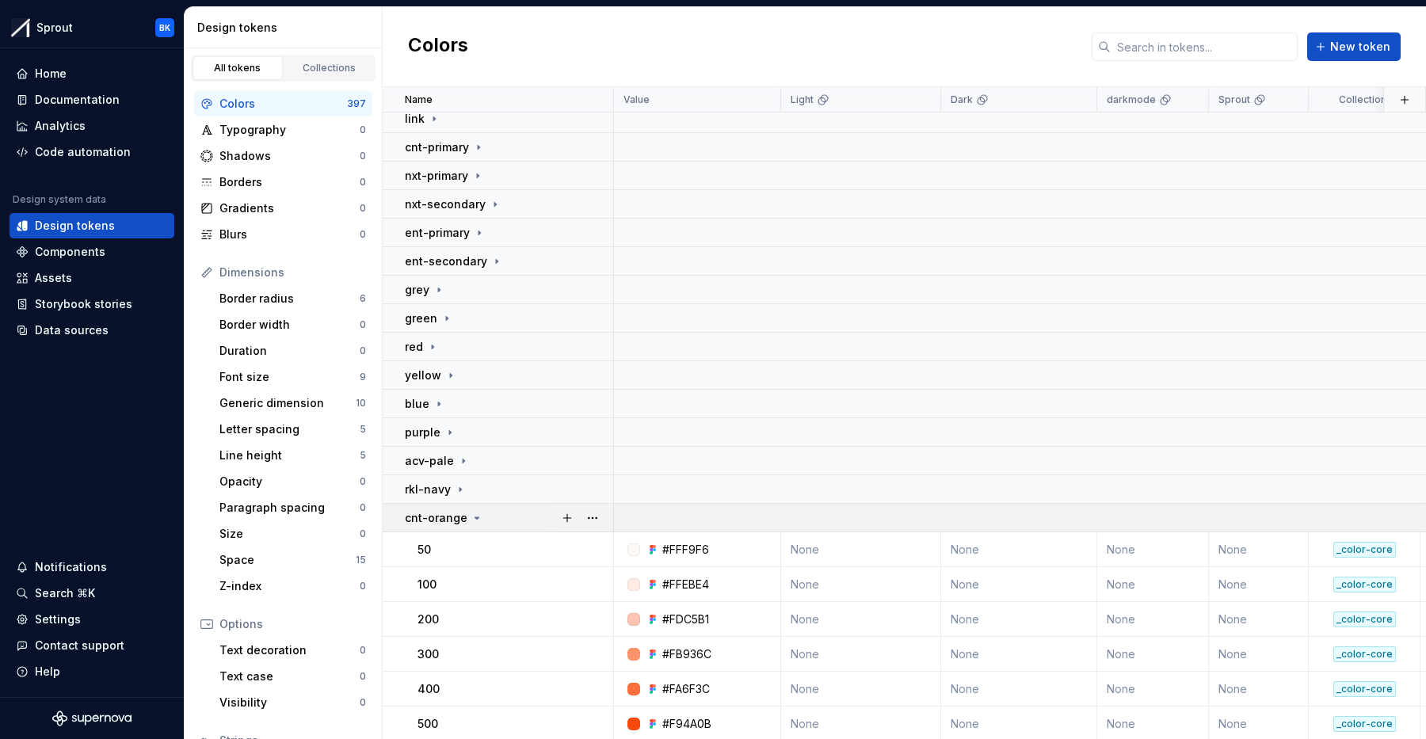
click at [484, 530] on td "cnt-orange" at bounding box center [498, 518] width 231 height 29
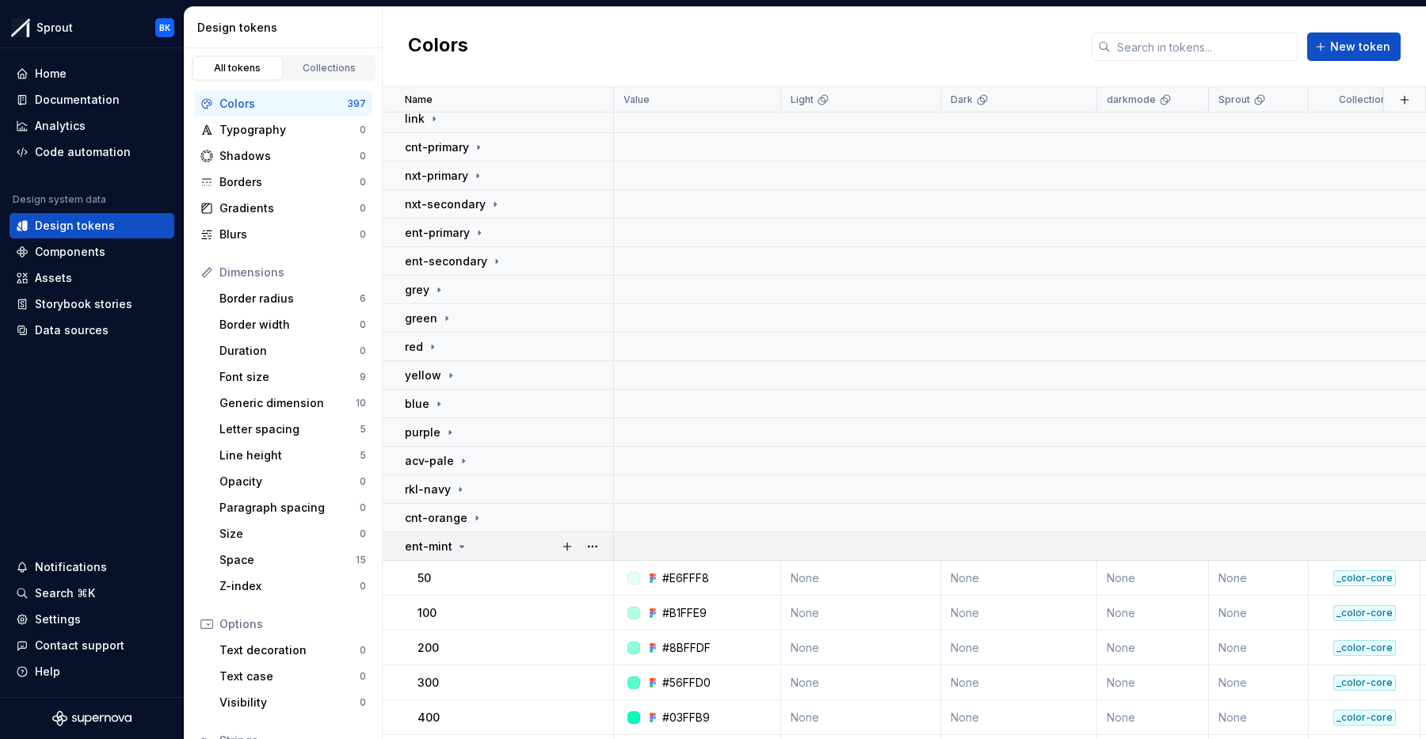
click at [479, 548] on div "ent-mint" at bounding box center [509, 547] width 208 height 16
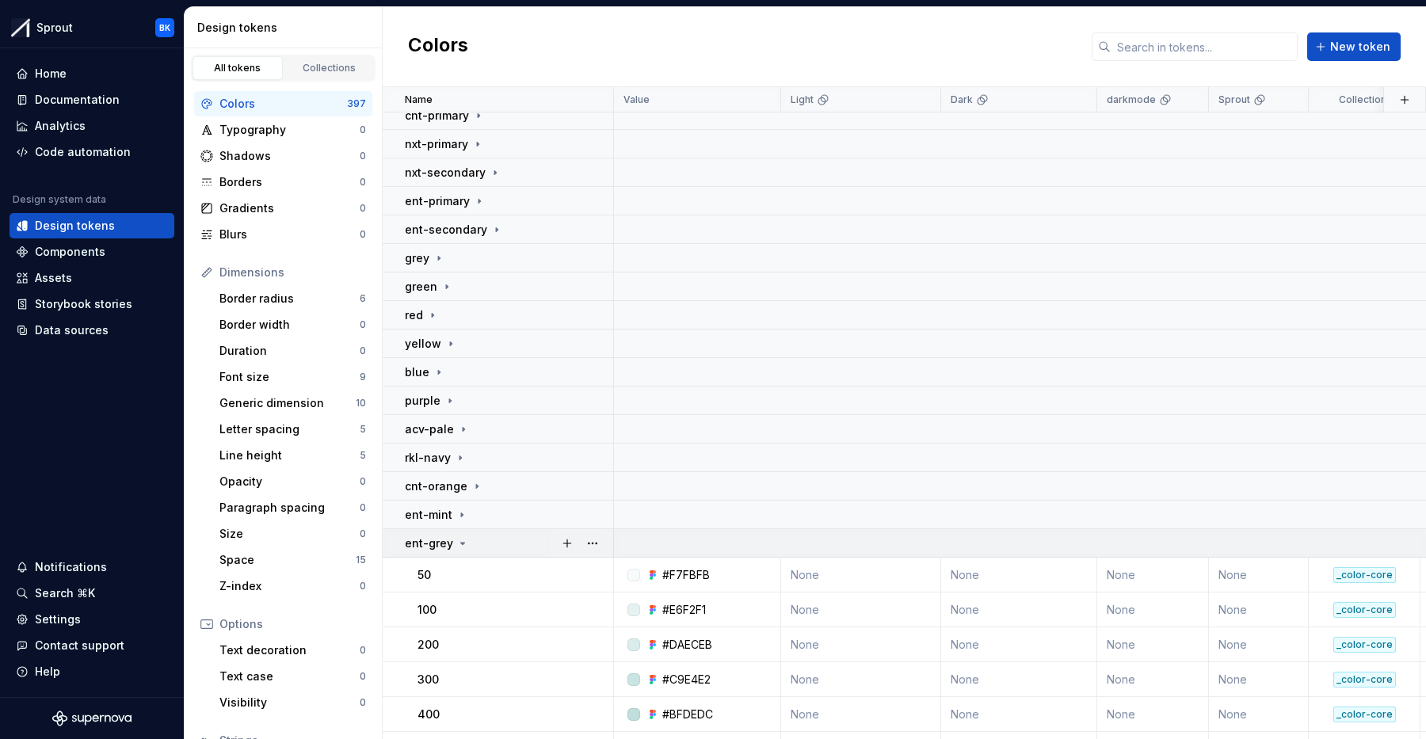
scroll to position [102, 0]
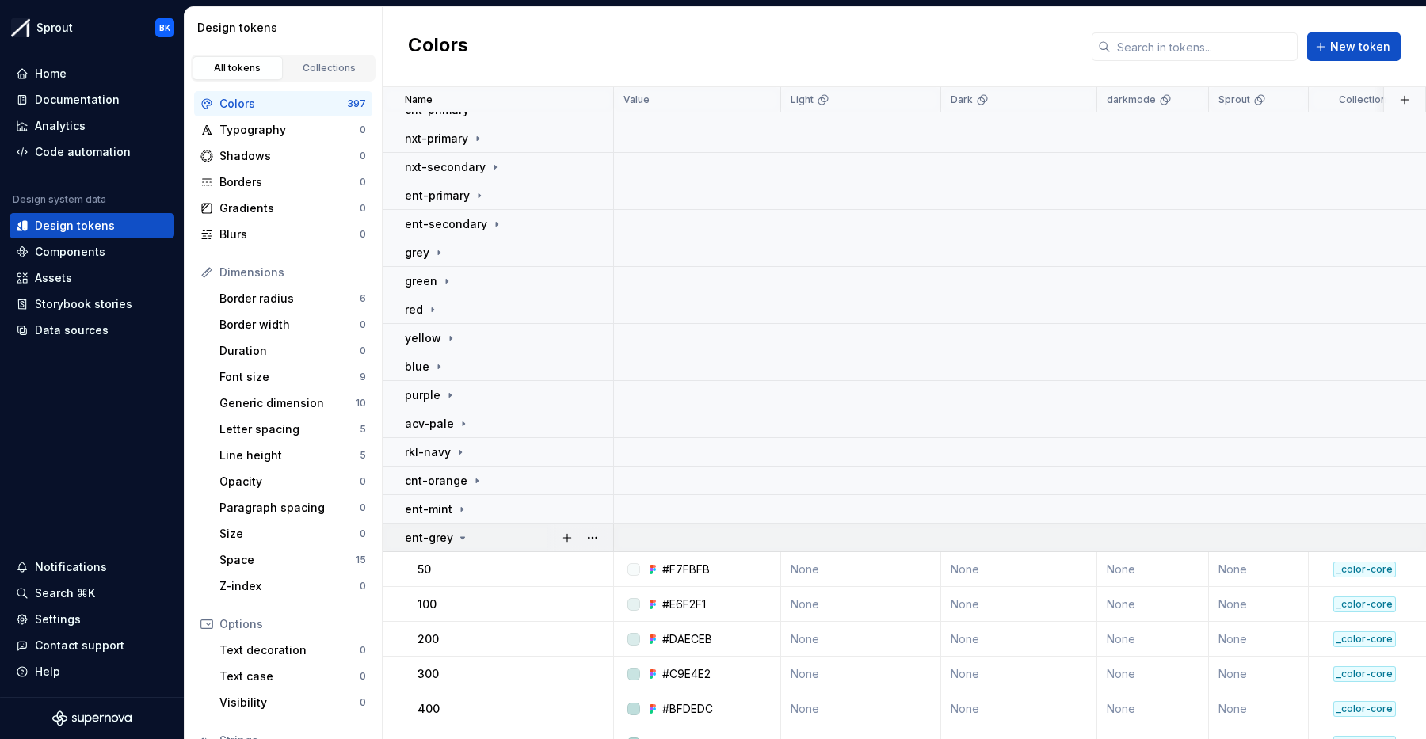
click at [494, 539] on div "ent-grey" at bounding box center [509, 538] width 208 height 16
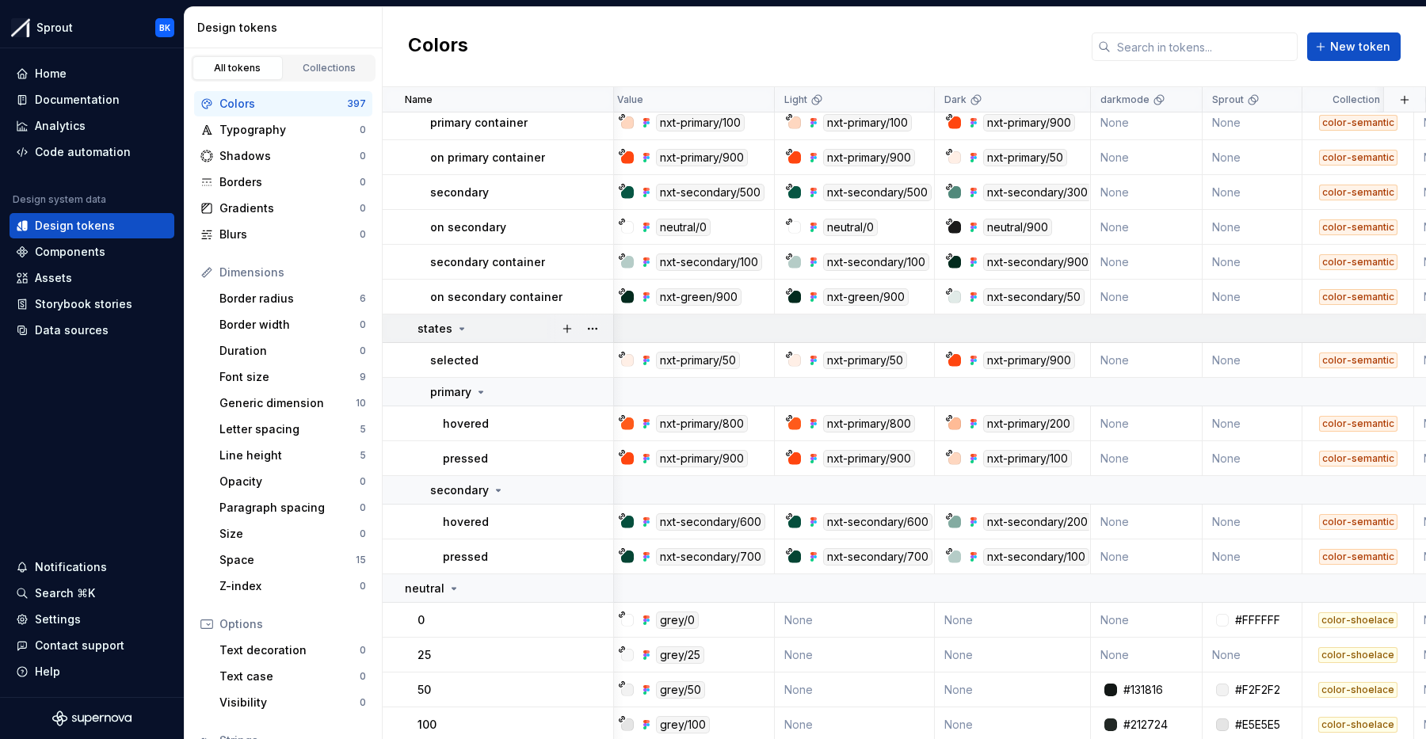
scroll to position [1197, 6]
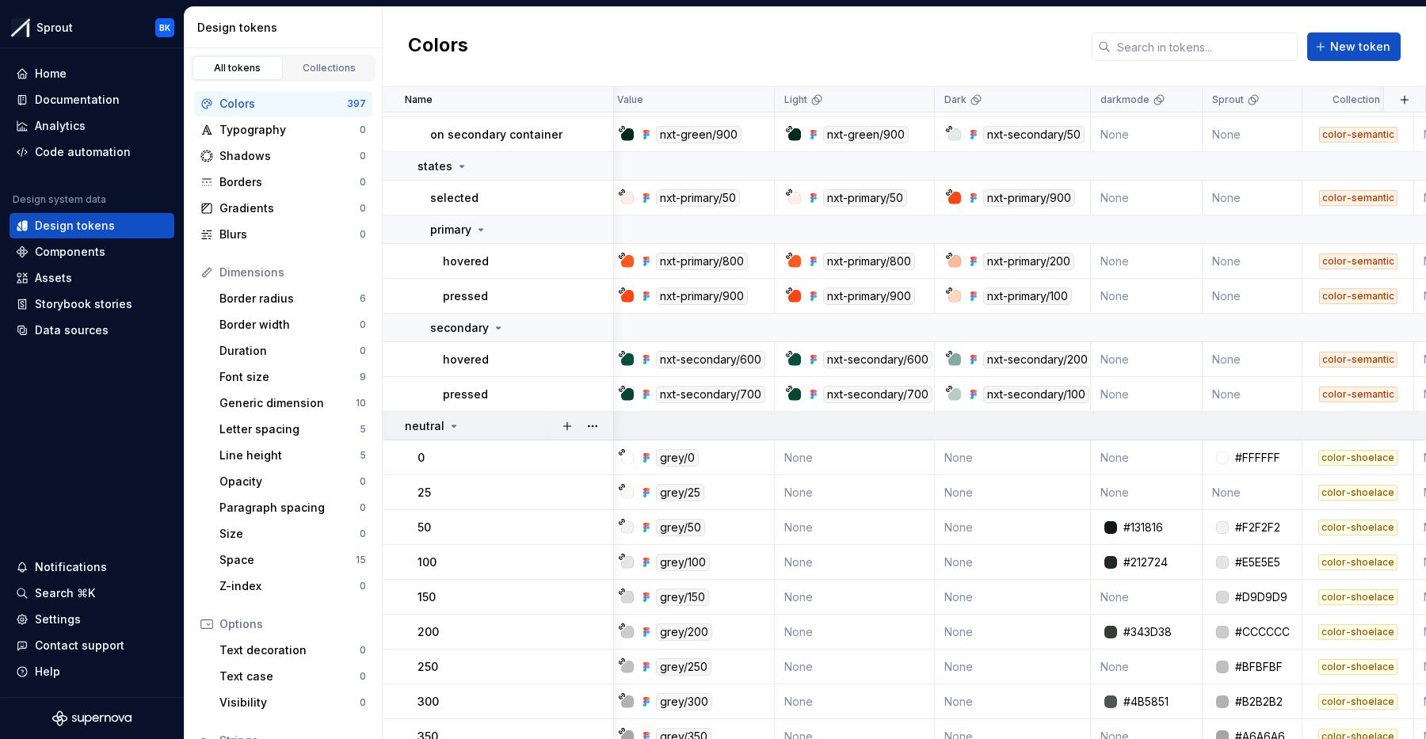
click at [491, 437] on td "neutral" at bounding box center [498, 426] width 231 height 29
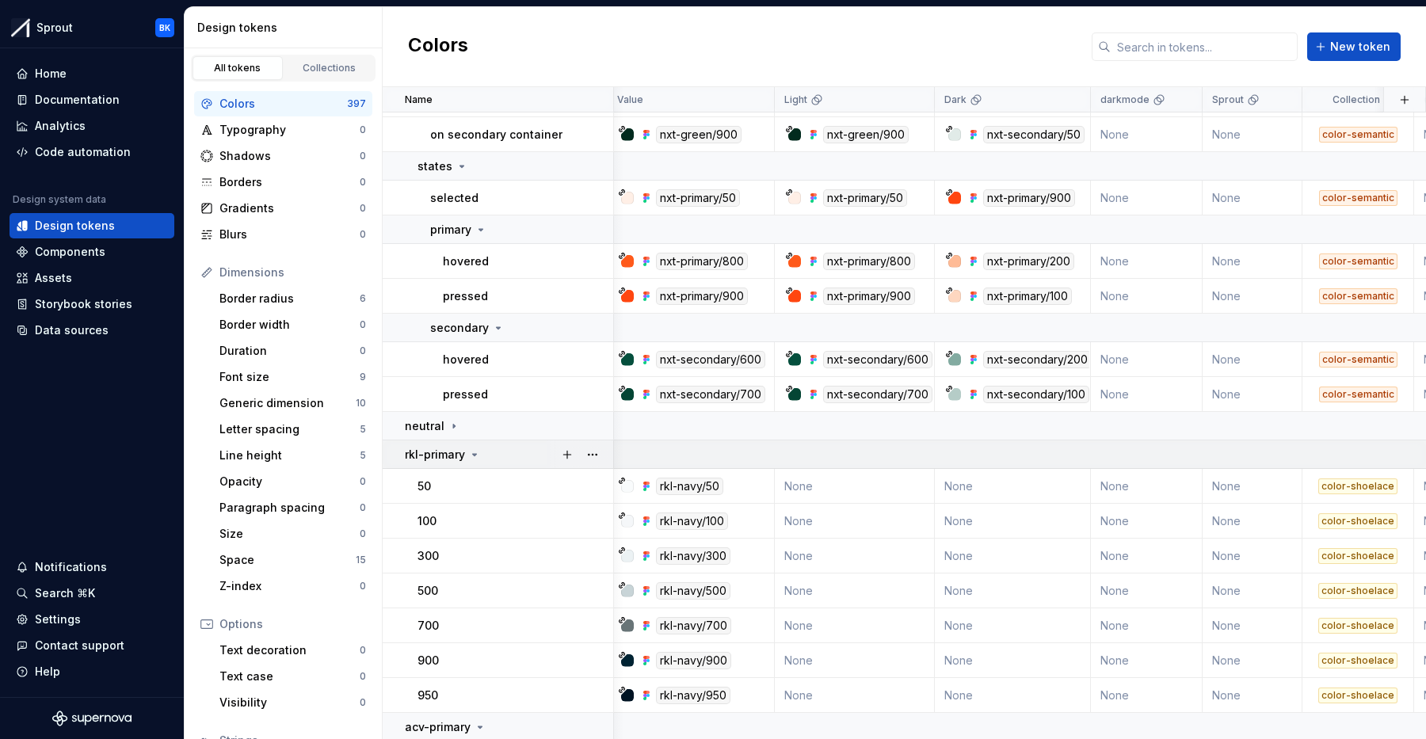
click at [493, 455] on div "rkl-primary" at bounding box center [509, 455] width 208 height 16
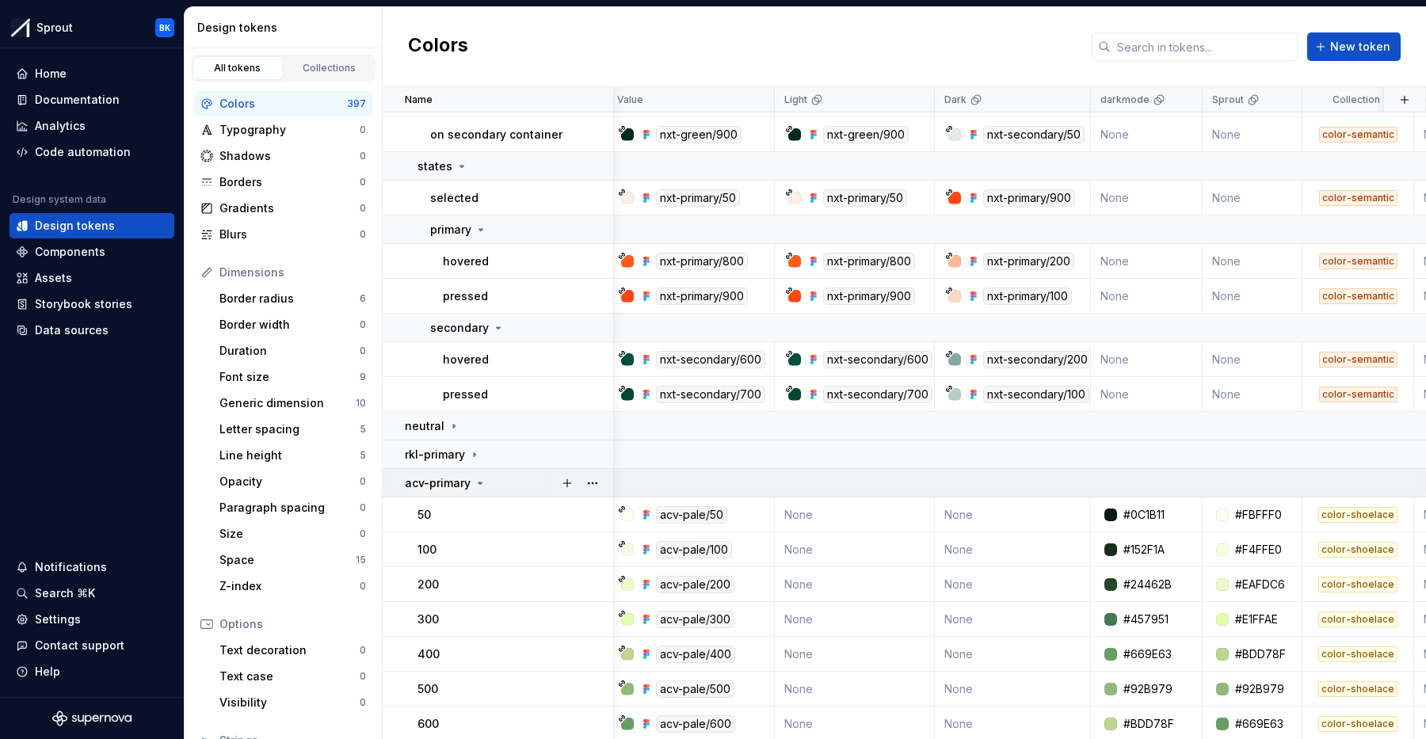
click at [488, 479] on div "acv-primary" at bounding box center [509, 483] width 208 height 16
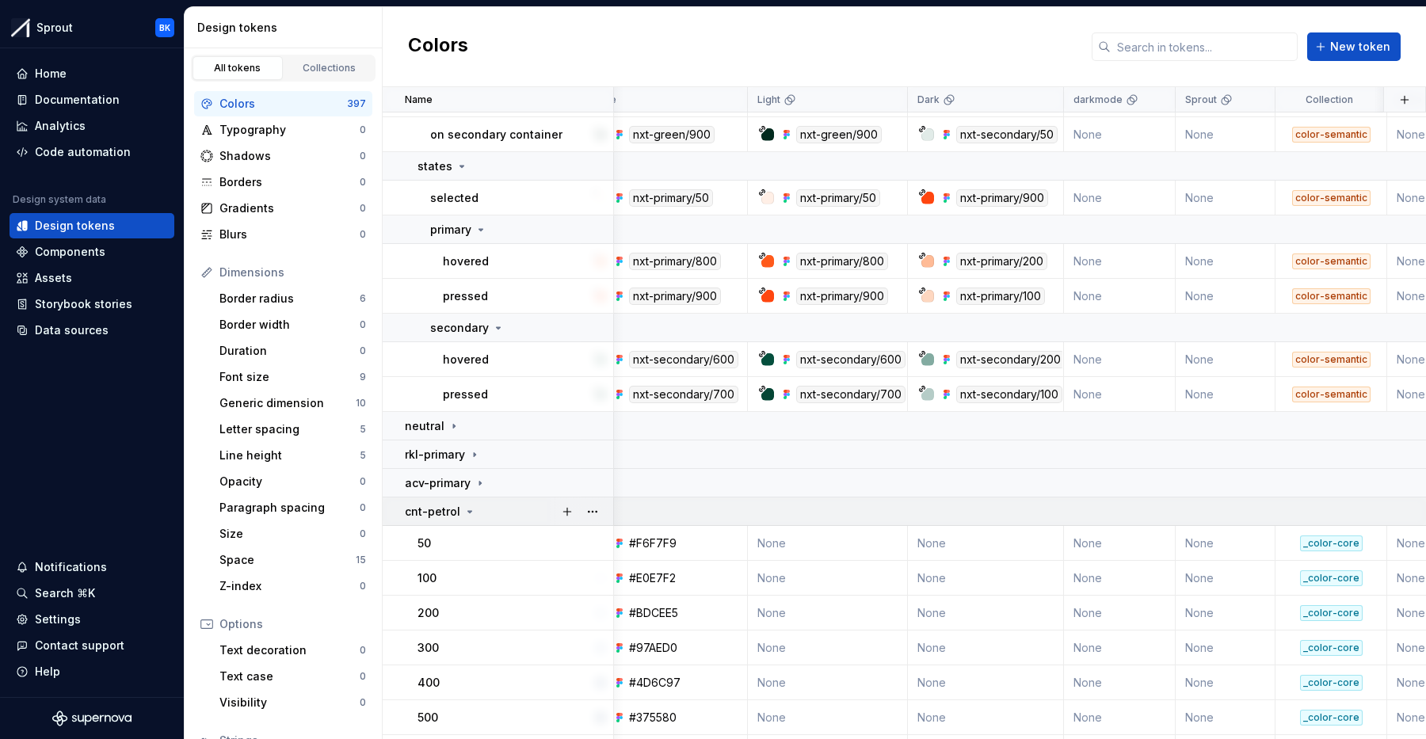
scroll to position [1197, 49]
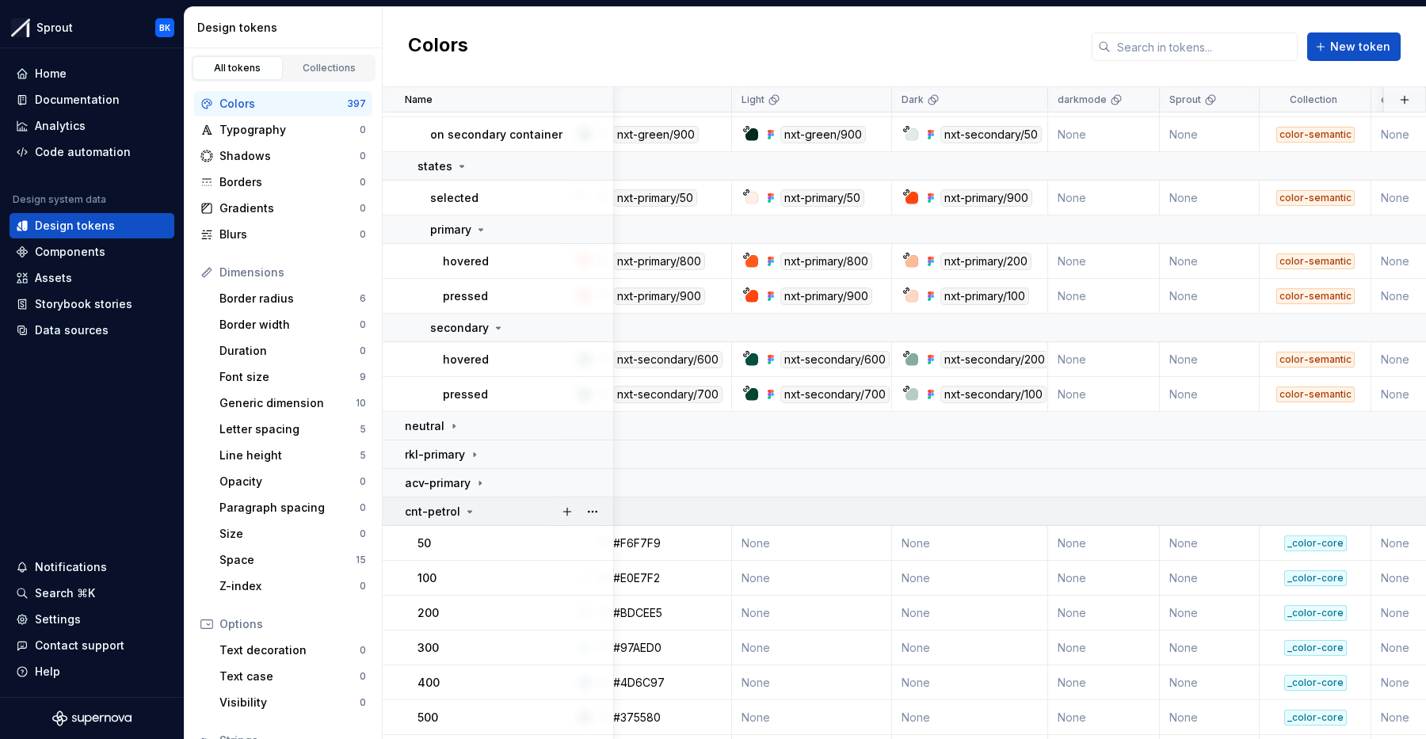
click at [502, 510] on div "cnt-petrol" at bounding box center [509, 512] width 208 height 16
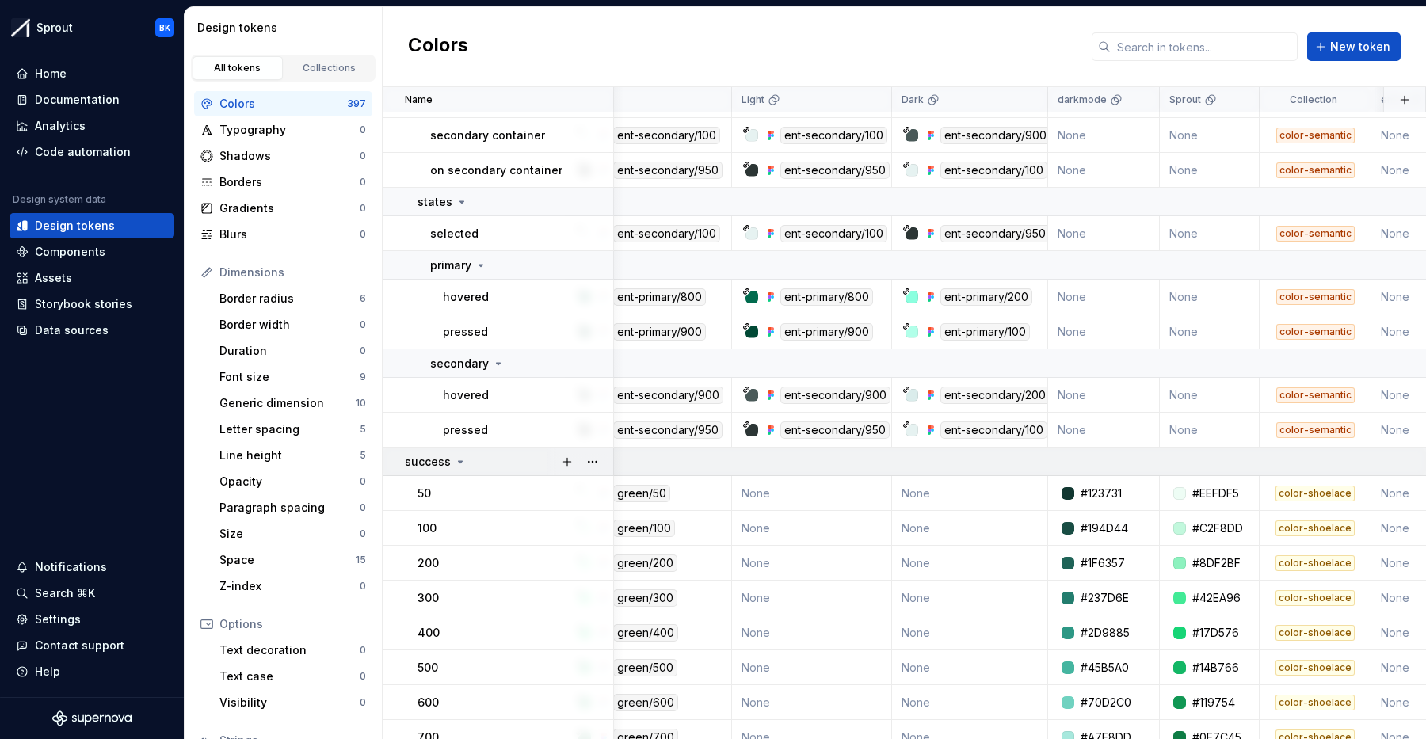
scroll to position [1874, 49]
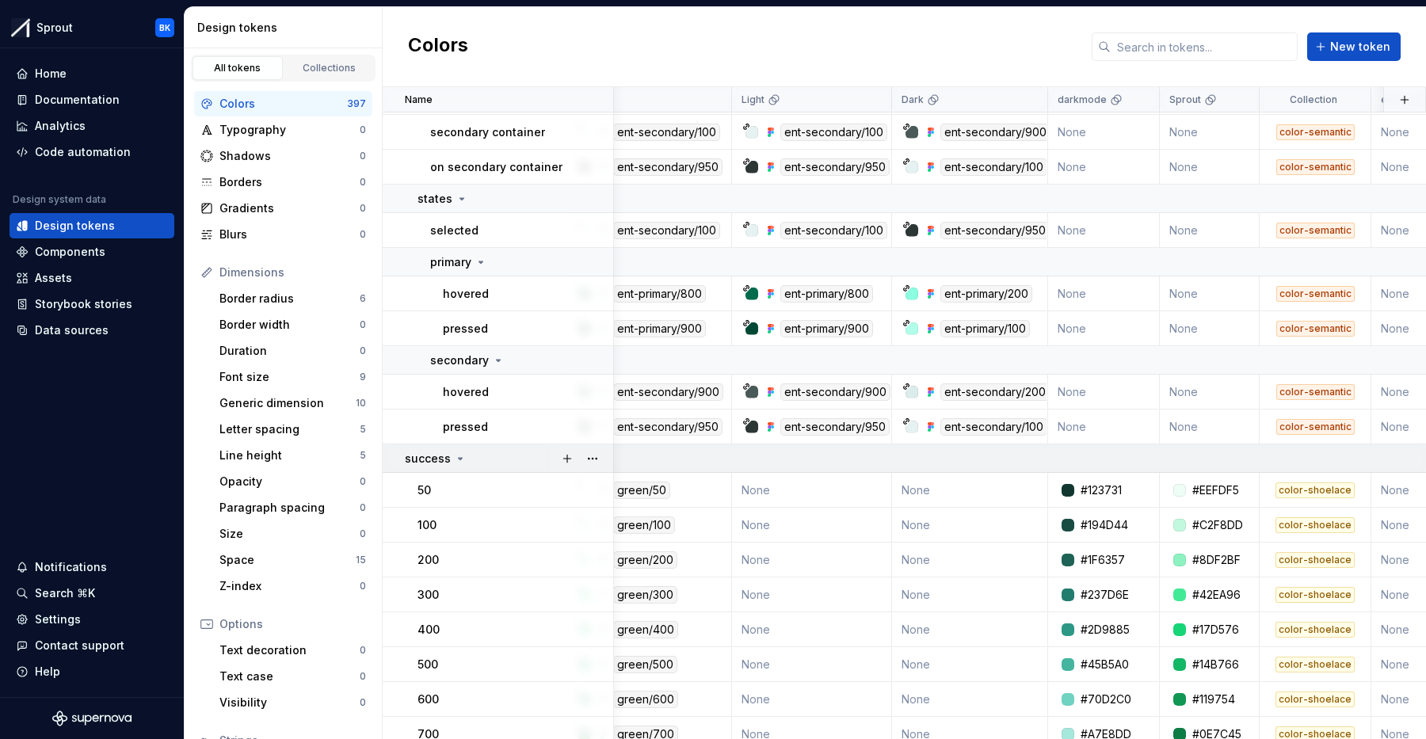
click at [492, 466] on td "success" at bounding box center [498, 459] width 231 height 29
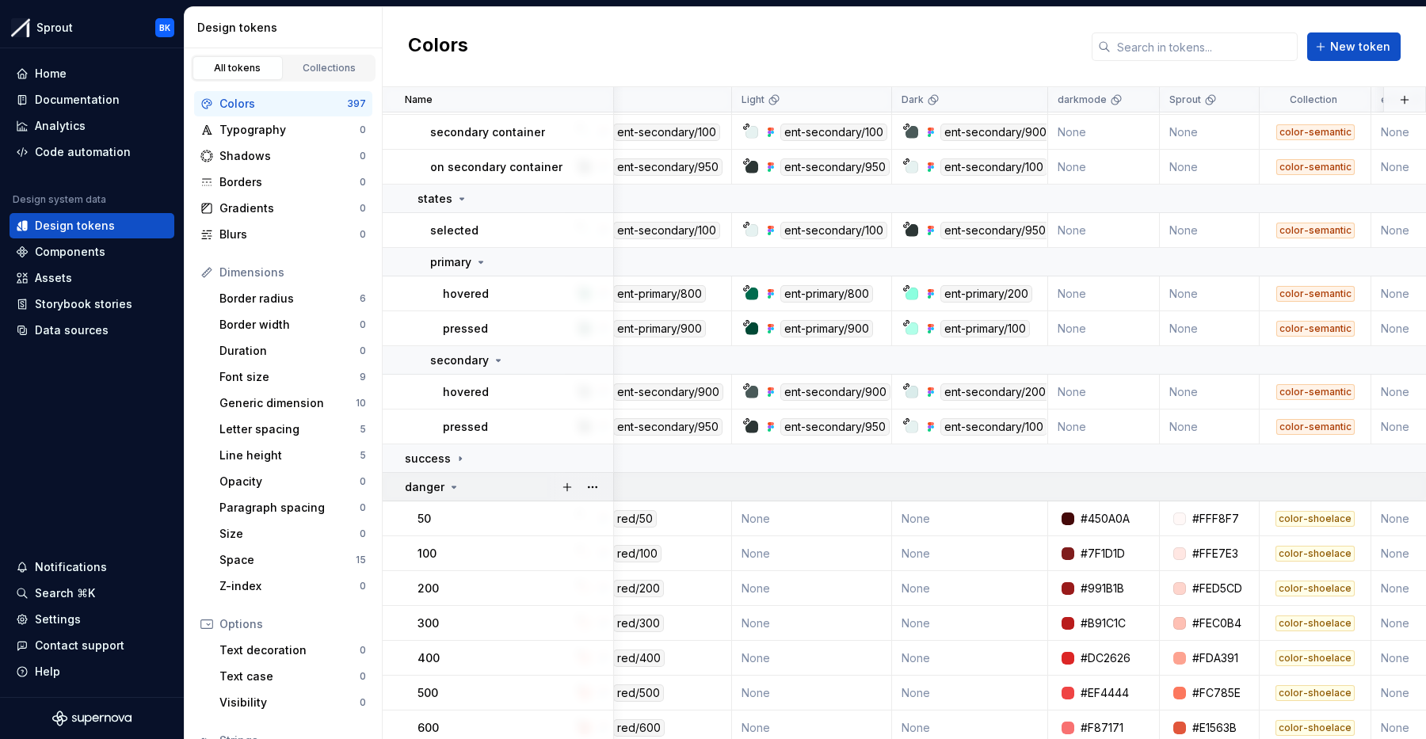
click at [480, 483] on div "danger" at bounding box center [509, 487] width 208 height 16
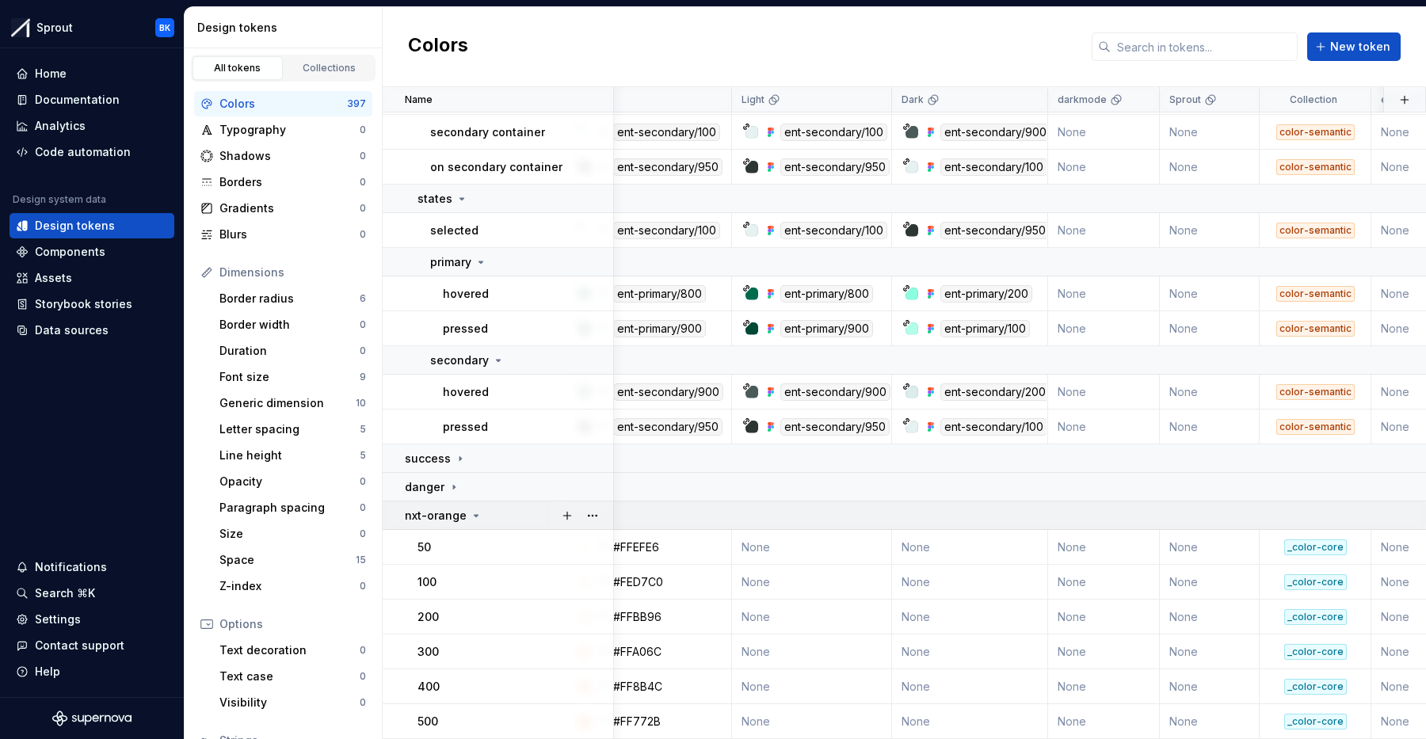
click at [478, 506] on td "nxt-orange" at bounding box center [498, 516] width 231 height 29
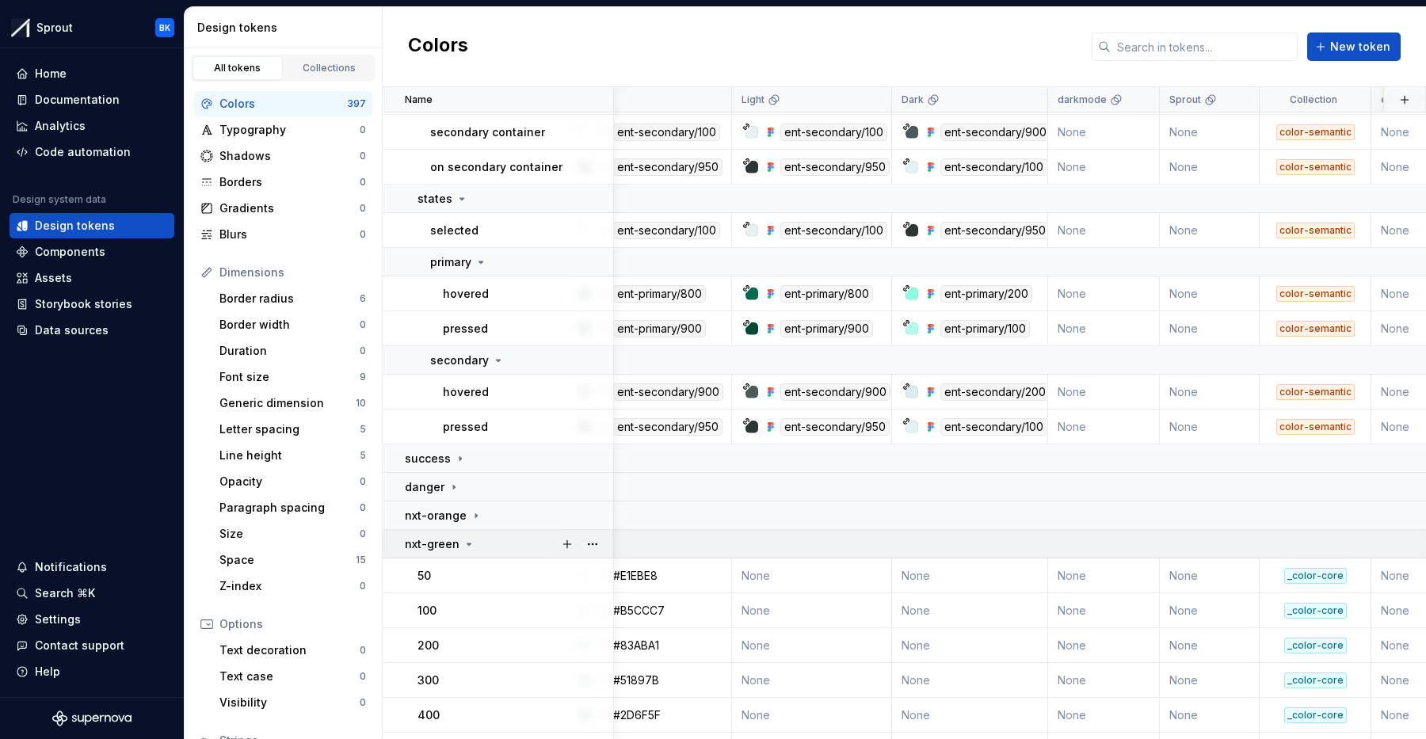
drag, startPoint x: 502, startPoint y: 539, endPoint x: 502, endPoint y: 556, distance: 17.4
click at [502, 539] on div "nxt-green" at bounding box center [509, 545] width 208 height 16
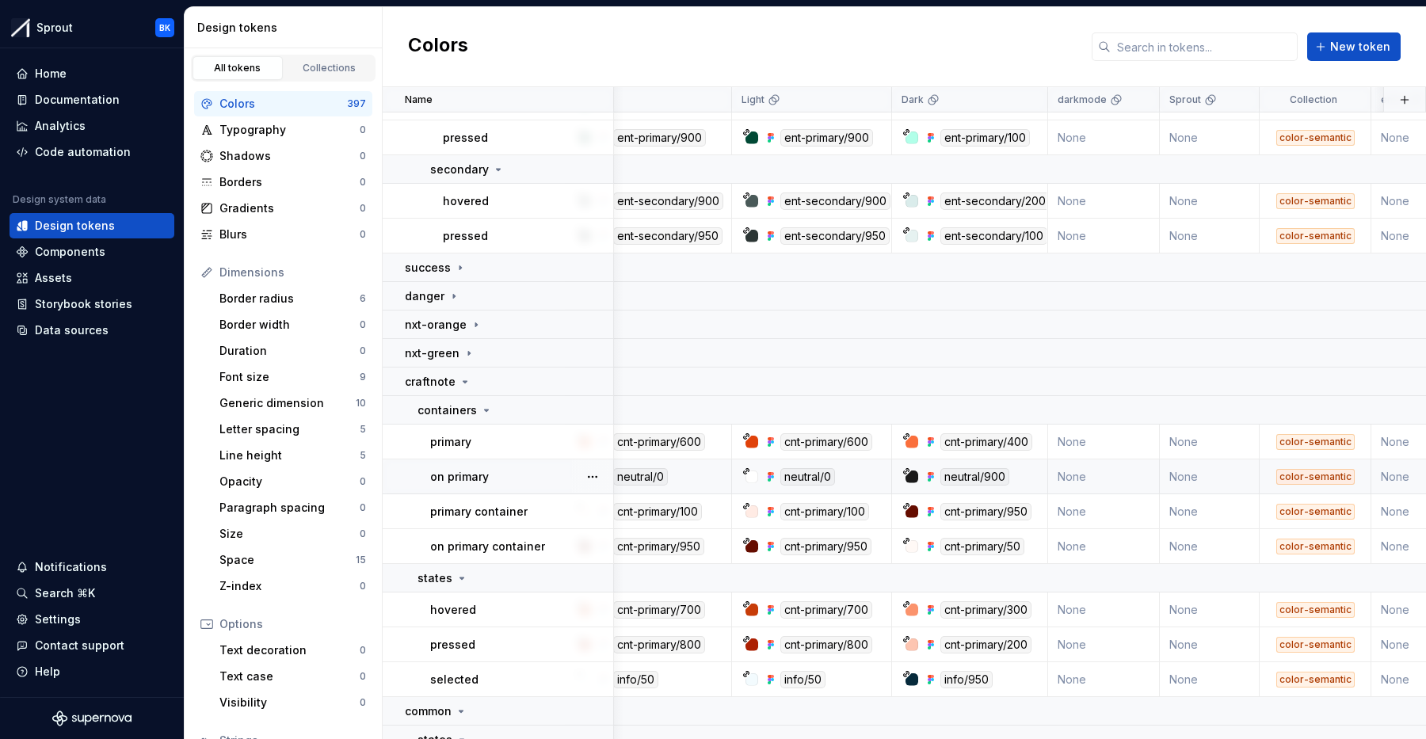
scroll to position [2066, 49]
click at [514, 441] on div "primary" at bounding box center [521, 441] width 182 height 16
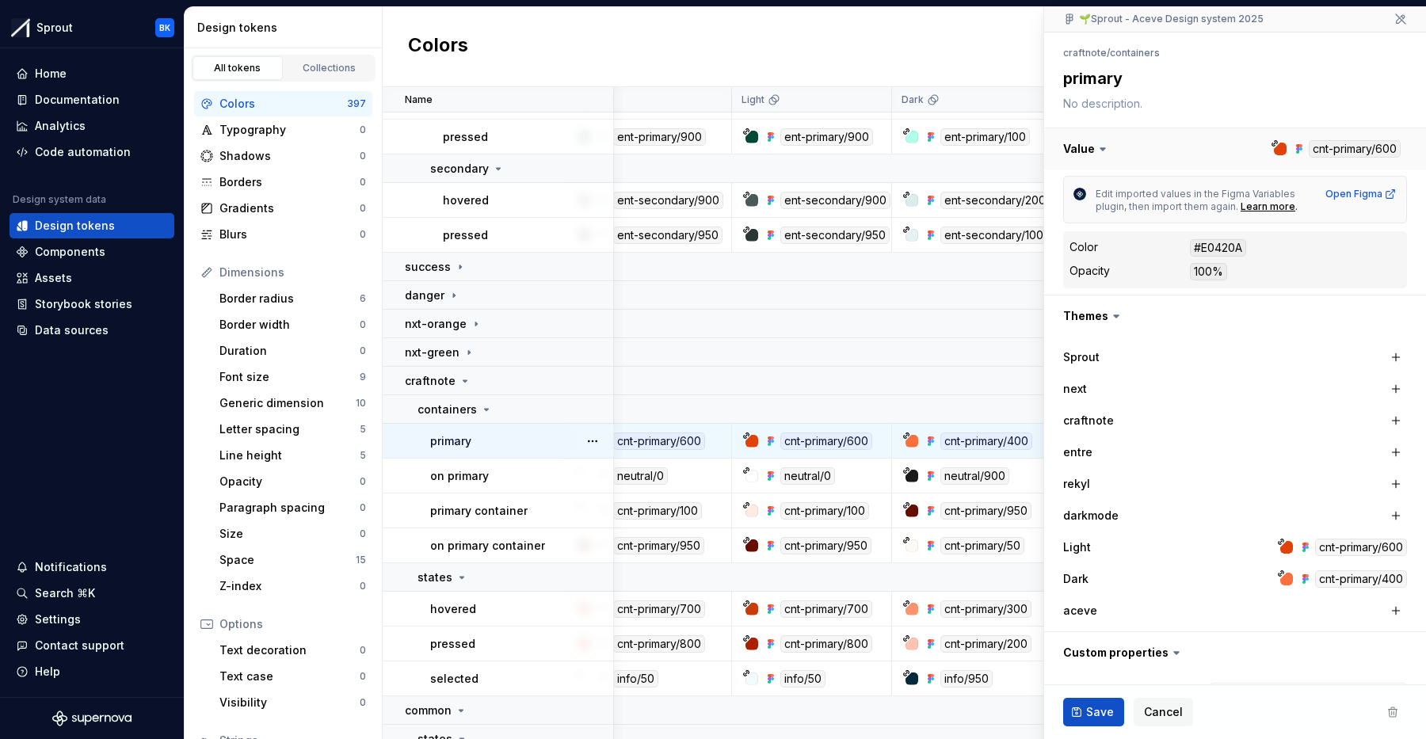
scroll to position [149, 0]
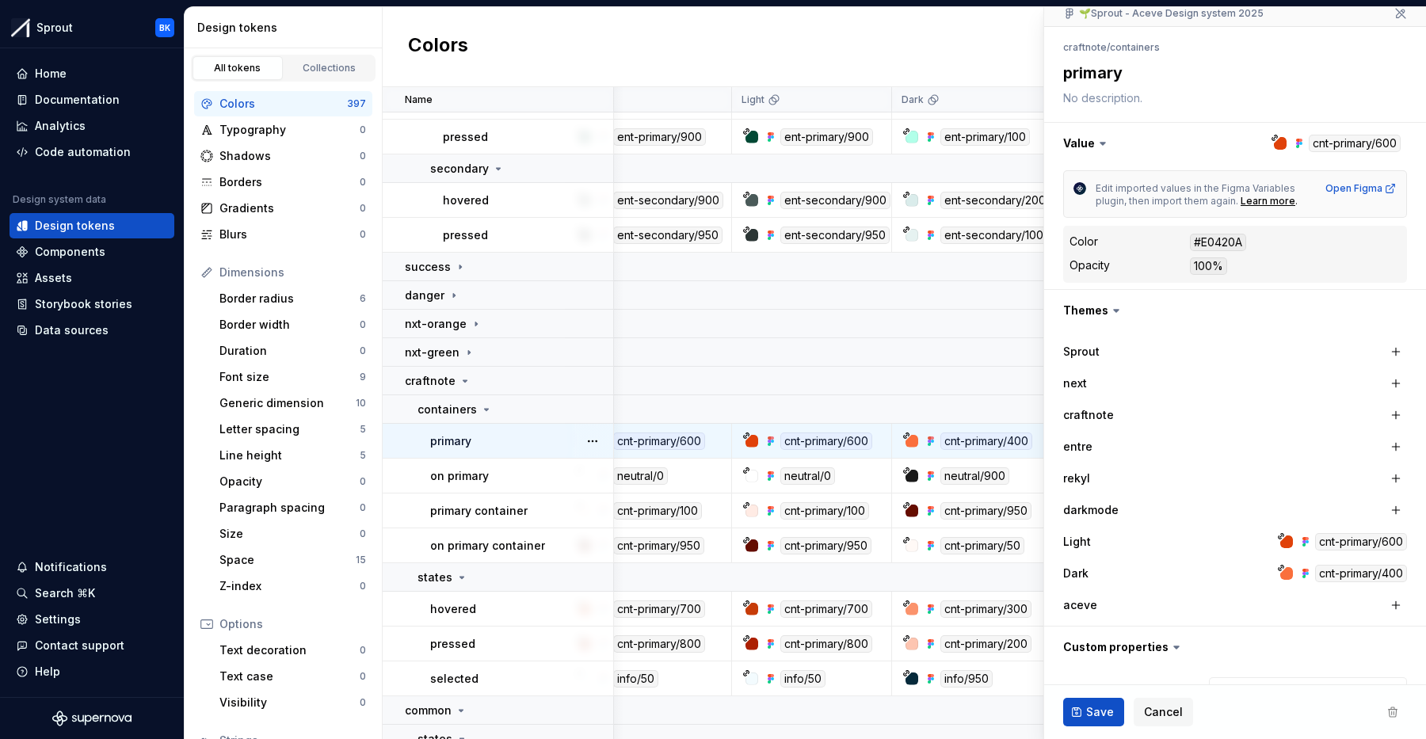
click at [564, 436] on div "primary" at bounding box center [521, 441] width 182 height 16
type textarea "*"
click at [1191, 653] on button "button" at bounding box center [1235, 647] width 382 height 41
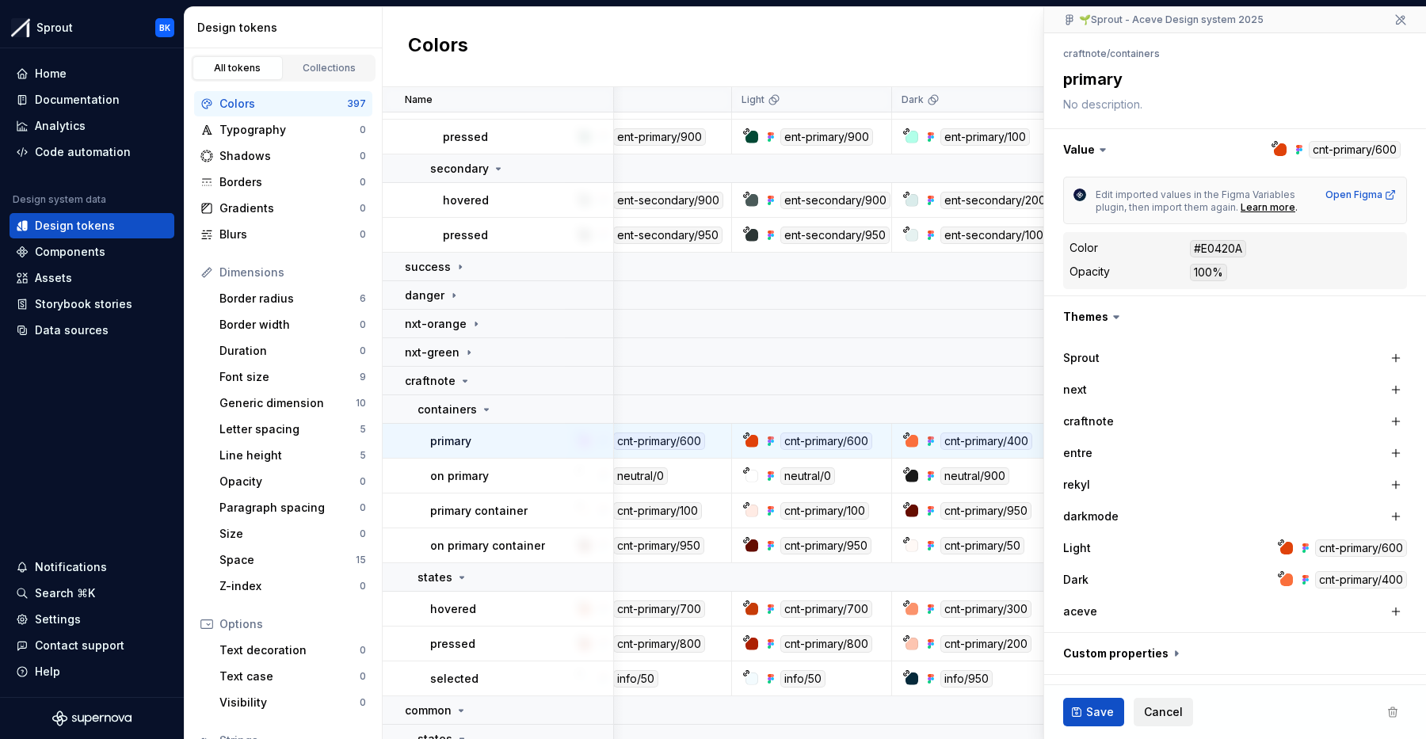
click at [1170, 717] on span "Cancel" at bounding box center [1163, 713] width 39 height 16
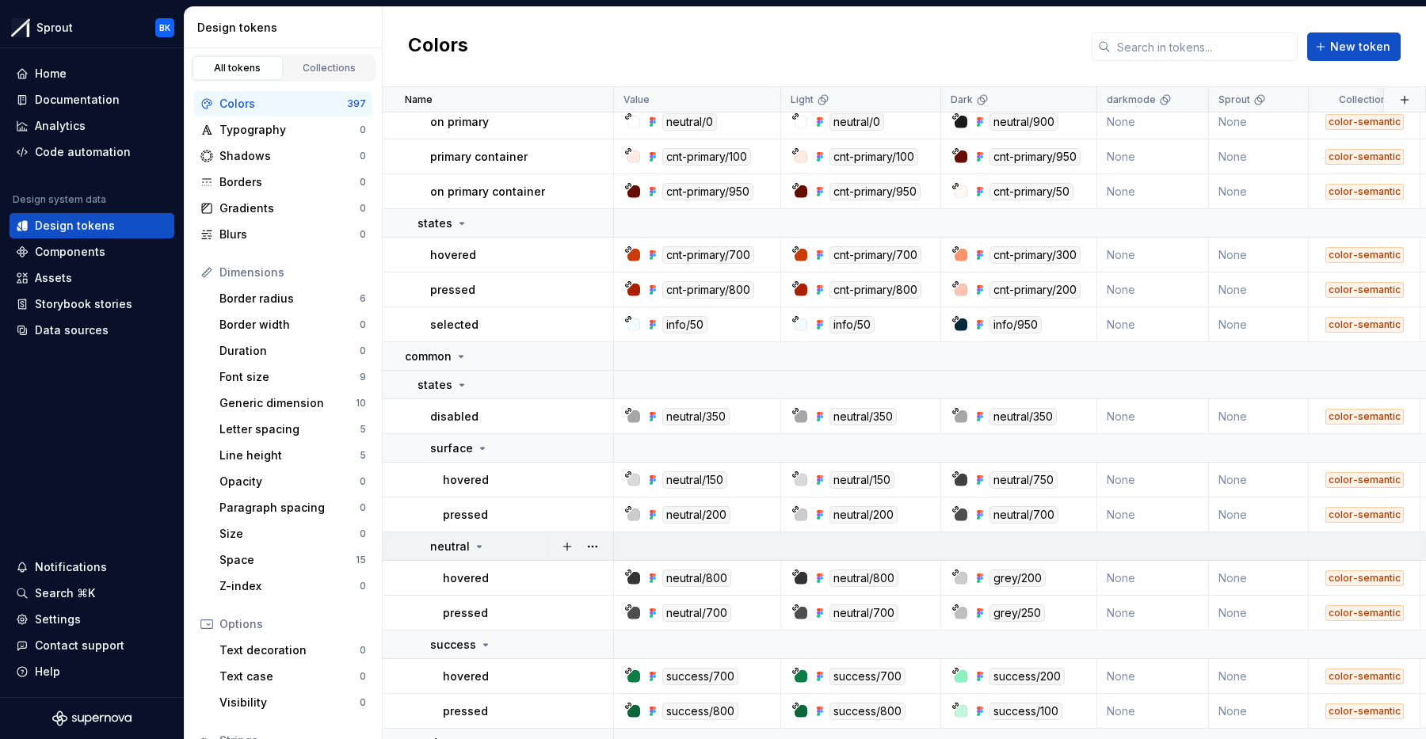
scroll to position [2320, 0]
